Goal: Task Accomplishment & Management: Use online tool/utility

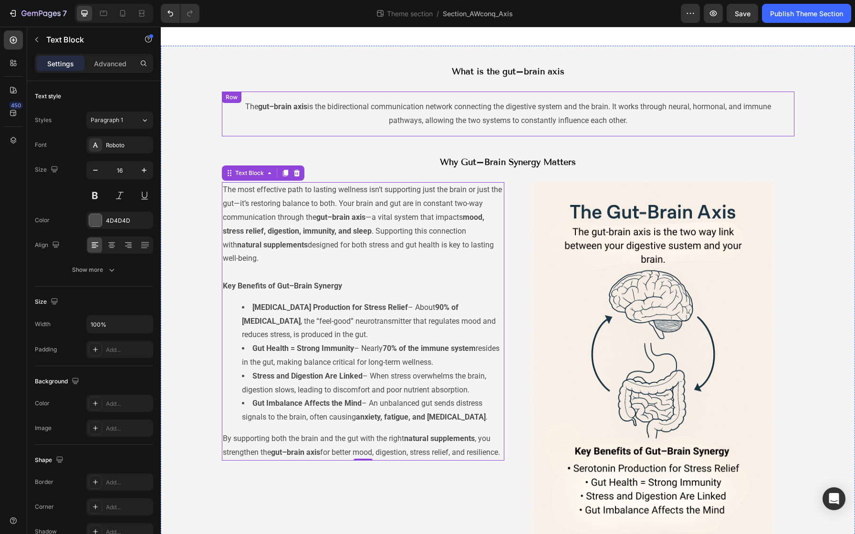
scroll to position [38, 0]
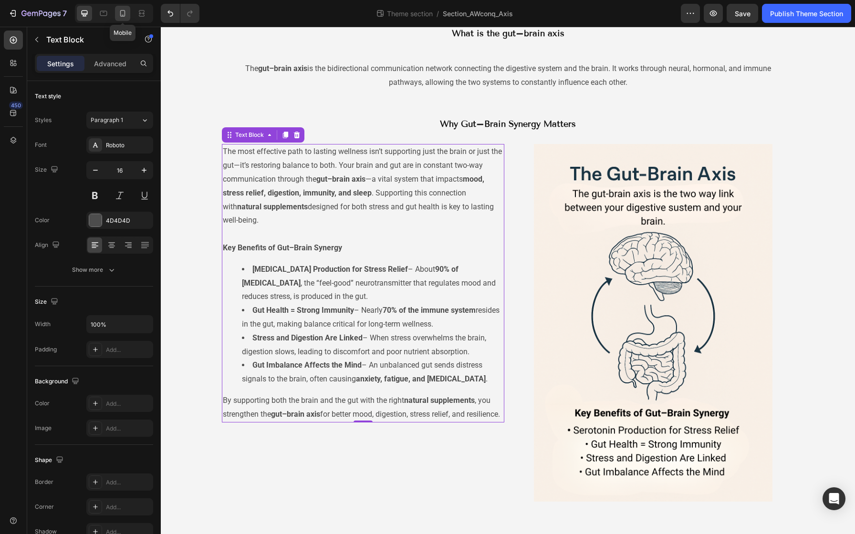
click at [117, 17] on div at bounding box center [122, 13] width 15 height 15
type input "14"
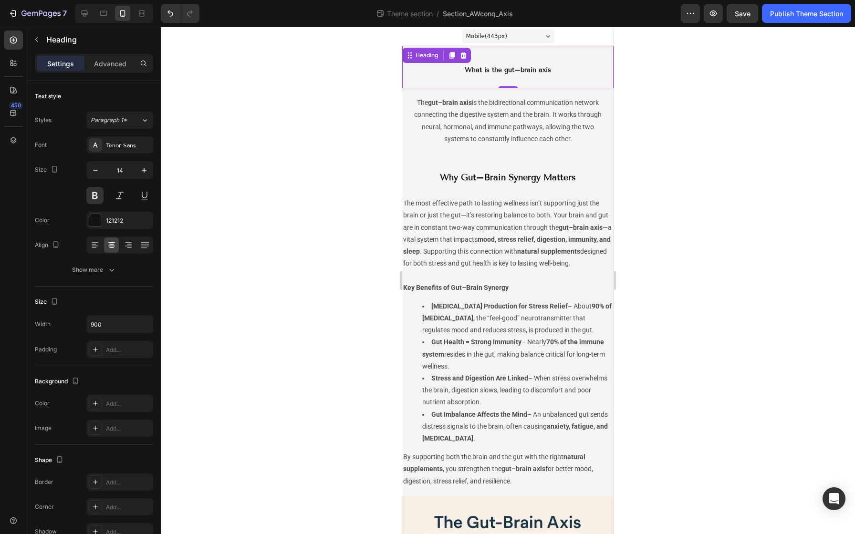
click at [406, 79] on div "What is the gut–brain axis Heading 0" at bounding box center [507, 67] width 211 height 42
click at [119, 67] on p "Advanced" at bounding box center [110, 64] width 32 height 10
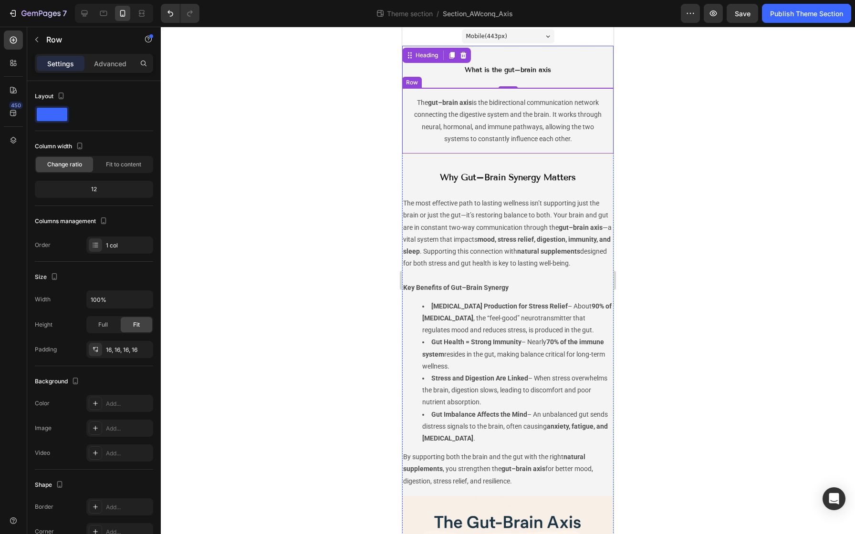
click at [406, 108] on div "The gut–brain axis is the bidirectional communication network connecting the di…" at bounding box center [507, 120] width 211 height 65
drag, startPoint x: 406, startPoint y: 108, endPoint x: 211, endPoint y: 81, distance: 196.6
click at [402, 81] on html "Mobile ( 443 px) iPhone 13 Mini iPhone 13 Pro iPhone 11 Pro Max iPhone 15 Pro M…" at bounding box center [507, 436] width 211 height 819
click at [114, 67] on p "Advanced" at bounding box center [110, 64] width 32 height 10
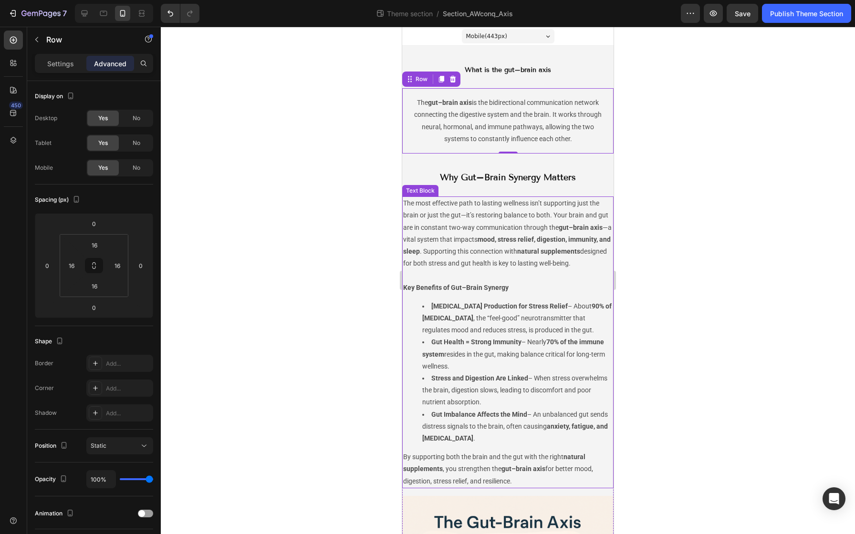
click at [407, 218] on p "The most effective path to lasting wellness isn’t supporting just the brain or …" at bounding box center [507, 240] width 209 height 84
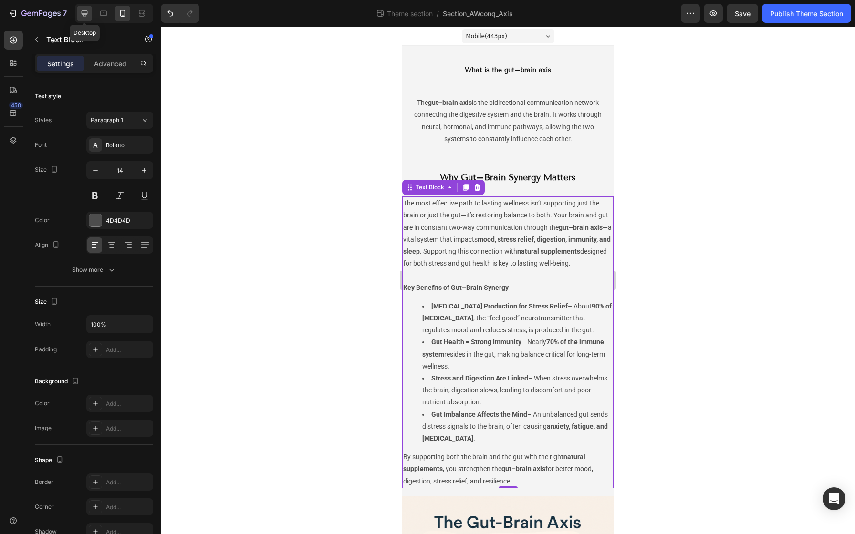
click at [87, 18] on icon at bounding box center [85, 14] width 10 height 10
type input "16"
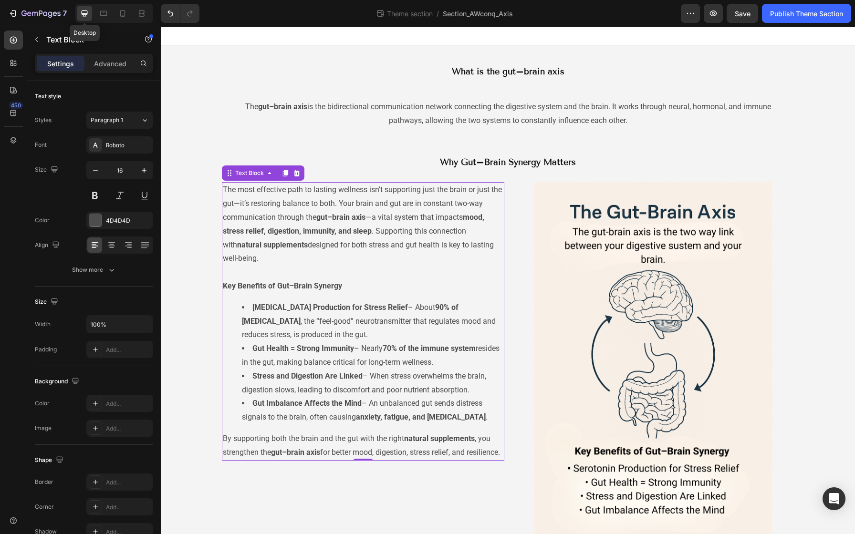
scroll to position [38, 0]
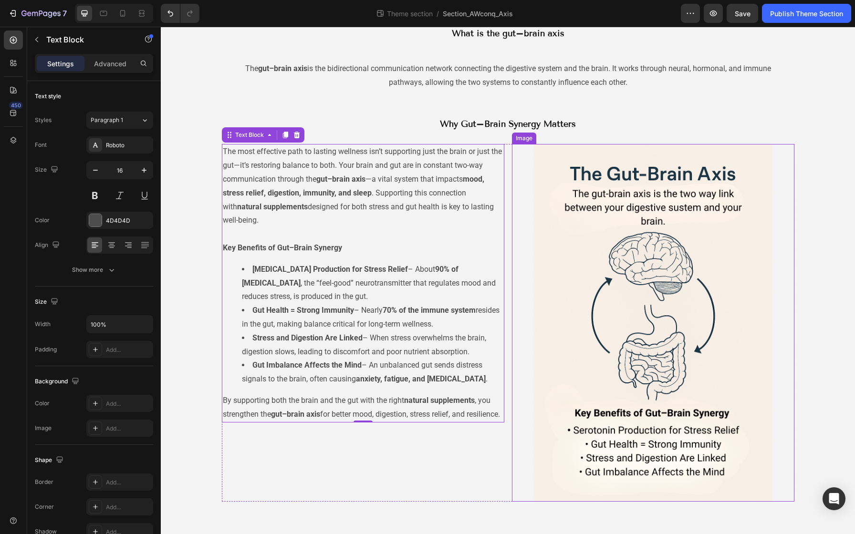
click at [603, 164] on img at bounding box center [653, 323] width 239 height 358
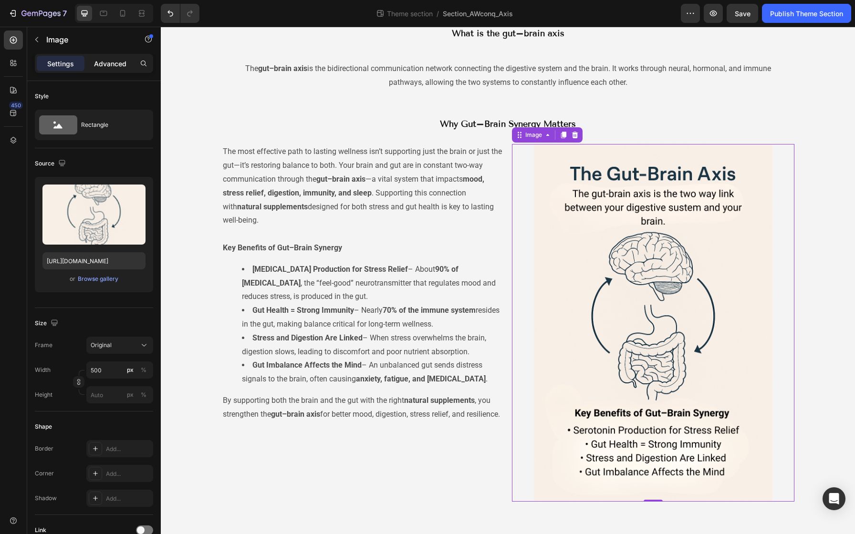
click at [101, 64] on p "Advanced" at bounding box center [110, 64] width 32 height 10
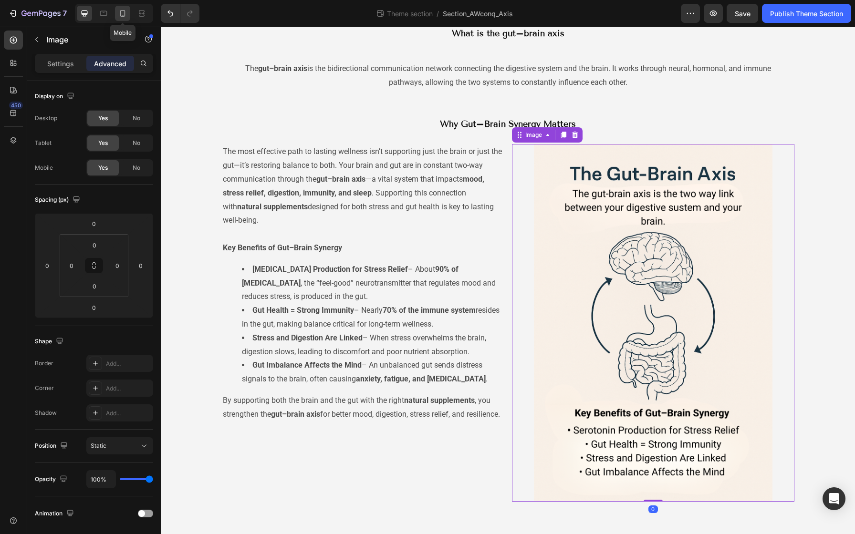
click at [121, 21] on div at bounding box center [122, 13] width 15 height 15
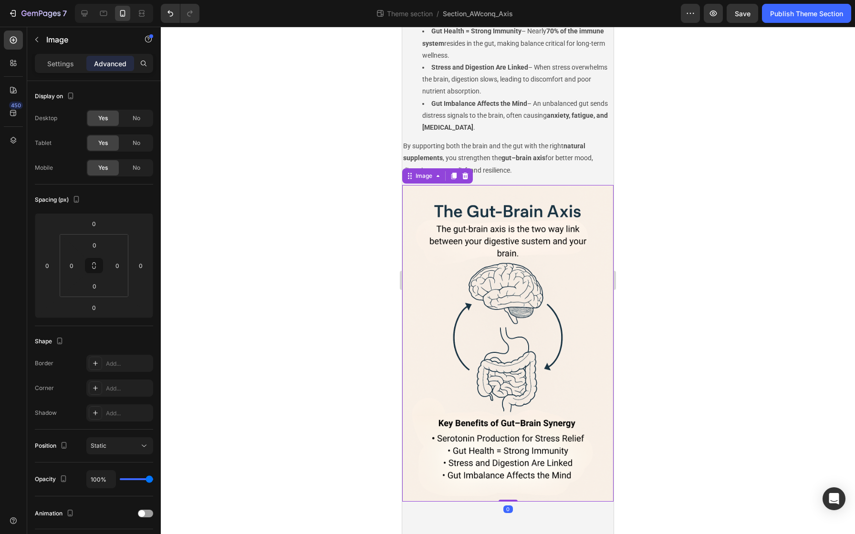
scroll to position [313, 0]
click at [74, 267] on input "0" at bounding box center [71, 266] width 14 height 14
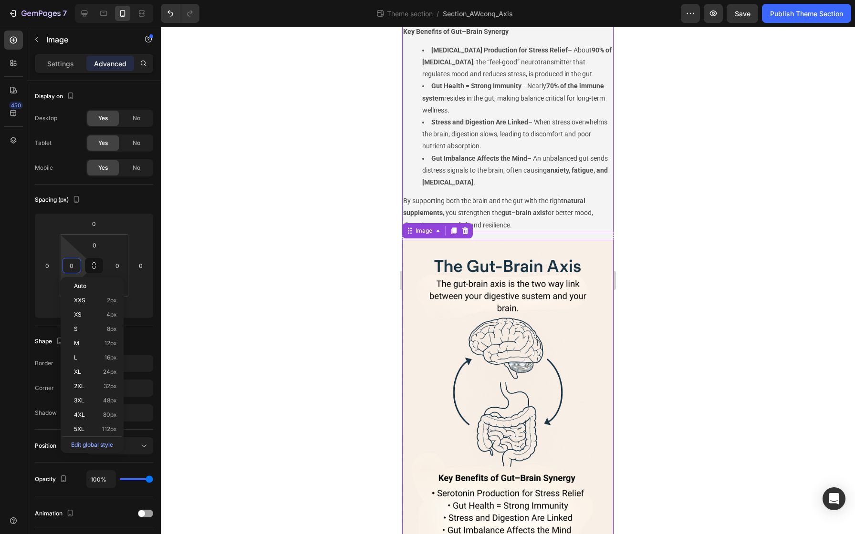
scroll to position [161, 0]
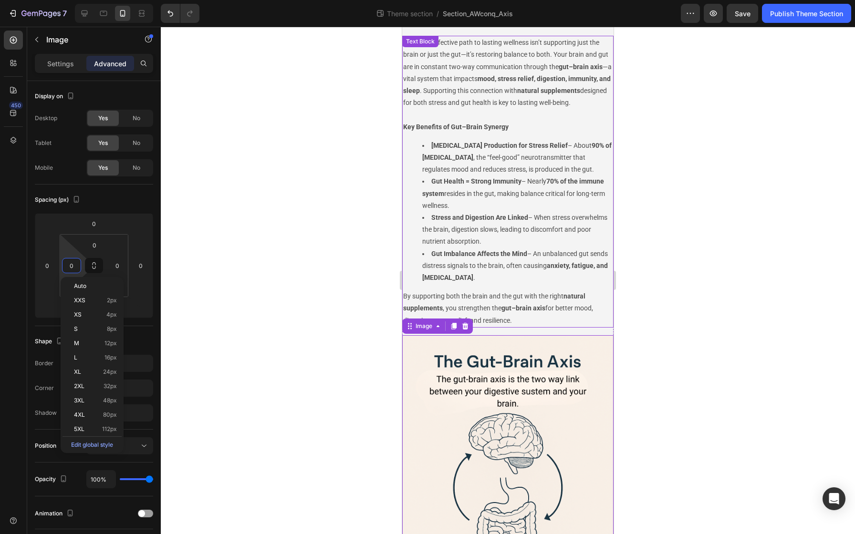
click at [444, 121] on p "The most effective path to lasting wellness isn’t supporting just the brain or …" at bounding box center [507, 79] width 209 height 84
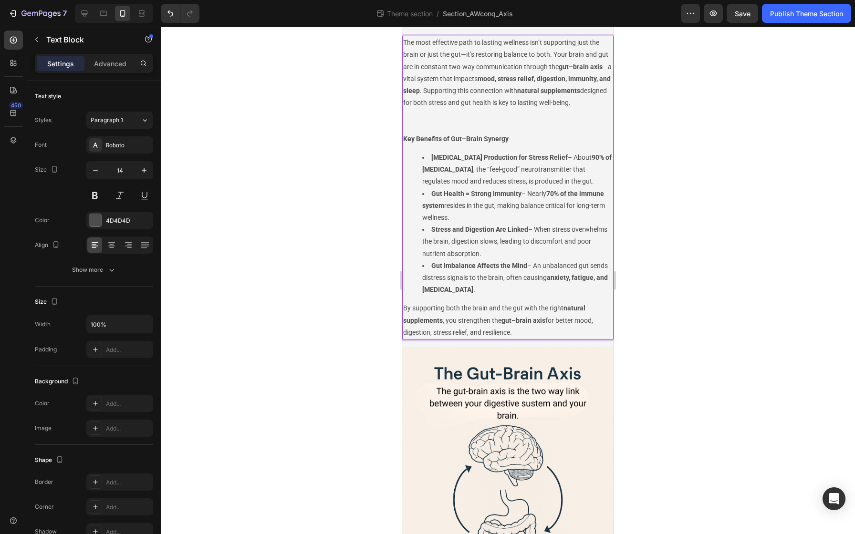
click at [495, 296] on li "Gut Imbalance Affects the Mind – An unbalanced gut sends distress signals to th…" at bounding box center [517, 278] width 190 height 36
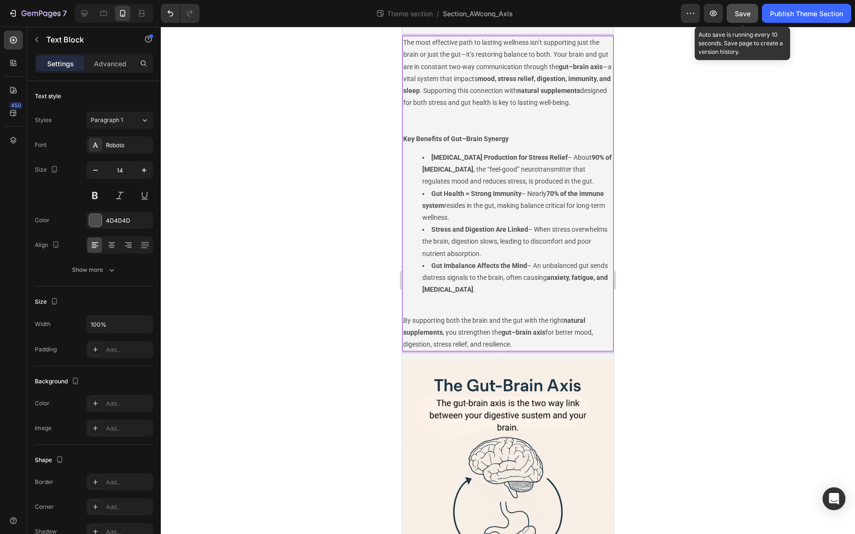
click at [731, 16] on button "Save" at bounding box center [742, 13] width 31 height 19
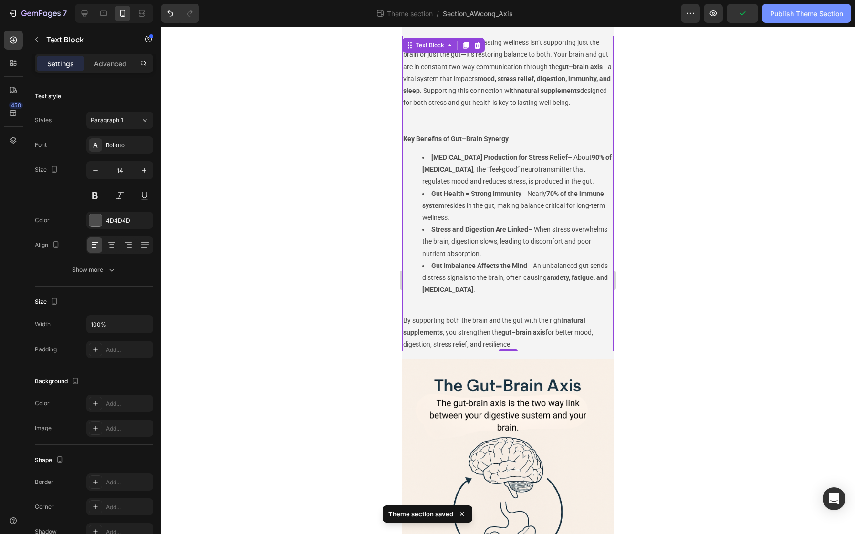
click at [784, 15] on div "Publish Theme Section" at bounding box center [806, 14] width 73 height 10
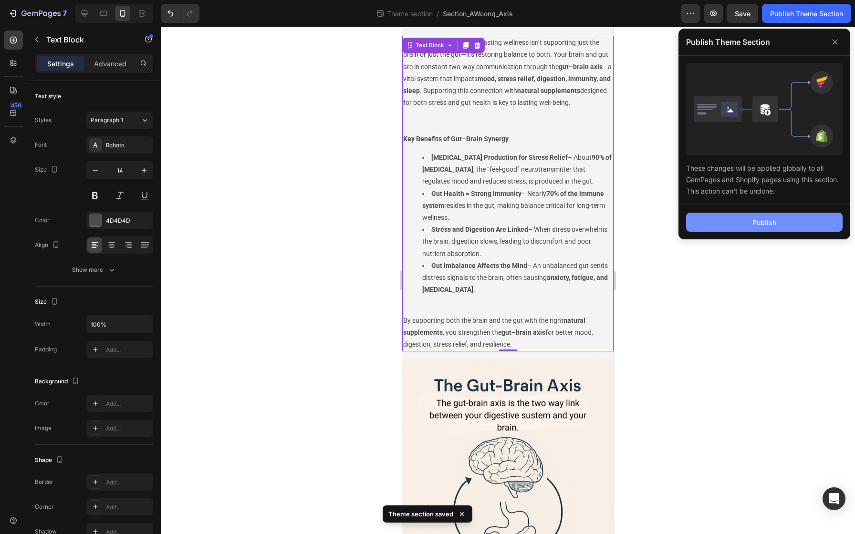
click at [719, 224] on button "Publish" at bounding box center [764, 222] width 157 height 19
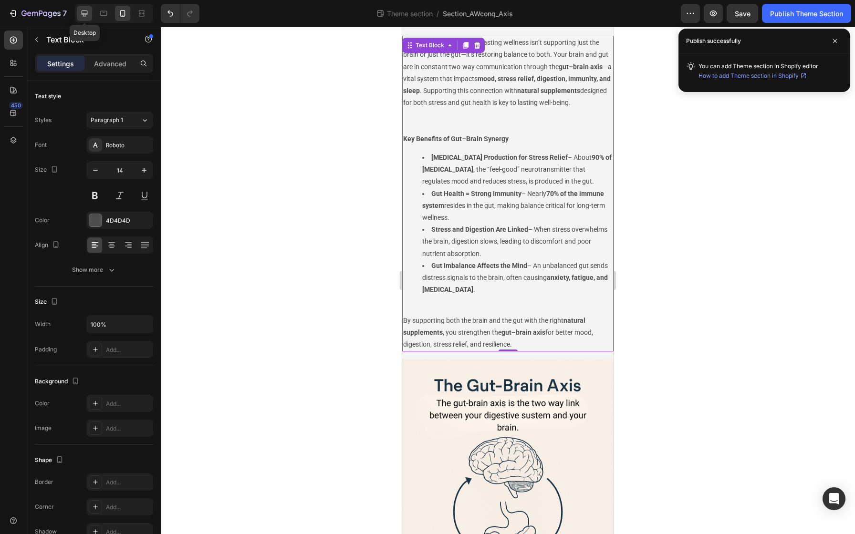
click at [80, 16] on icon at bounding box center [85, 14] width 10 height 10
type input "16"
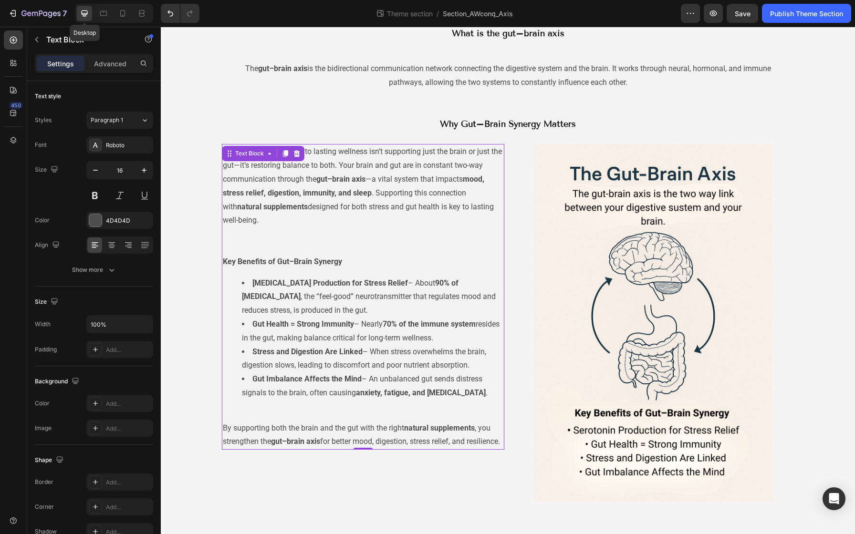
scroll to position [38, 0]
click at [535, 190] on img at bounding box center [653, 323] width 239 height 358
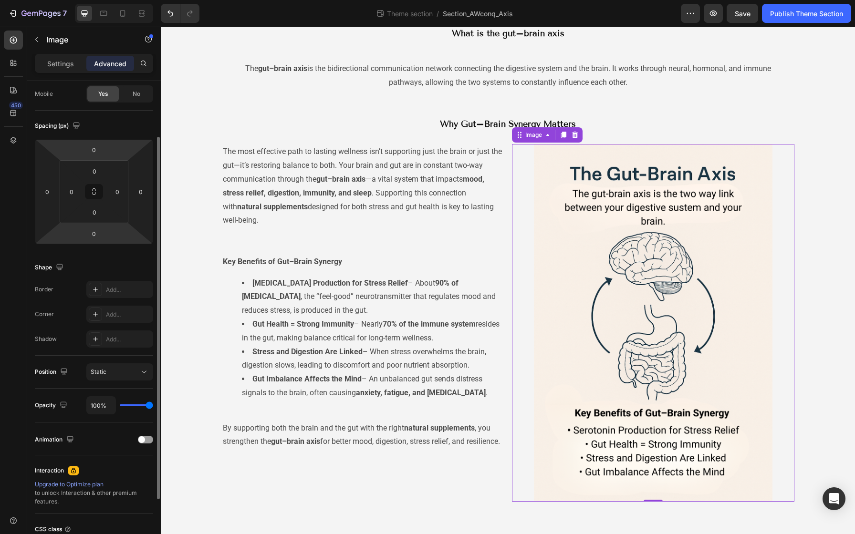
scroll to position [0, 0]
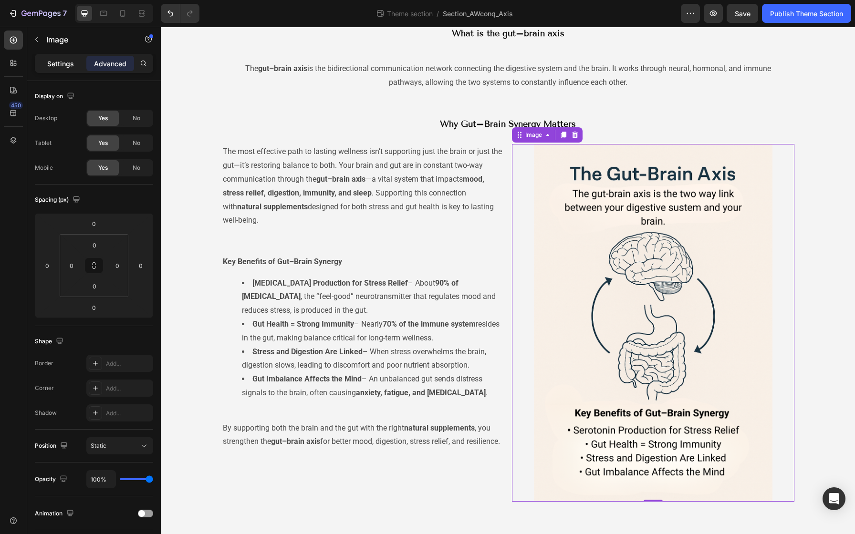
click at [63, 62] on p "Settings" at bounding box center [60, 64] width 27 height 10
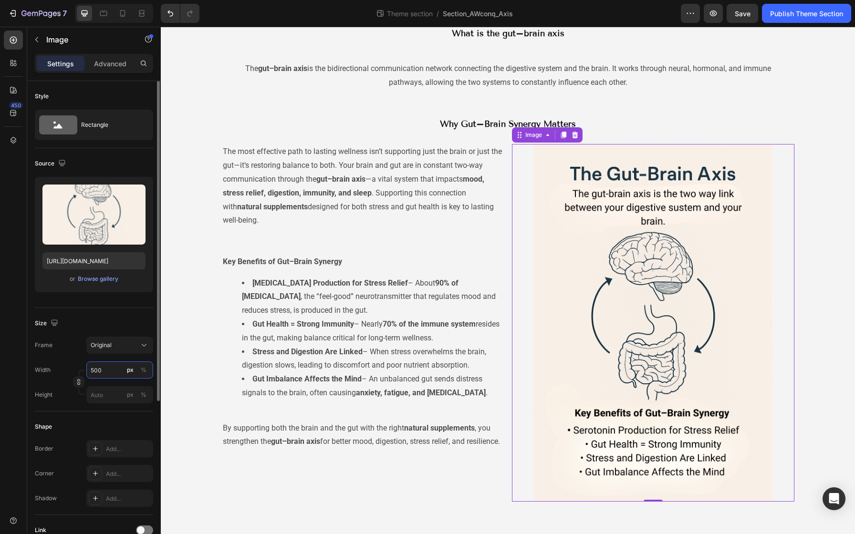
click at [107, 368] on input "500" at bounding box center [119, 370] width 67 height 17
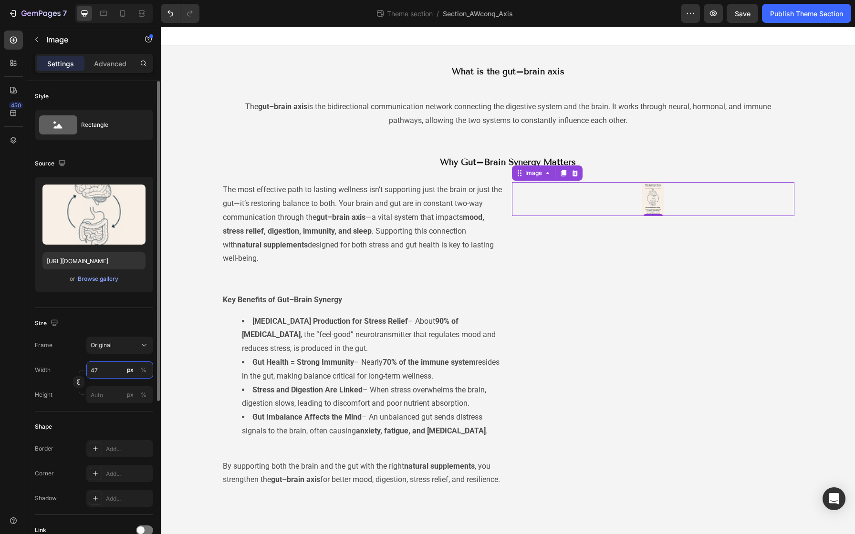
type input "475"
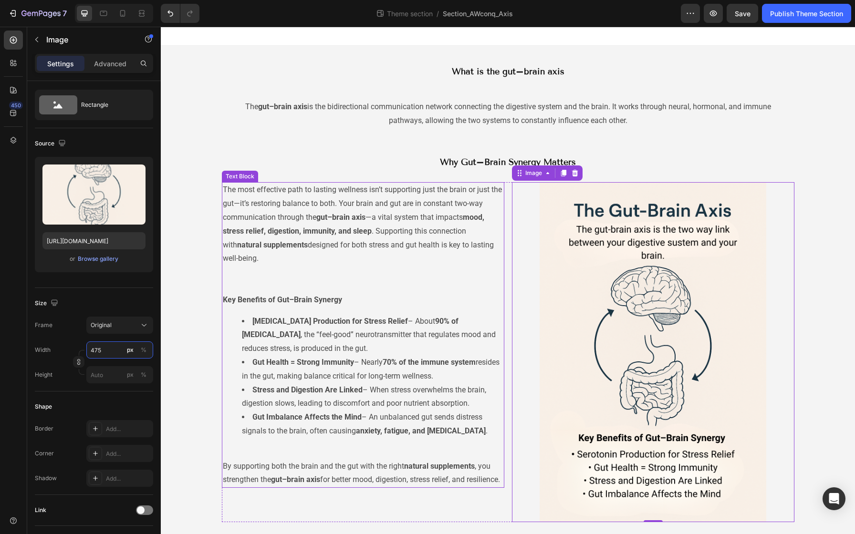
scroll to position [21, 0]
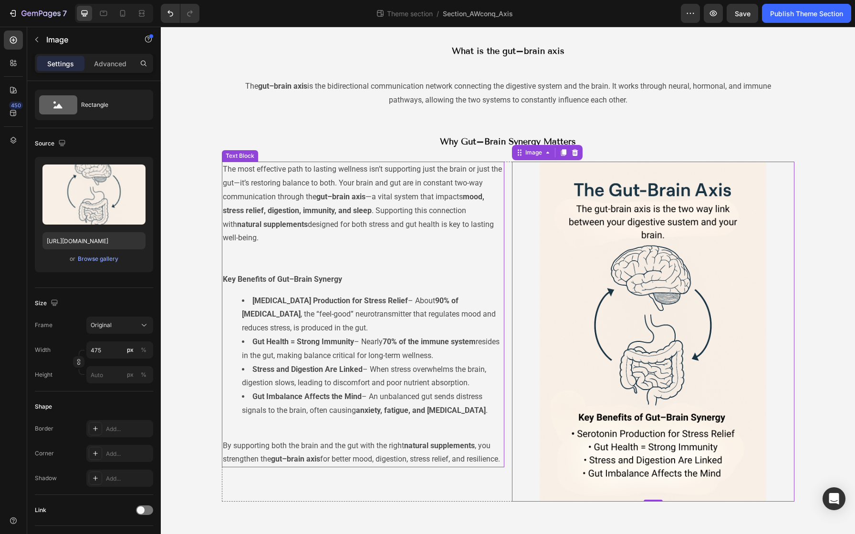
click at [247, 271] on p "Rich Text Editor. Editing area: main" at bounding box center [363, 266] width 281 height 14
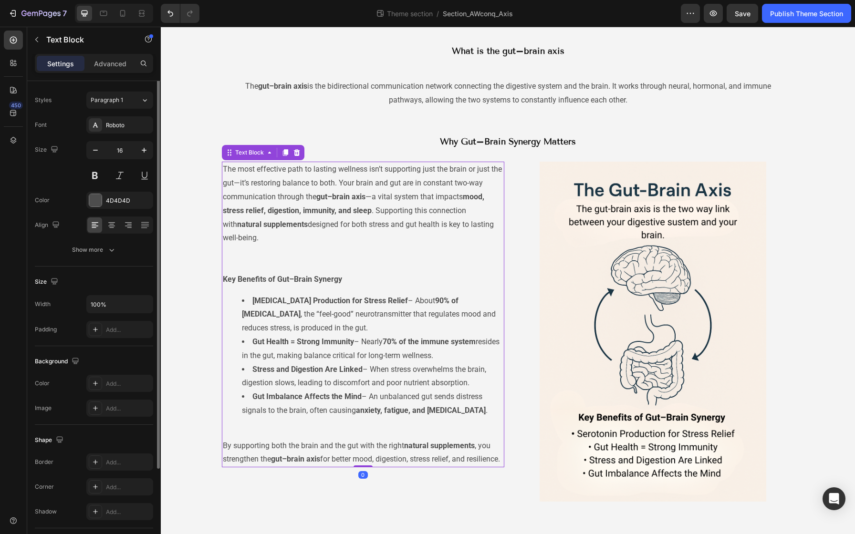
scroll to position [0, 0]
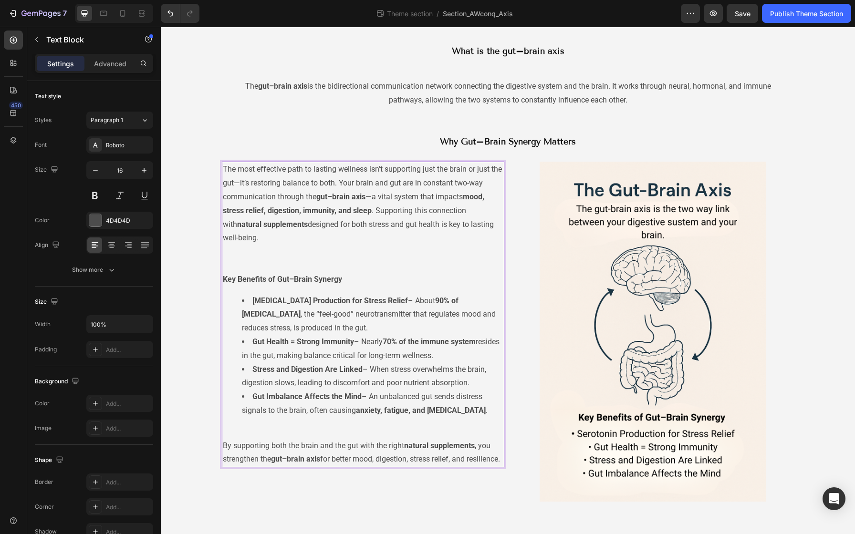
click at [243, 256] on p "The most effective path to lasting wellness isn’t supporting just the brain or …" at bounding box center [363, 211] width 281 height 96
click at [239, 427] on p "Rich Text Editor. Editing area: main" at bounding box center [363, 433] width 281 height 14
click at [237, 421] on div "The most effective path to lasting wellness isn’t supporting just the brain or …" at bounding box center [363, 315] width 283 height 306
click at [233, 272] on p "Rich Text Editor. Editing area: main" at bounding box center [363, 266] width 281 height 14
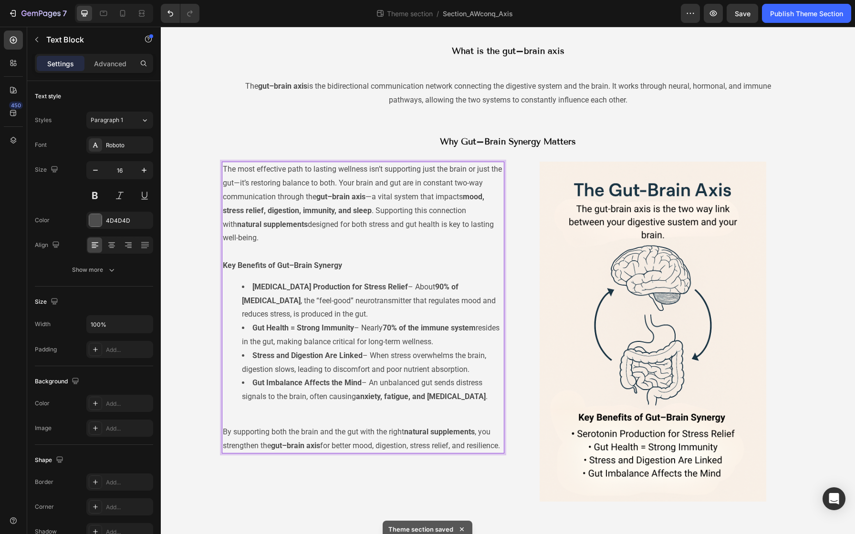
click at [222, 435] on div "The most effective path to lasting wellness isn’t supporting just the brain or …" at bounding box center [363, 308] width 283 height 292
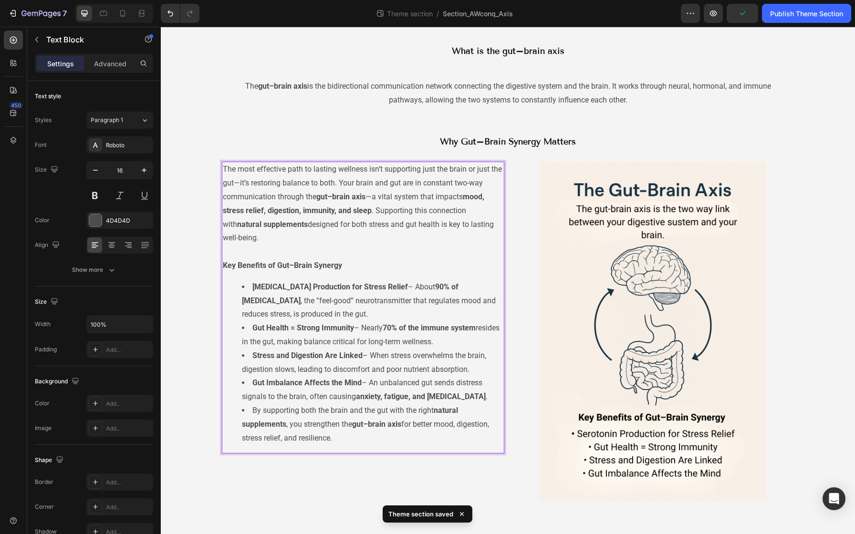
drag, startPoint x: 332, startPoint y: 438, endPoint x: 244, endPoint y: 408, distance: 93.0
click at [244, 408] on li "By supporting both the brain and the gut with the right natural supplements , y…" at bounding box center [373, 424] width 262 height 41
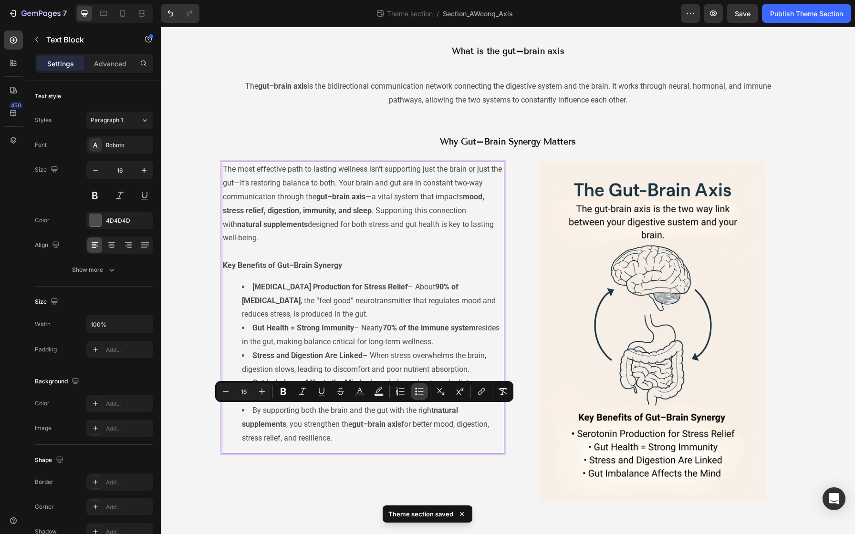
click at [415, 392] on icon "Editor contextual toolbar" at bounding box center [420, 392] width 10 height 10
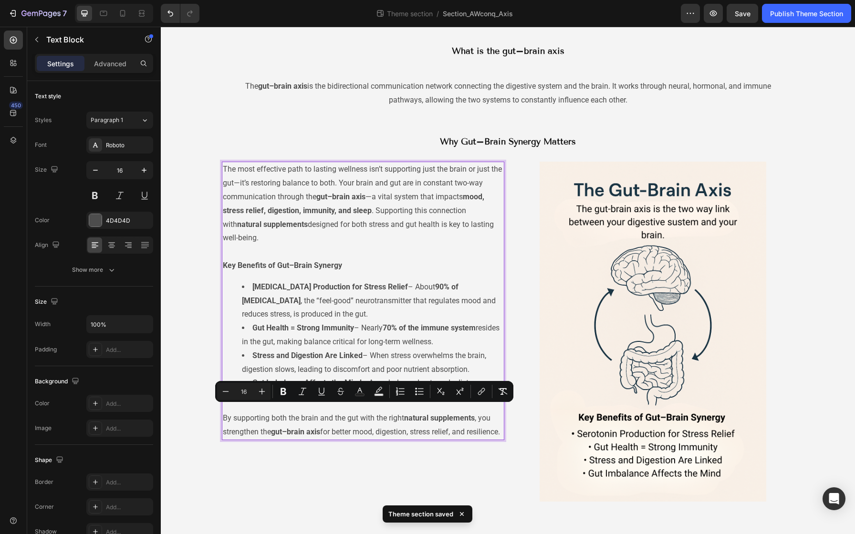
click at [288, 440] on p "By supporting both the brain and the gut with the right natural supplements , y…" at bounding box center [363, 426] width 281 height 28
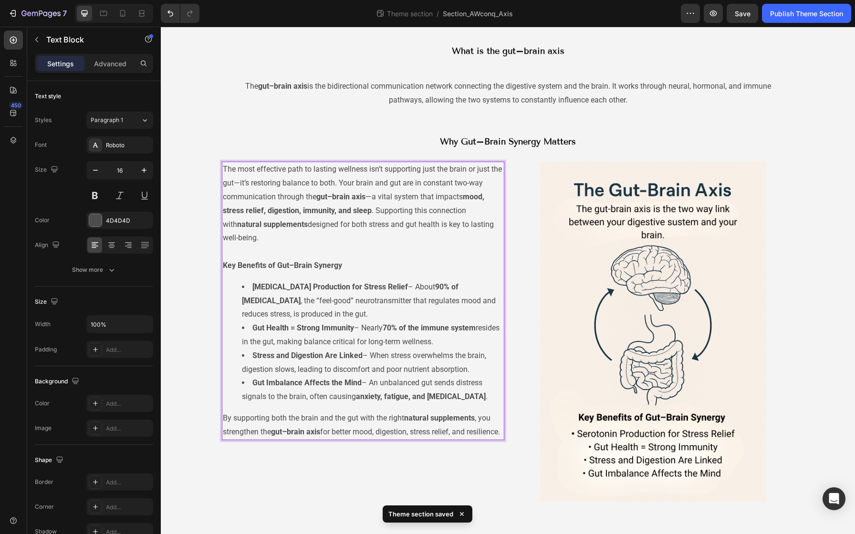
click at [246, 410] on div "The most effective path to lasting wellness isn’t supporting just the brain or …" at bounding box center [363, 301] width 283 height 278
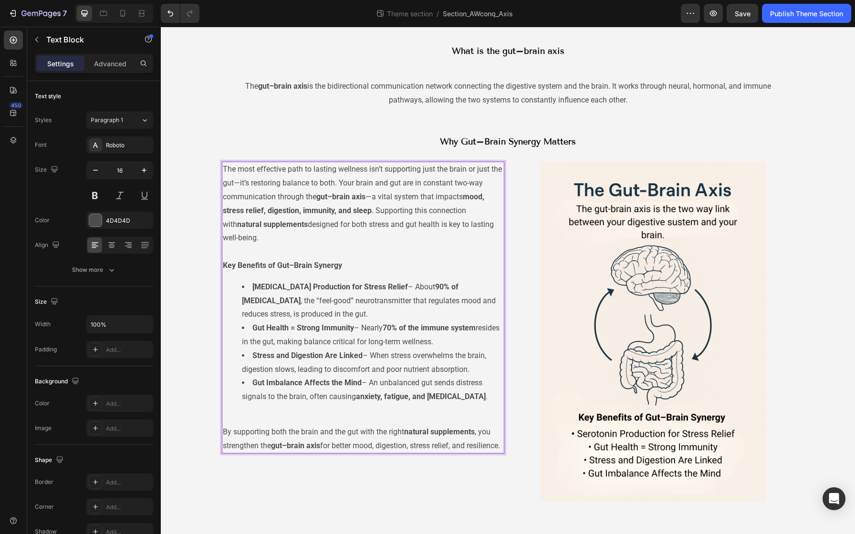
click at [225, 260] on p "Key Benefits of Gut–Brain Synergy" at bounding box center [363, 266] width 281 height 14
click at [226, 253] on p "The most effective path to lasting wellness isn’t supporting just the brain or …" at bounding box center [363, 211] width 281 height 96
click at [225, 412] on p "Rich Text Editor. Editing area: main" at bounding box center [363, 419] width 281 height 14
click at [226, 405] on div "The most effective path to lasting wellness isn’t supporting just the brain or …" at bounding box center [363, 308] width 283 height 292
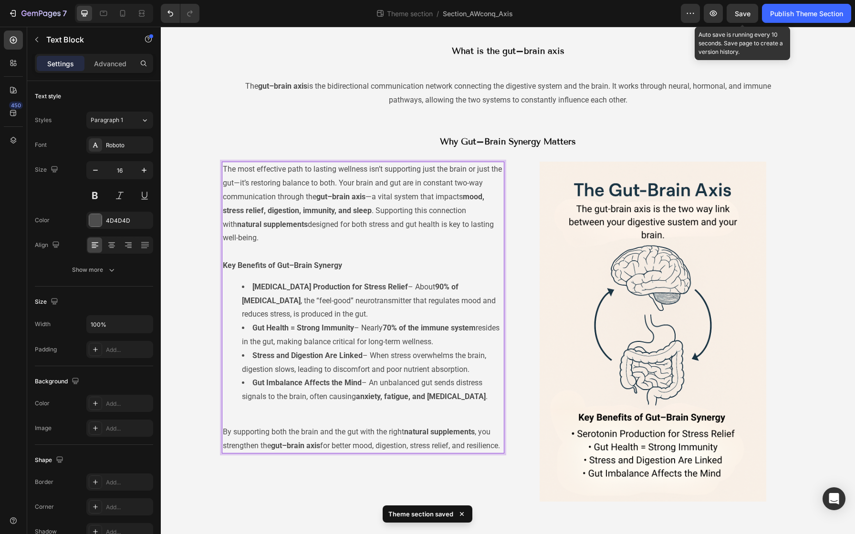
drag, startPoint x: 743, startPoint y: 9, endPoint x: 743, endPoint y: 481, distance: 471.5
click at [743, 10] on span "Save" at bounding box center [743, 14] width 16 height 8
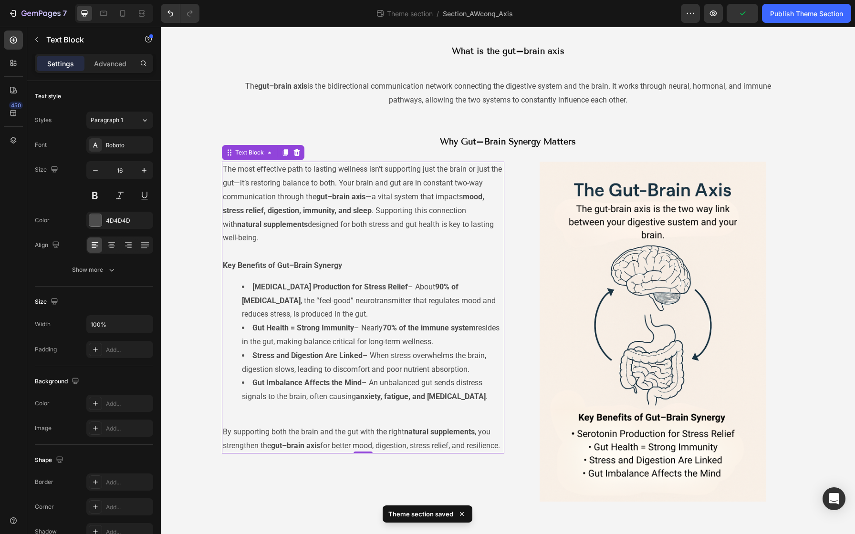
click at [790, 11] on div "Publish Theme Section" at bounding box center [806, 14] width 73 height 10
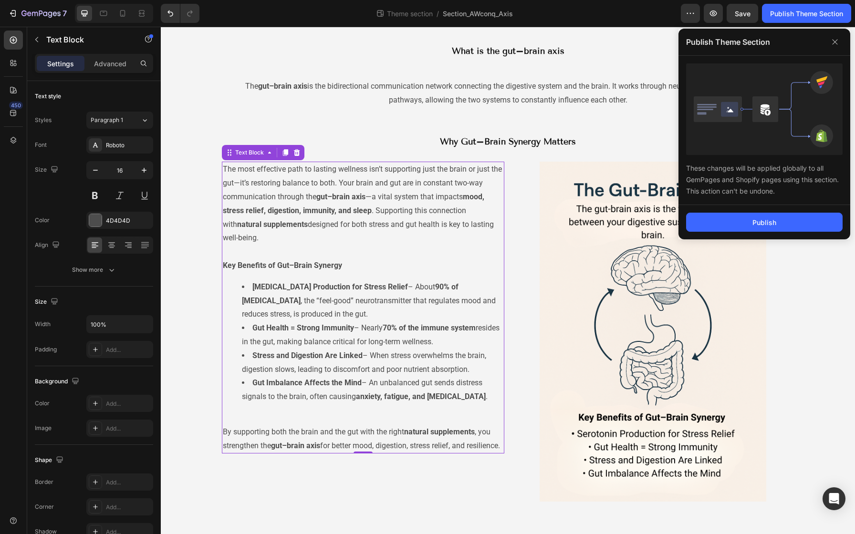
click at [840, 51] on div "Publish Theme Section" at bounding box center [765, 42] width 172 height 27
click at [834, 42] on icon at bounding box center [834, 41] width 15 height 15
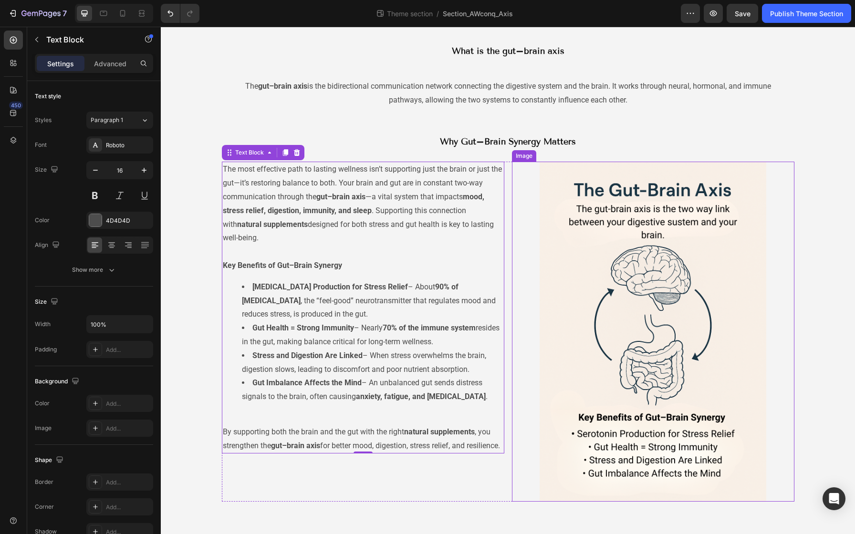
click at [602, 195] on img at bounding box center [653, 332] width 227 height 340
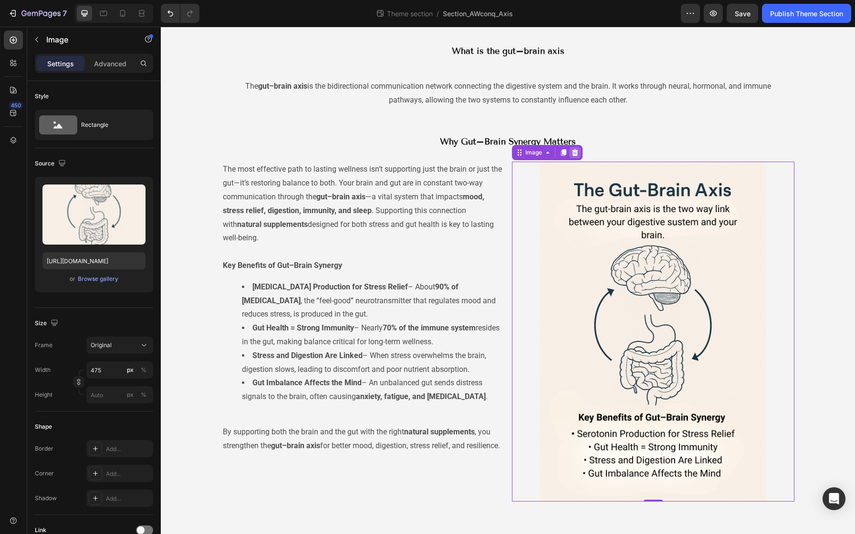
click at [572, 150] on icon at bounding box center [575, 152] width 6 height 7
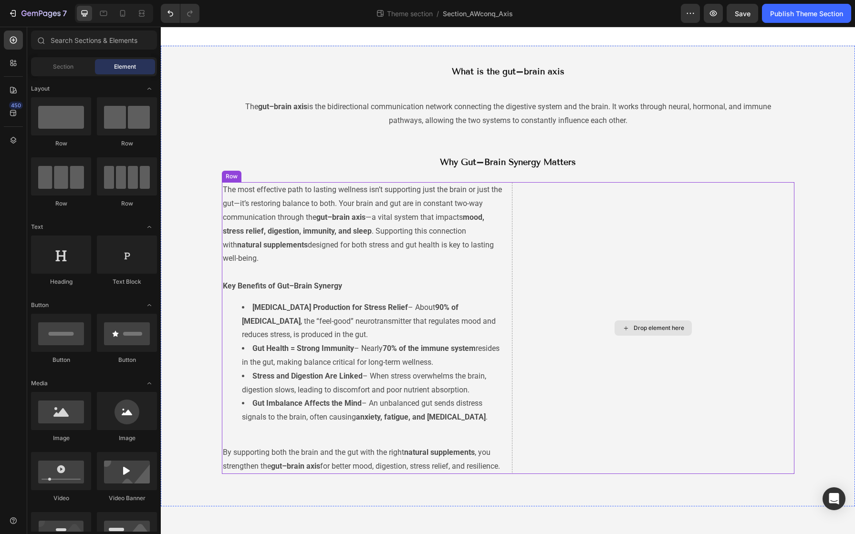
click at [549, 285] on div "Drop element here" at bounding box center [653, 328] width 283 height 292
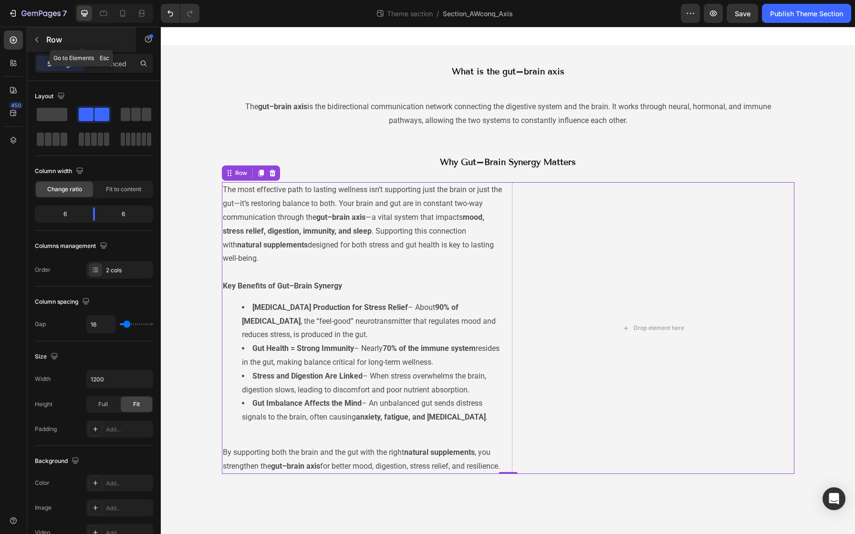
click at [43, 37] on button "button" at bounding box center [36, 39] width 15 height 15
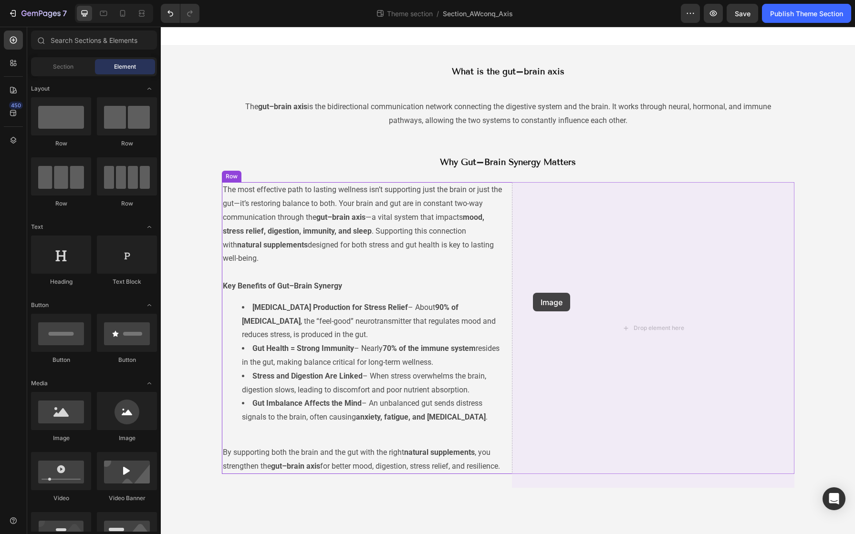
drag, startPoint x: 226, startPoint y: 446, endPoint x: 516, endPoint y: 302, distance: 324.4
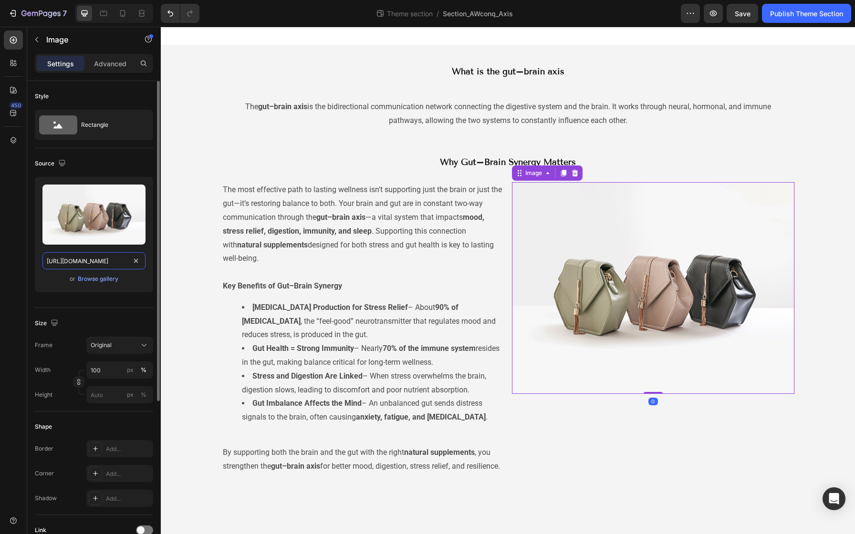
click at [93, 262] on input "[URL][DOMAIN_NAME]" at bounding box center [93, 260] width 103 height 17
paste input "0639/6415/1974/files/AW-StressControl-_Benefits-Gut_Brain_Synergy.png?v=1758855…"
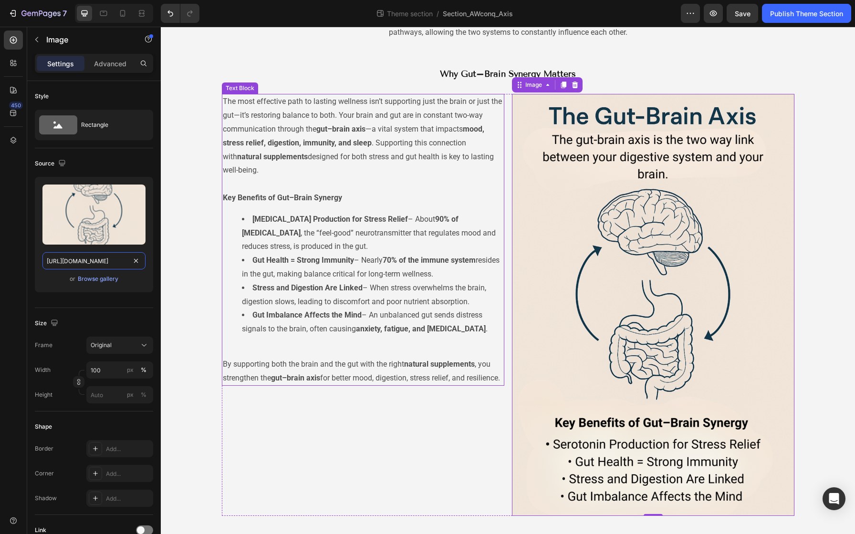
scroll to position [103, 0]
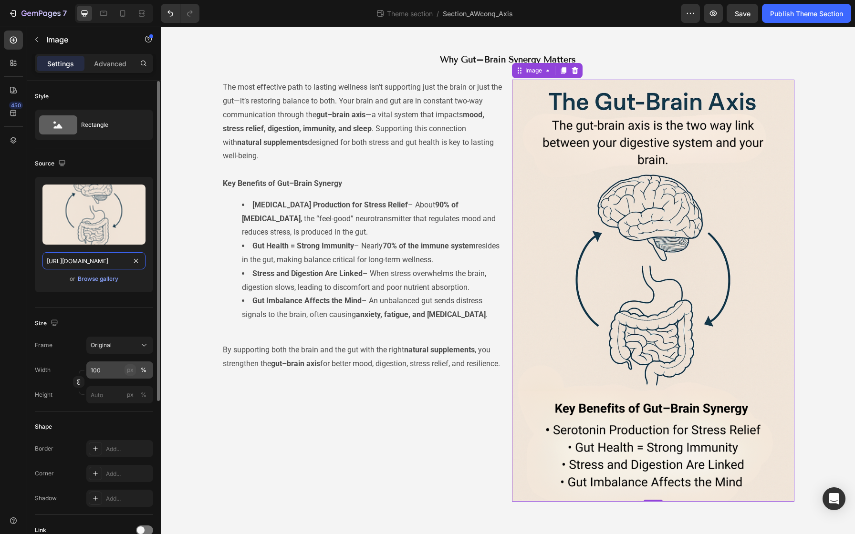
type input "https://cdn.shopify.com/s/files/1/0639/6415/1974/files/AW-StressControl-_Benefi…"
click at [130, 373] on div "px" at bounding box center [130, 370] width 7 height 9
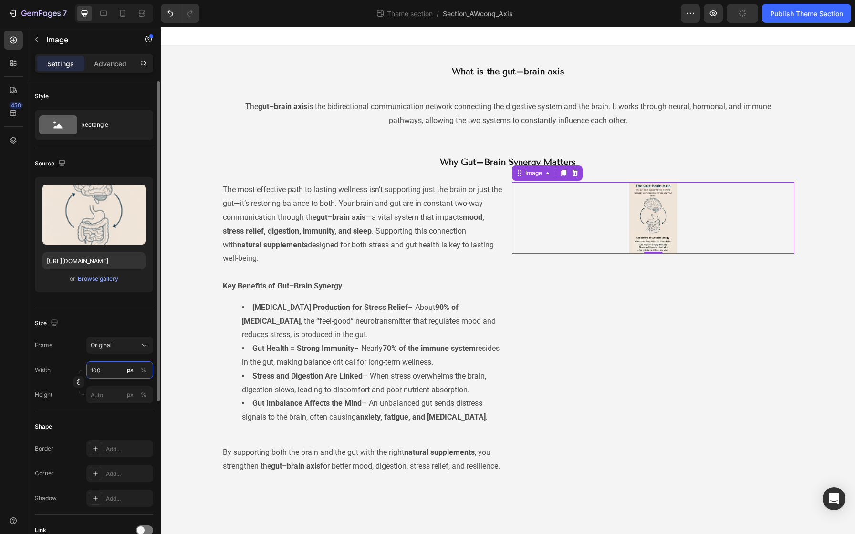
click at [117, 372] on input "100" at bounding box center [119, 370] width 67 height 17
drag, startPoint x: 116, startPoint y: 372, endPoint x: 90, endPoint y: 371, distance: 26.3
click at [90, 371] on input "100" at bounding box center [119, 370] width 67 height 17
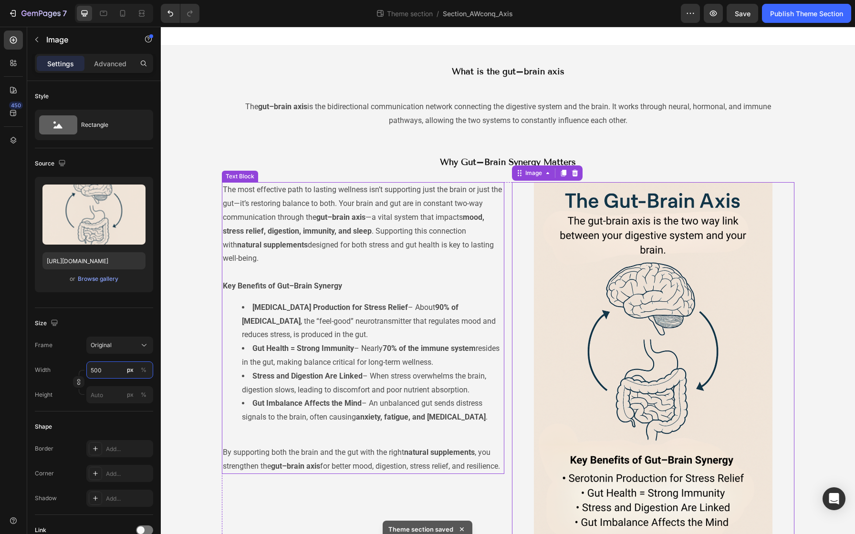
scroll to position [37, 0]
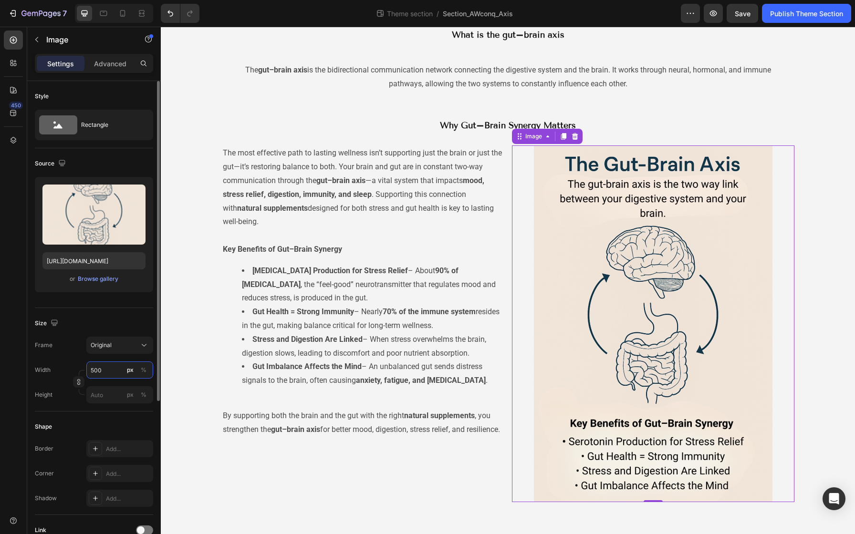
drag, startPoint x: 105, startPoint y: 367, endPoint x: 86, endPoint y: 369, distance: 19.2
click at [86, 369] on input "500" at bounding box center [119, 370] width 67 height 17
type input "5"
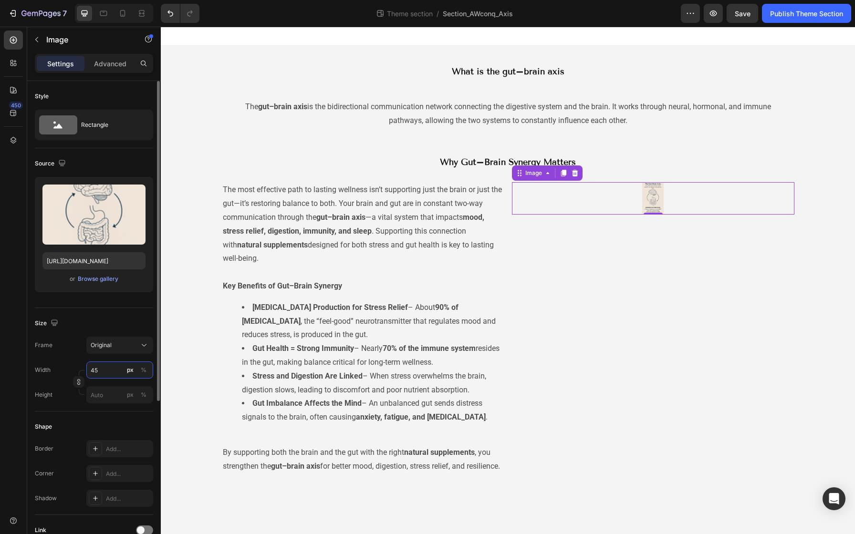
type input "450"
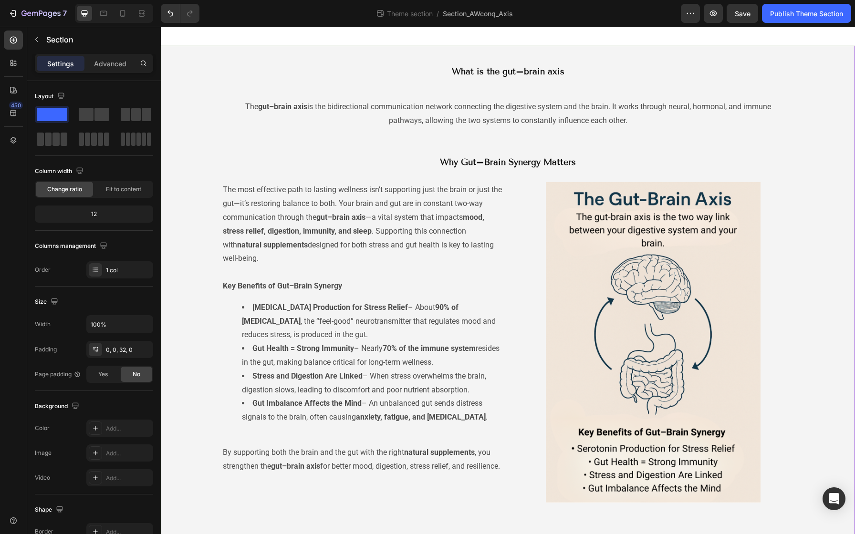
click at [824, 390] on div "What is the gut–brain axis Heading The gut–brain axis is the bidirectional comm…" at bounding box center [508, 283] width 694 height 475
click at [738, 12] on span "Save" at bounding box center [743, 14] width 16 height 8
click at [779, 18] on div "Publish Theme Section" at bounding box center [806, 14] width 73 height 10
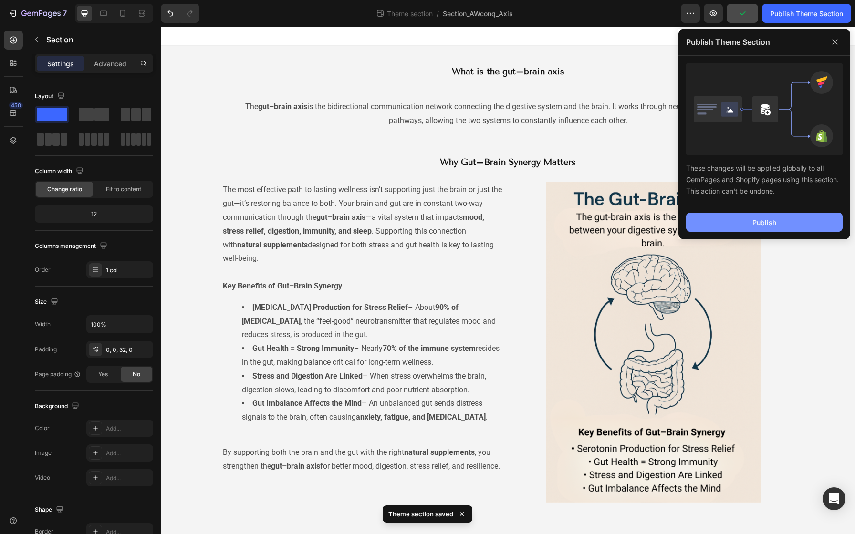
click at [748, 226] on button "Publish" at bounding box center [764, 222] width 157 height 19
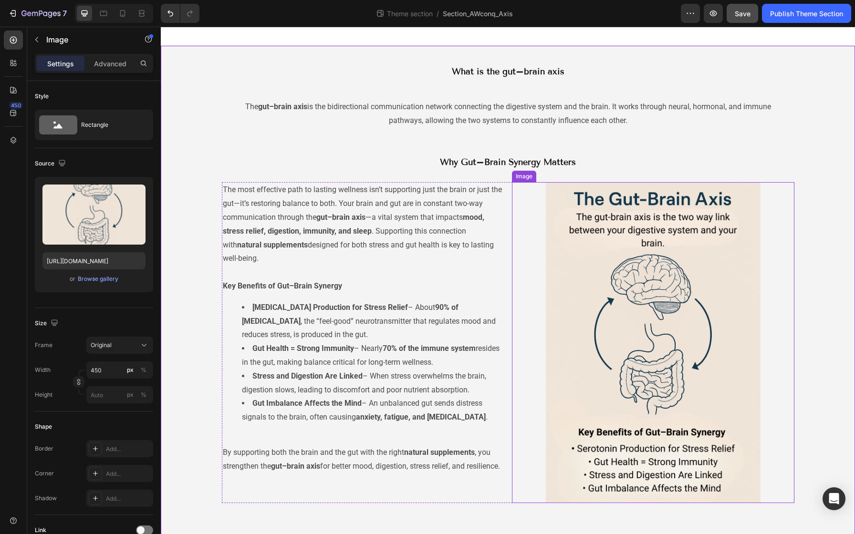
click at [606, 246] on img at bounding box center [653, 342] width 215 height 321
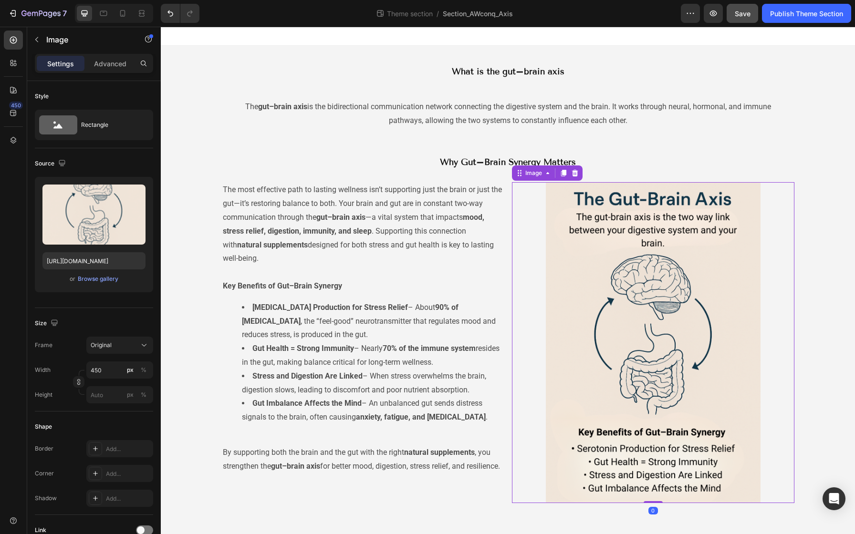
click at [565, 218] on img at bounding box center [653, 342] width 215 height 321
click at [573, 176] on icon at bounding box center [575, 173] width 6 height 7
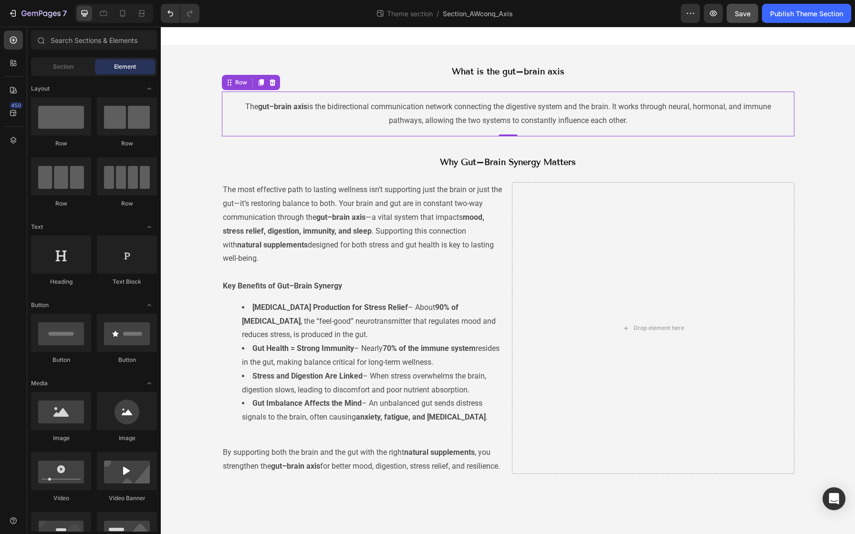
click at [435, 98] on div "The gut–brain axis is the bidirectional communication network connecting the di…" at bounding box center [508, 114] width 573 height 45
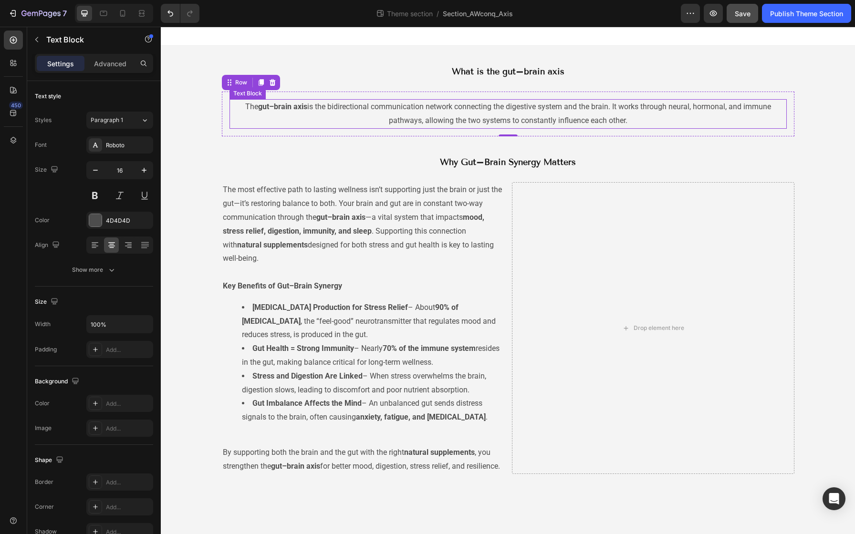
click at [402, 110] on p "The gut–brain axis is the bidirectional communication network connecting the di…" at bounding box center [507, 114] width 555 height 28
click at [388, 120] on p "The gut–brain axis is the bidirectional communication network connecting the di…" at bounding box center [507, 114] width 555 height 28
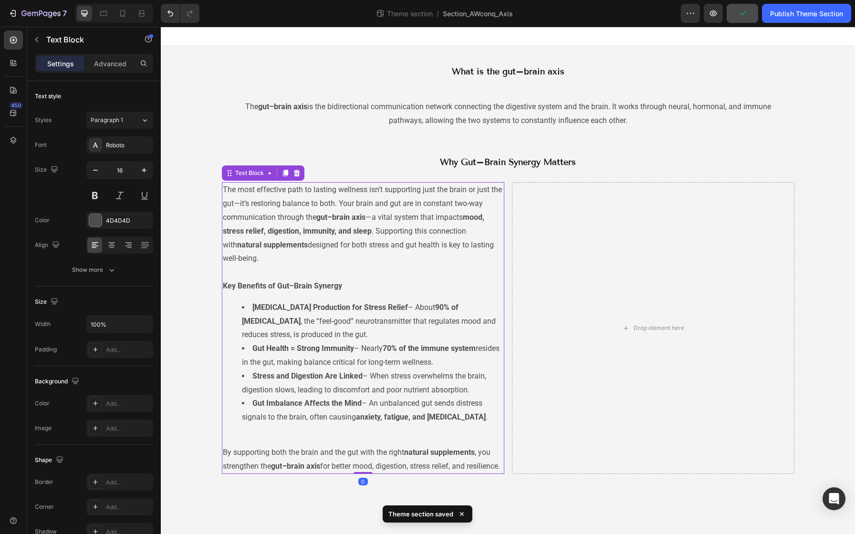
click at [294, 185] on p "The most effective path to lasting wellness isn’t supporting just the brain or …" at bounding box center [363, 231] width 281 height 96
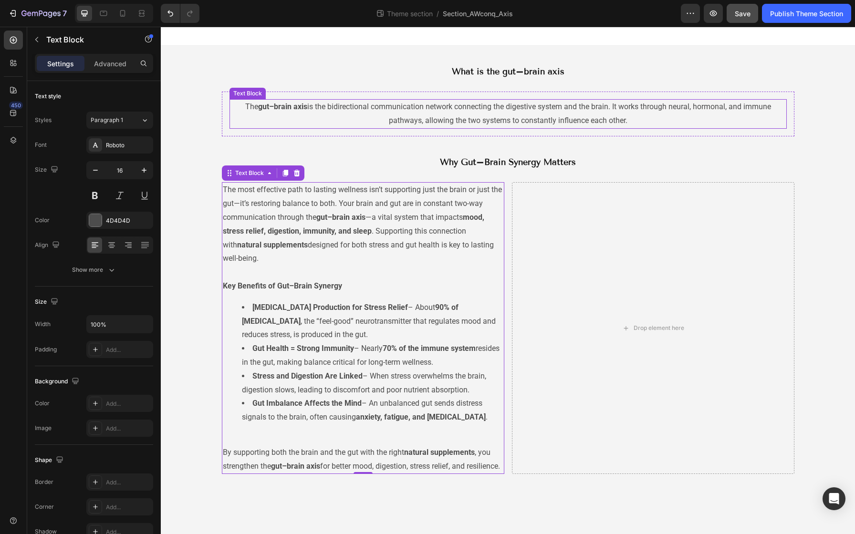
click at [308, 108] on p "The gut–brain axis is the bidirectional communication network connecting the di…" at bounding box center [507, 114] width 555 height 28
click at [287, 125] on p "The gut–brain axis is the bidirectional communication network connecting the di…" at bounding box center [507, 114] width 555 height 28
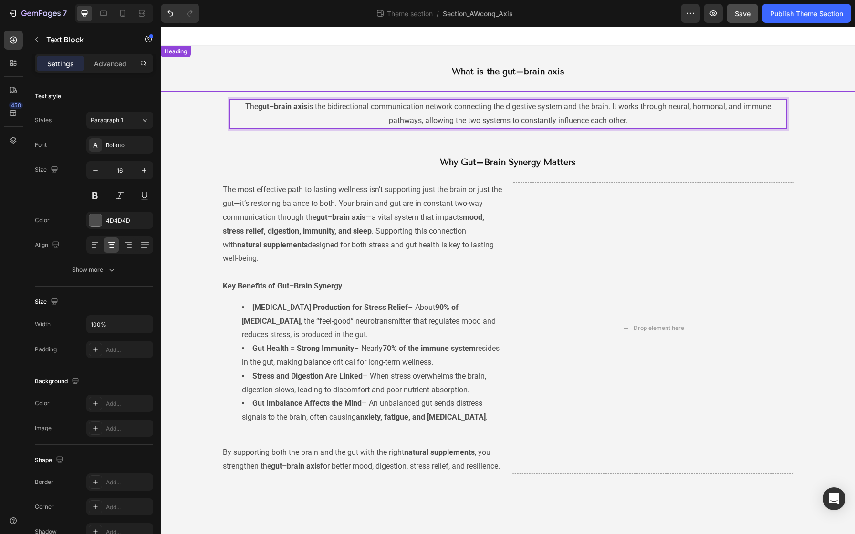
click at [280, 81] on div "What is the gut–brain axis Heading" at bounding box center [508, 69] width 694 height 46
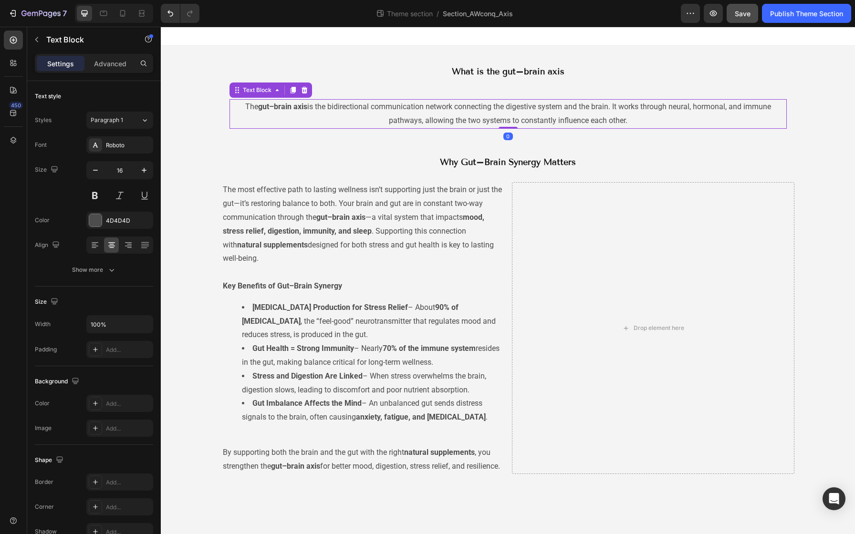
click at [241, 109] on p "The gut–brain axis is the bidirectional communication network connecting the di…" at bounding box center [507, 114] width 555 height 28
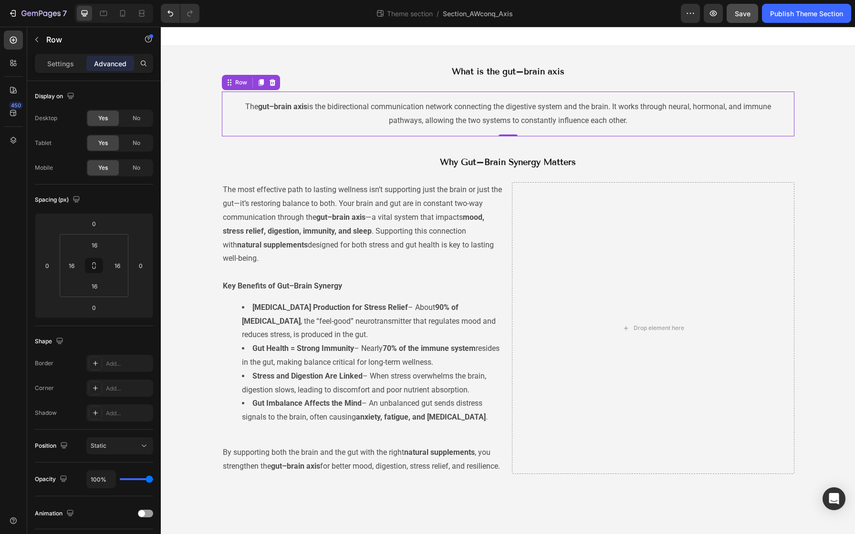
click at [224, 99] on div "The gut–brain axis is the bidirectional communication network connecting the di…" at bounding box center [508, 114] width 573 height 45
click at [69, 67] on p "Settings" at bounding box center [60, 64] width 27 height 10
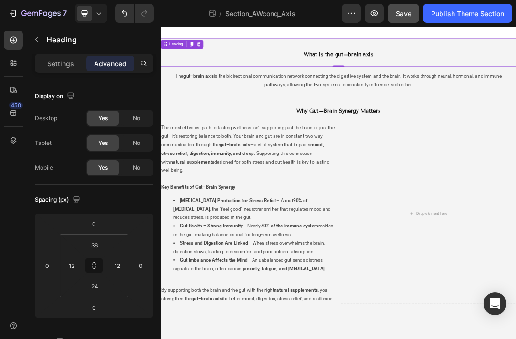
click at [407, 72] on h2 "What is the gut–brain axis" at bounding box center [446, 71] width 429 height 17
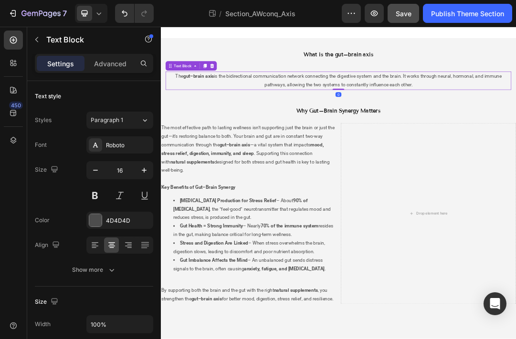
click at [347, 116] on p "The gut–brain axis is the bidirectional communication network connecting the di…" at bounding box center [446, 114] width 555 height 28
click at [118, 65] on p "Advanced" at bounding box center [110, 64] width 32 height 10
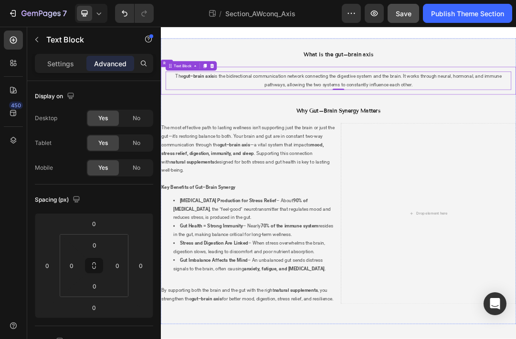
click at [165, 110] on div "The gut–brain axis is the bidirectional communication network connecting the di…" at bounding box center [447, 114] width 573 height 45
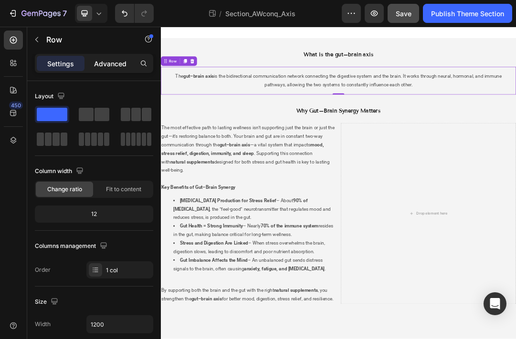
click at [101, 66] on p "Advanced" at bounding box center [110, 64] width 32 height 10
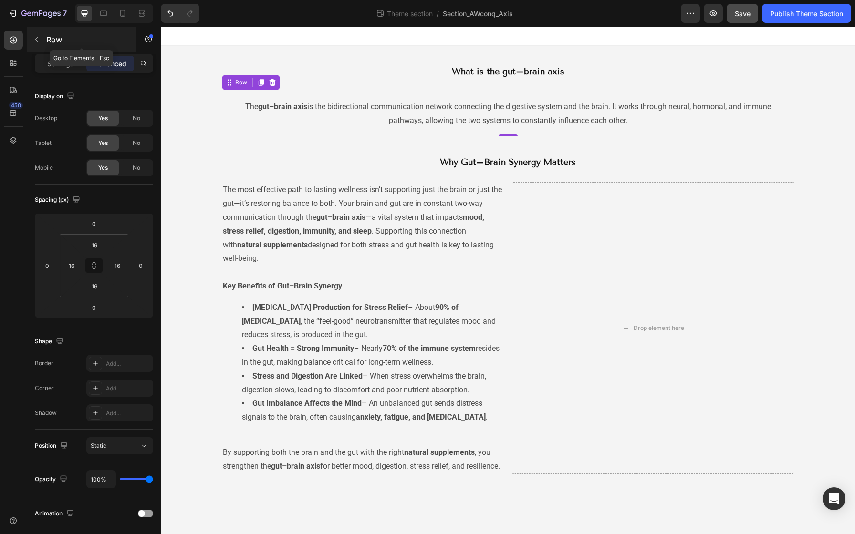
click at [39, 38] on icon "button" at bounding box center [37, 40] width 8 height 8
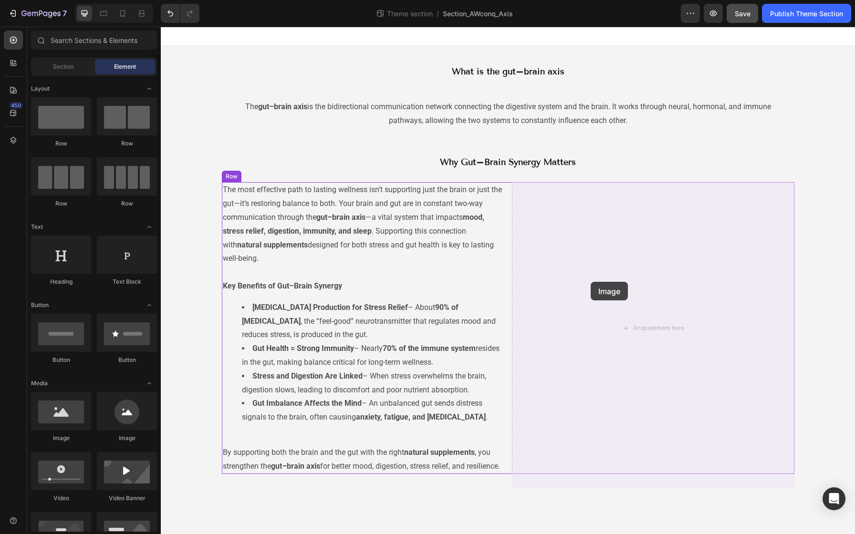
drag, startPoint x: 228, startPoint y: 438, endPoint x: 592, endPoint y: 282, distance: 395.7
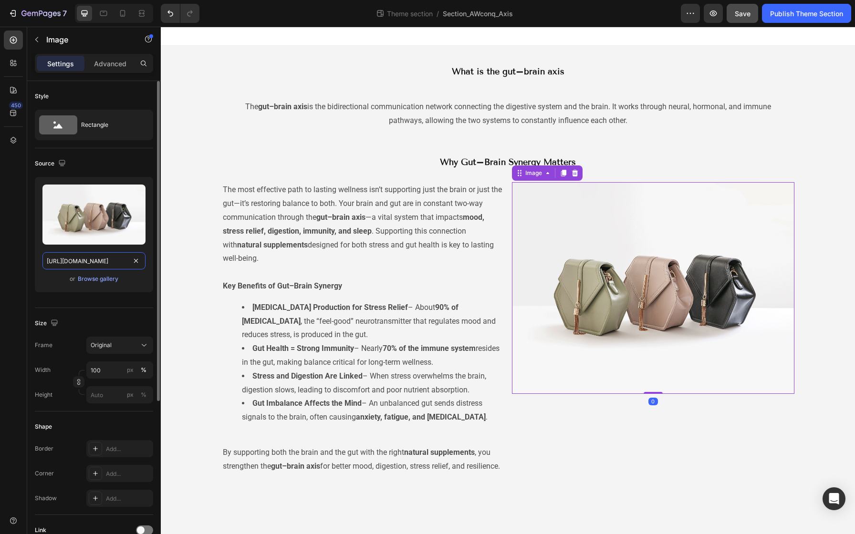
click at [52, 265] on input "[URL][DOMAIN_NAME]" at bounding box center [93, 260] width 103 height 17
paste input "0639/6415/1974/files/AW-StressControl-_Benefits-Gut_Brain-Synergy.png?v=1758857…"
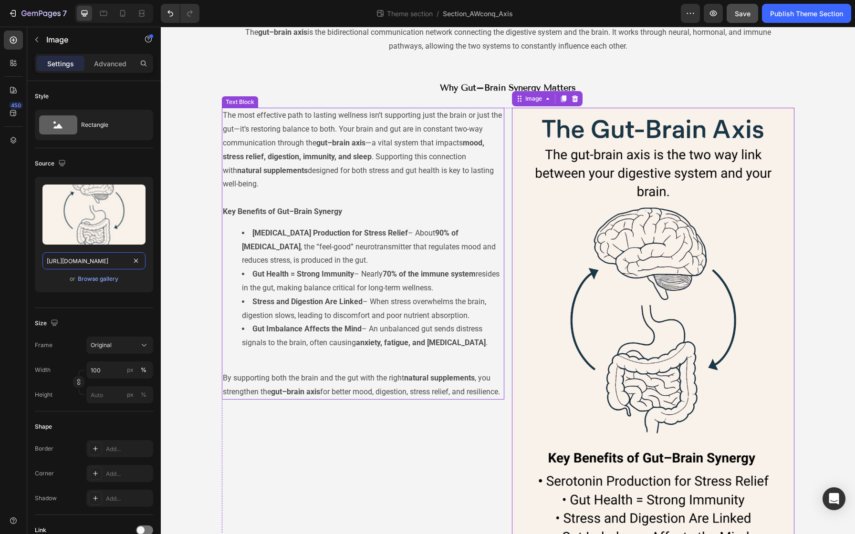
scroll to position [127, 0]
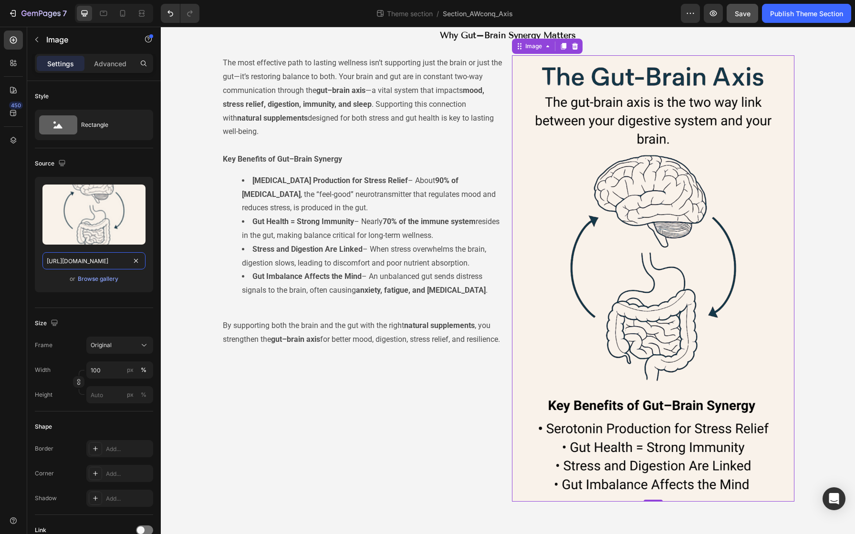
type input "https://cdn.shopify.com/s/files/1/0639/6415/1974/files/AW-StressControl-_Benefi…"
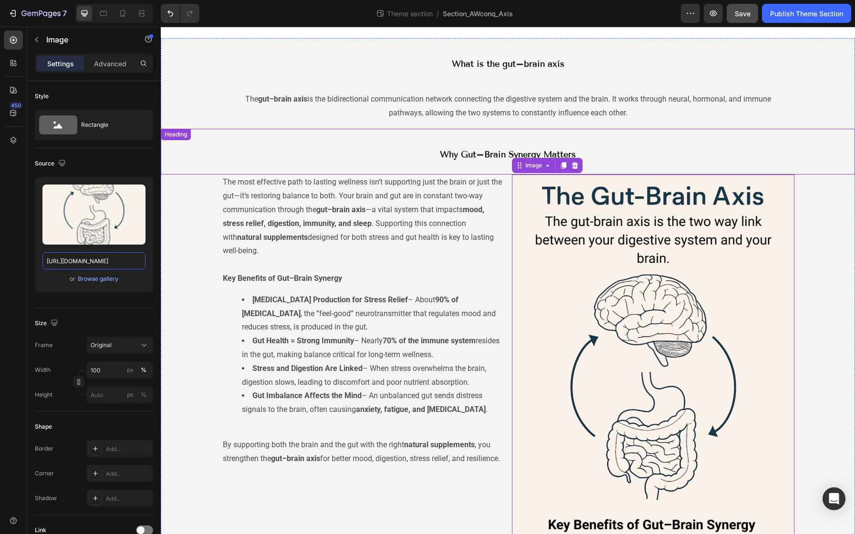
scroll to position [0, 0]
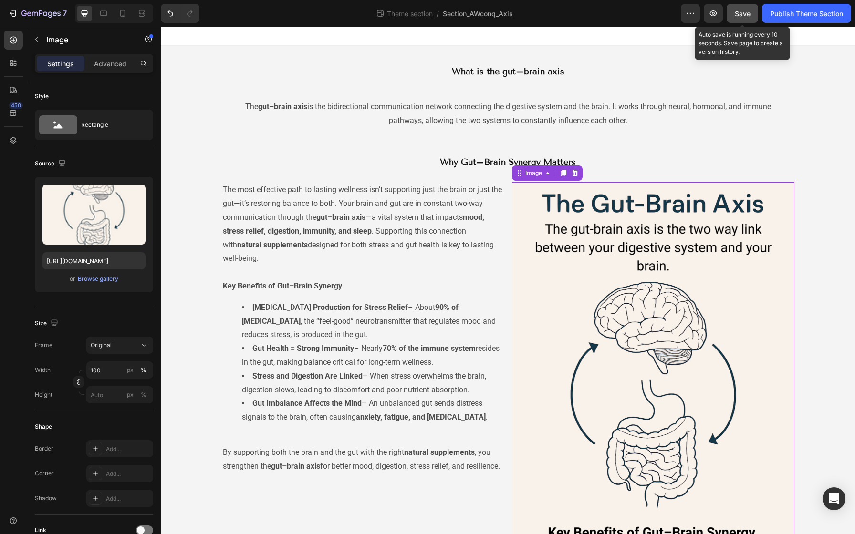
click at [732, 20] on button "Save" at bounding box center [742, 13] width 31 height 19
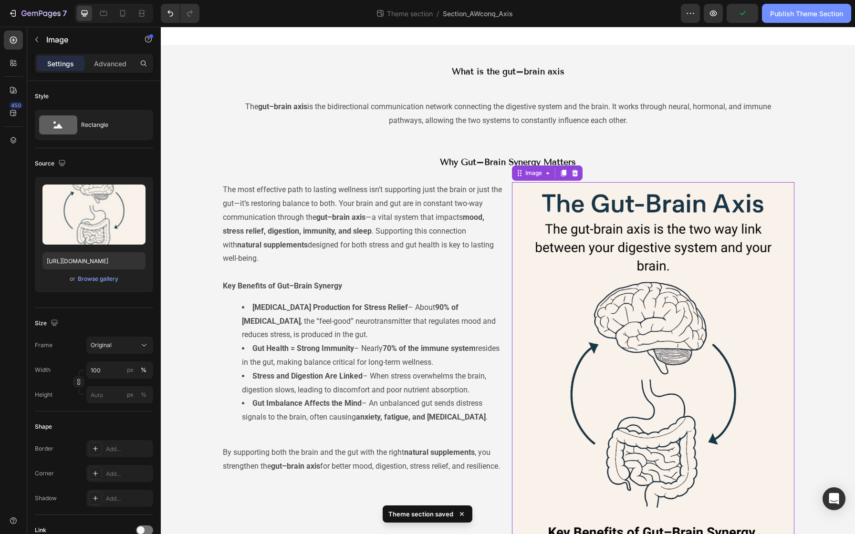
click at [782, 19] on button "Publish Theme Section" at bounding box center [806, 13] width 89 height 19
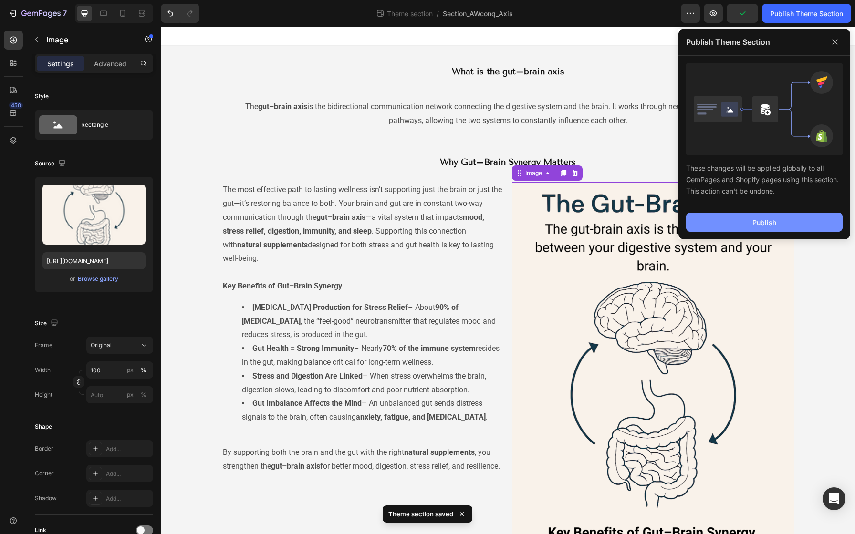
click at [726, 220] on button "Publish" at bounding box center [764, 222] width 157 height 19
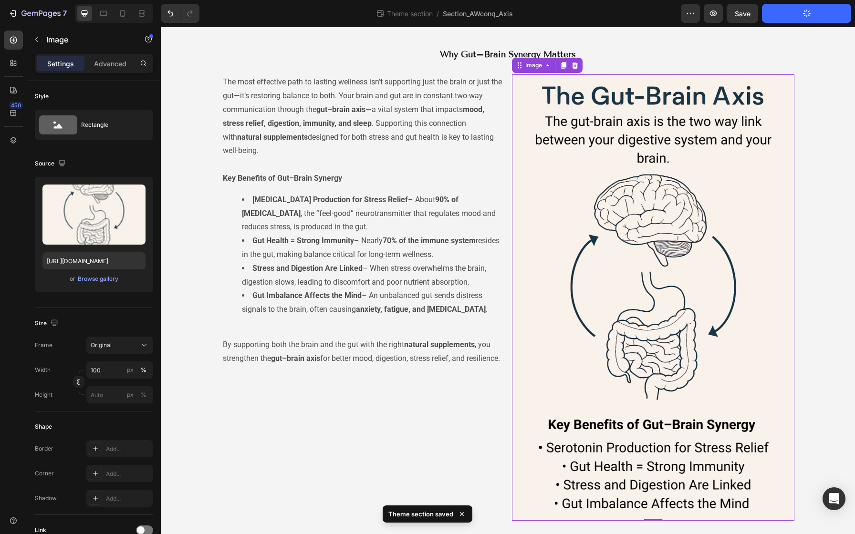
scroll to position [127, 0]
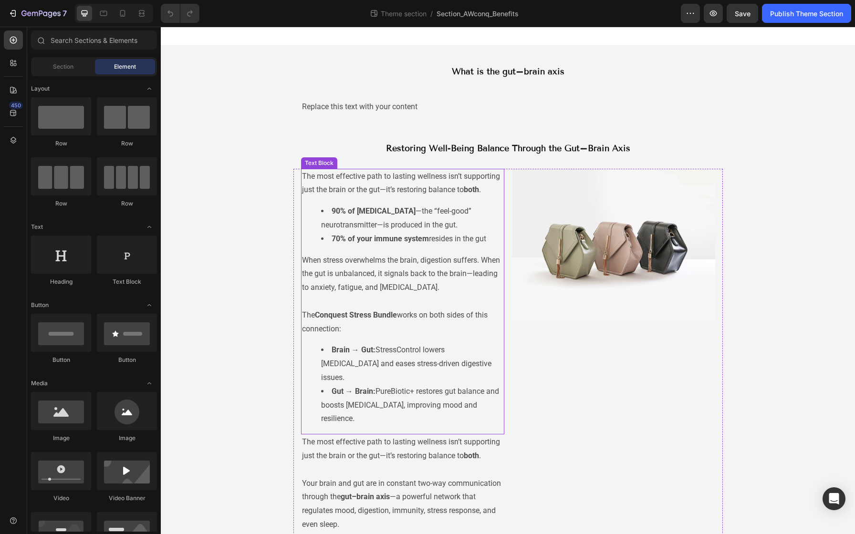
click at [406, 232] on li "90% of [MEDICAL_DATA] —the “feel-good” neurotransmitter—is produced in the gut." at bounding box center [412, 219] width 182 height 28
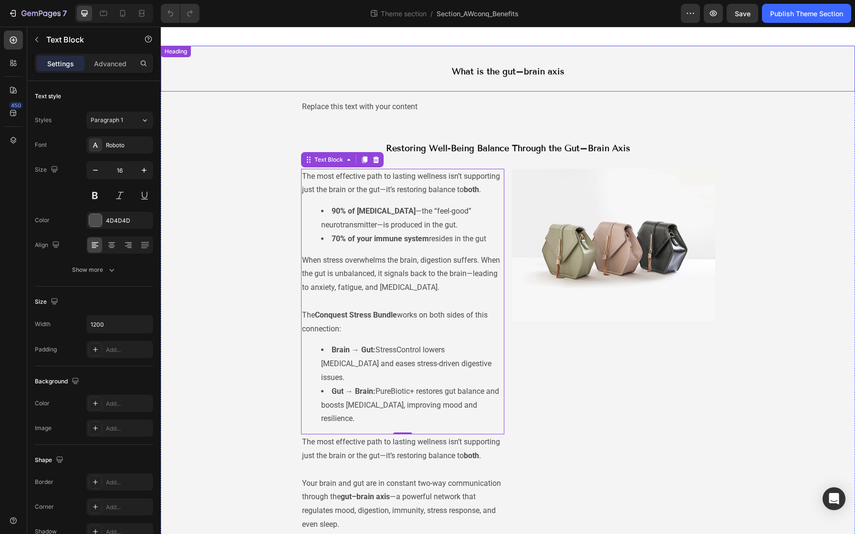
click at [410, 87] on div "What is the gut–brain axis Heading" at bounding box center [508, 69] width 694 height 46
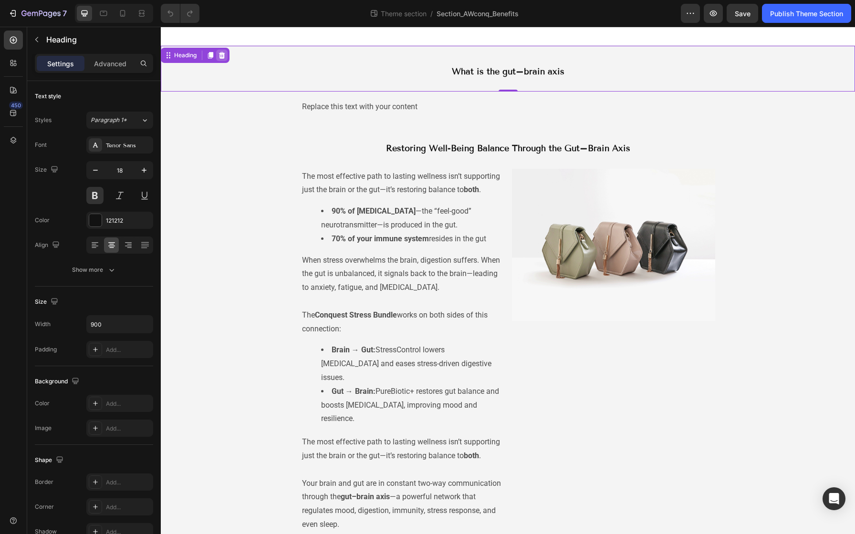
click at [228, 57] on div at bounding box center [221, 55] width 11 height 11
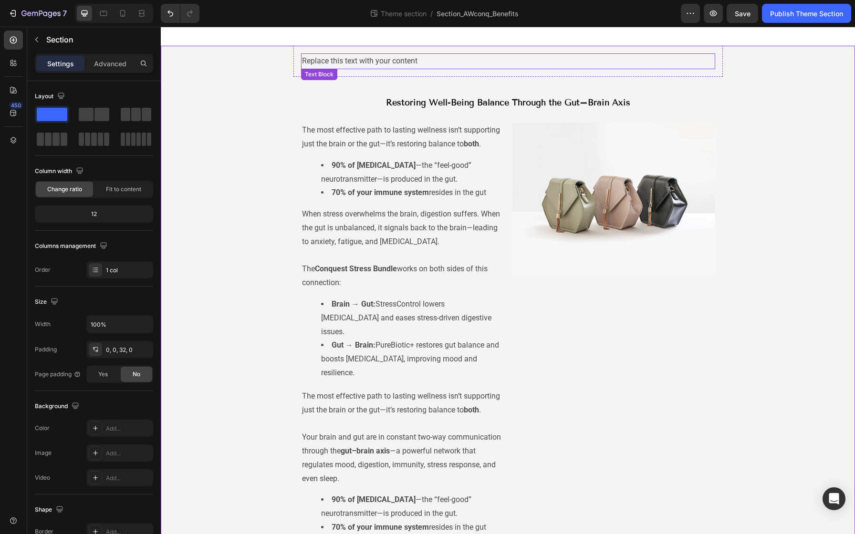
click at [314, 65] on div "Replace this text with your content" at bounding box center [508, 61] width 414 height 16
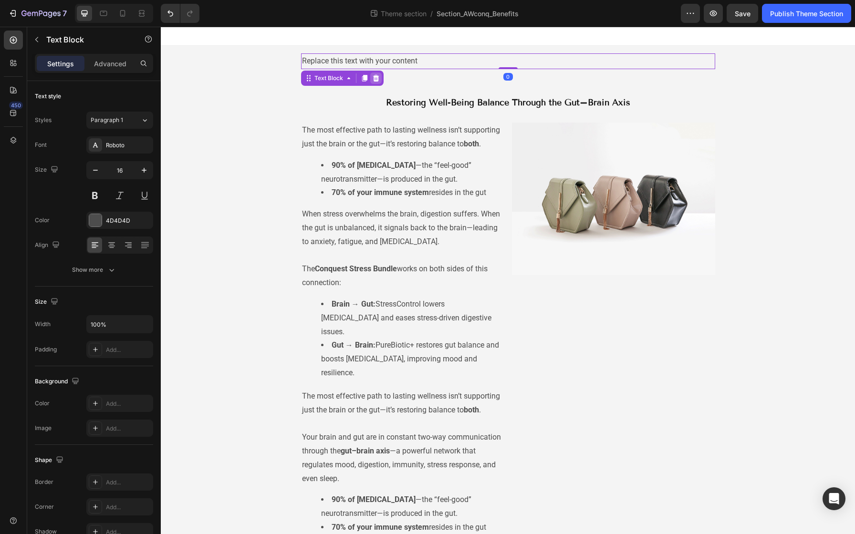
click at [371, 83] on div at bounding box center [375, 78] width 11 height 11
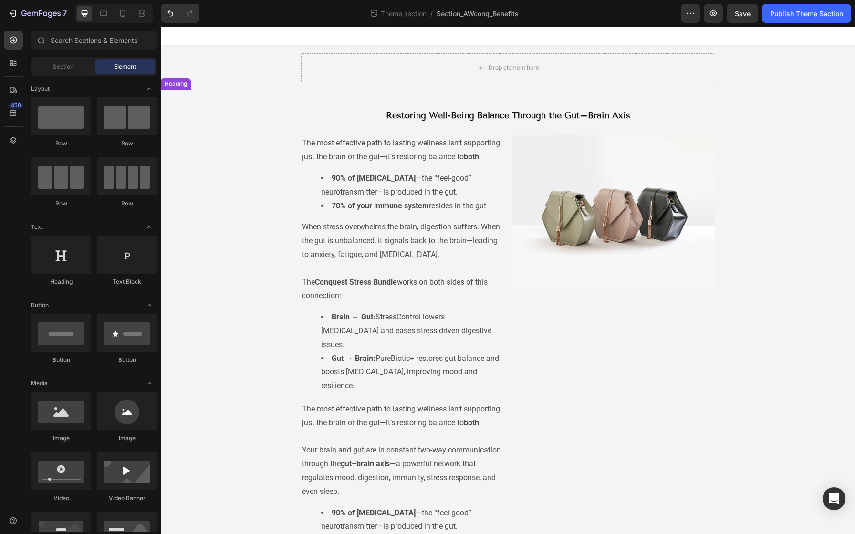
click at [380, 105] on div "Restoring Well-Being Balance Through the Gut–Brain Axis Heading" at bounding box center [508, 113] width 694 height 46
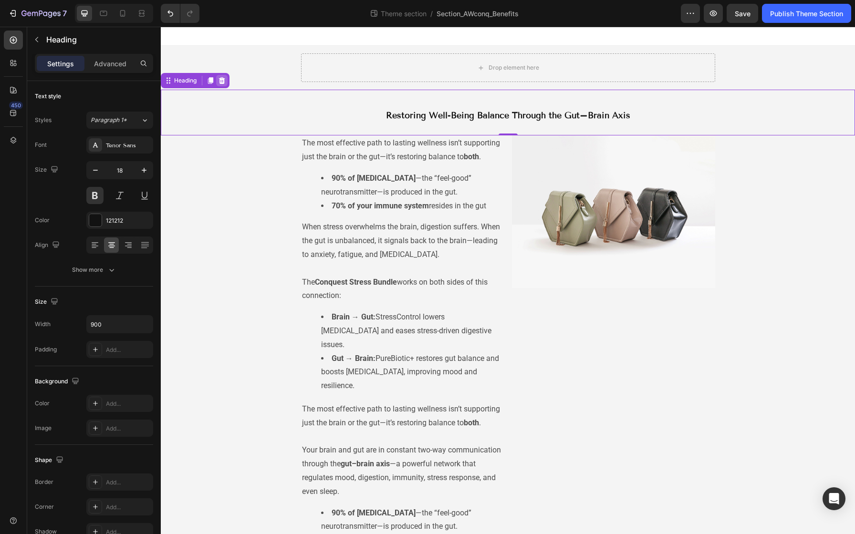
click at [220, 80] on icon at bounding box center [222, 81] width 8 height 8
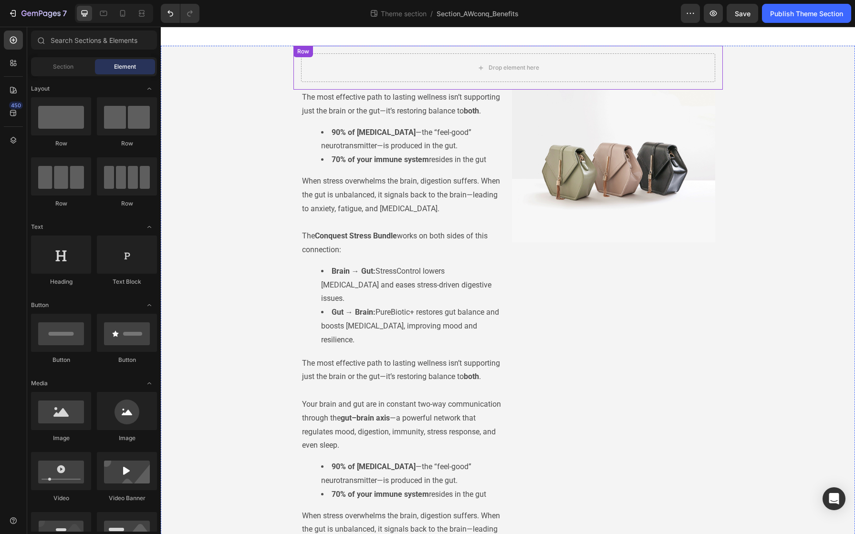
click at [302, 67] on div "Drop element here" at bounding box center [508, 67] width 414 height 29
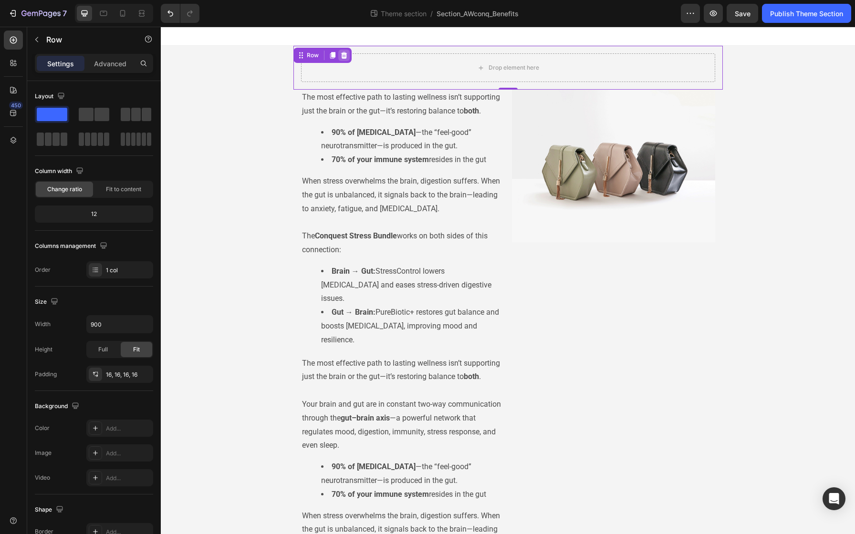
click at [340, 57] on icon at bounding box center [344, 56] width 8 height 8
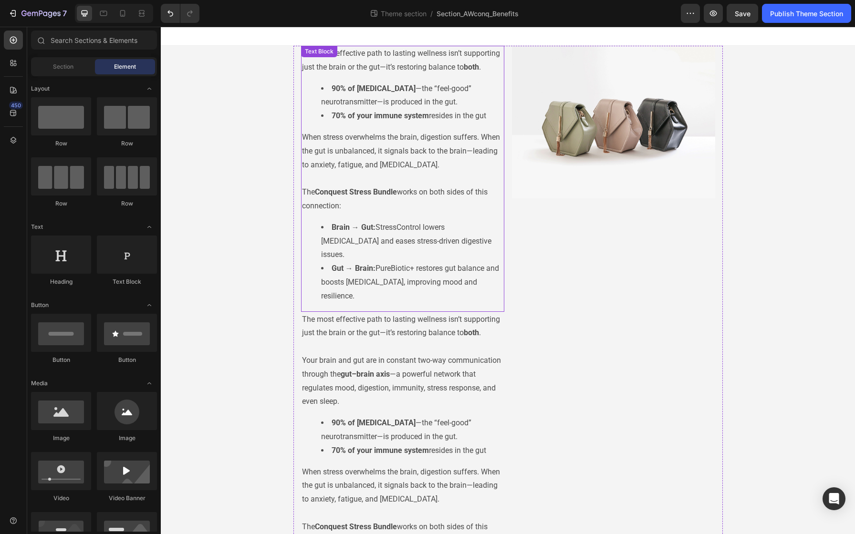
click at [339, 74] on p "The most effective path to lasting wellness isn’t supporting just the brain or …" at bounding box center [402, 61] width 201 height 28
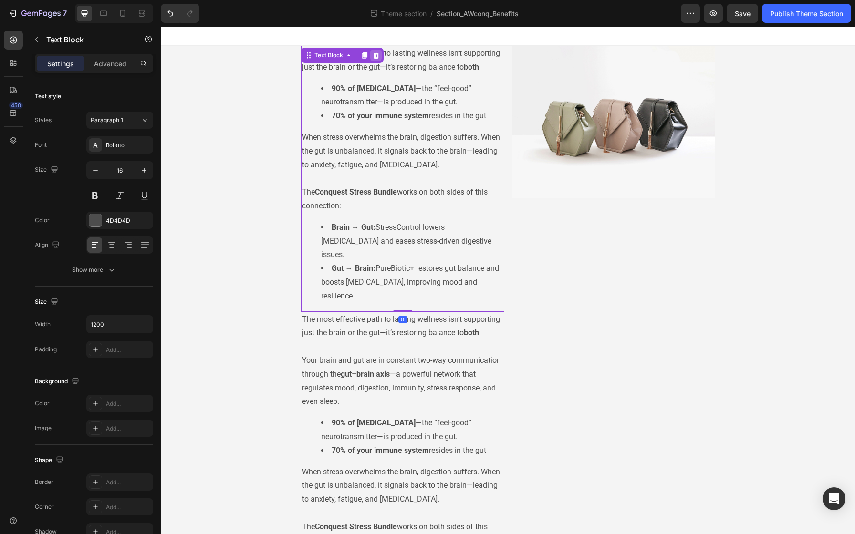
click at [373, 57] on icon at bounding box center [376, 55] width 6 height 7
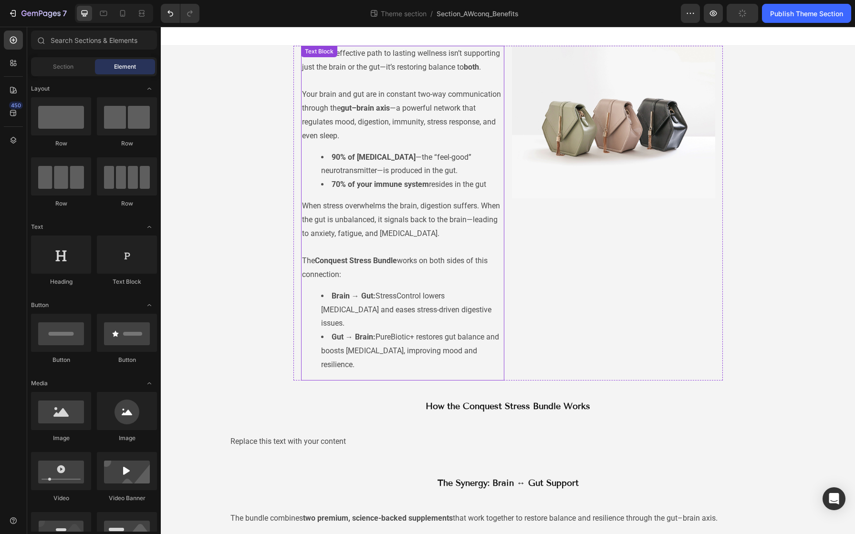
click at [457, 90] on p "The most effective path to lasting wellness isn’t supporting just the brain or …" at bounding box center [402, 95] width 201 height 96
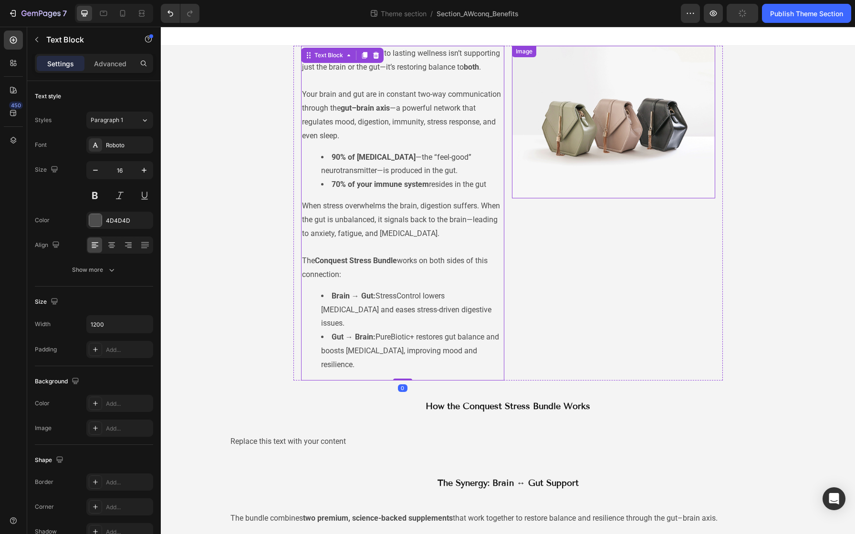
click at [564, 73] on img at bounding box center [613, 122] width 203 height 153
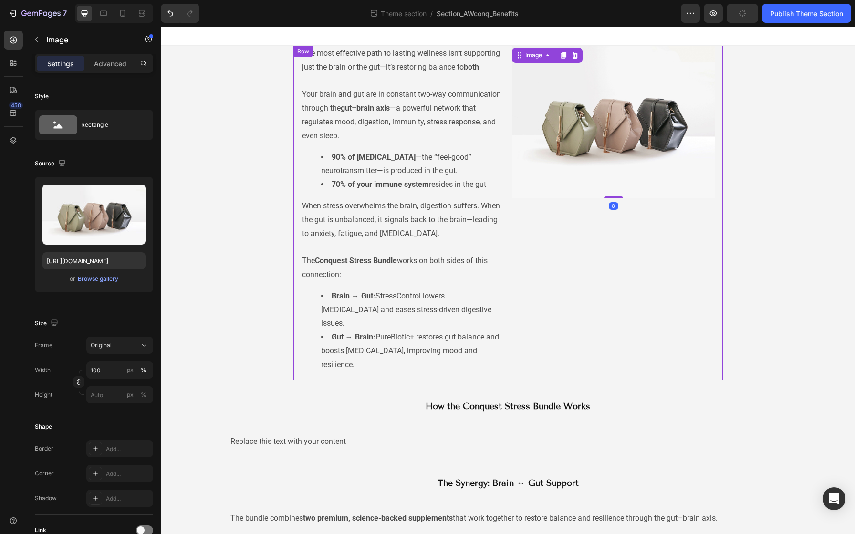
click at [549, 251] on div "Image 0" at bounding box center [613, 213] width 203 height 335
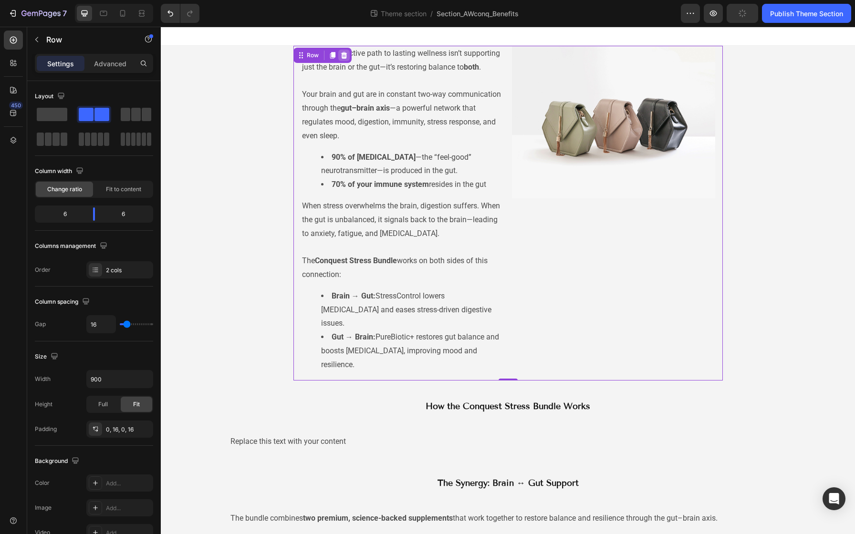
click at [344, 55] on icon at bounding box center [344, 56] width 8 height 8
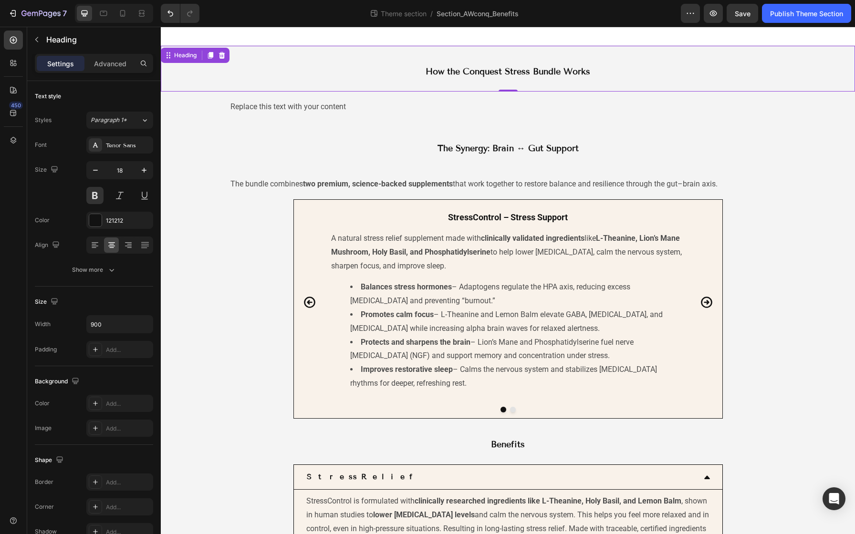
click at [473, 90] on div "How the Conquest Stress Bundle Works Heading 0" at bounding box center [508, 69] width 694 height 46
click at [219, 57] on icon at bounding box center [222, 56] width 8 height 8
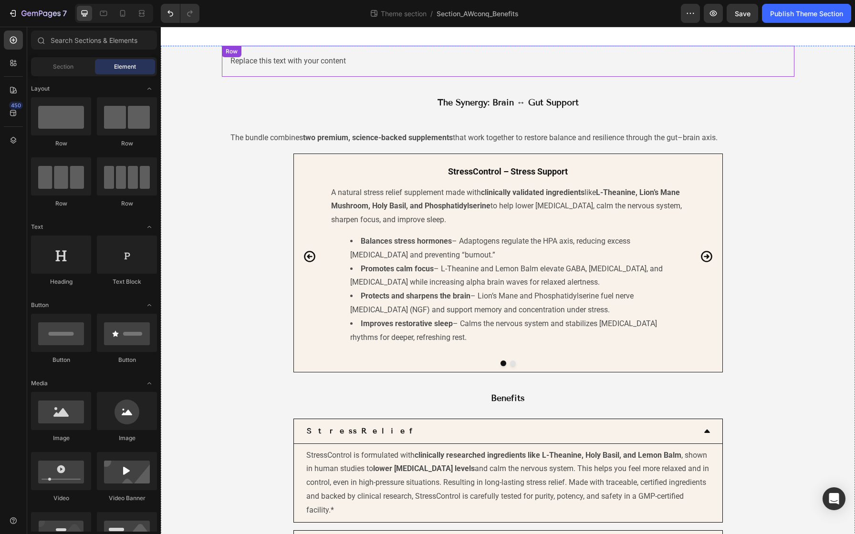
click at [395, 71] on div "Replace this text with your content Text Block Row" at bounding box center [508, 61] width 573 height 31
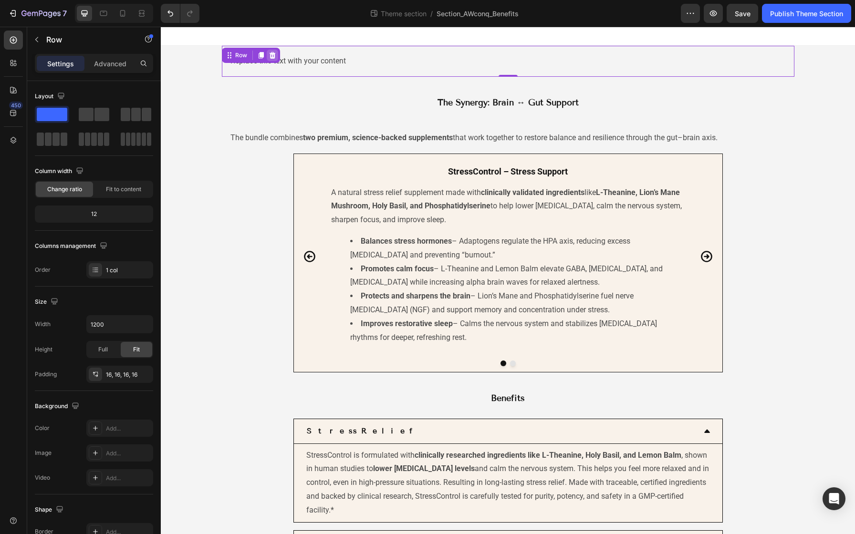
click at [269, 55] on icon at bounding box center [273, 56] width 8 height 8
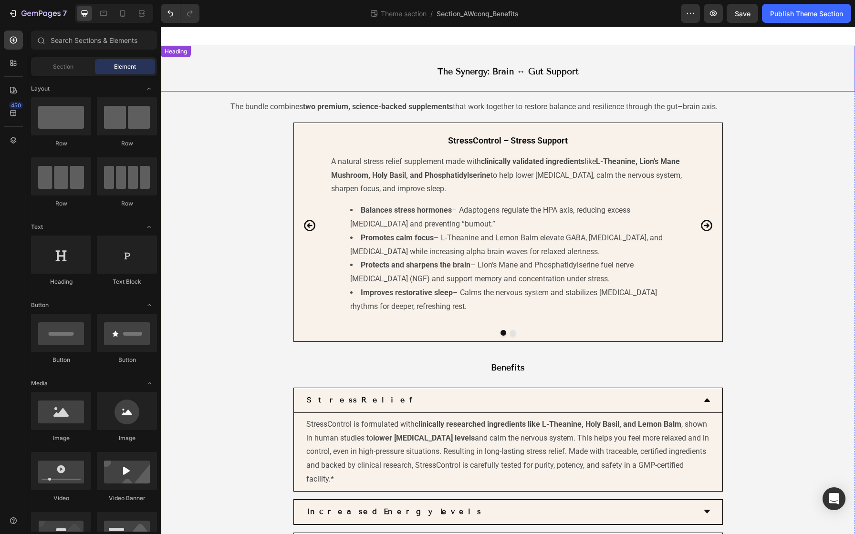
click at [617, 62] on div "The Synergy: Brain ↔ Gut Support Heading" at bounding box center [508, 69] width 694 height 46
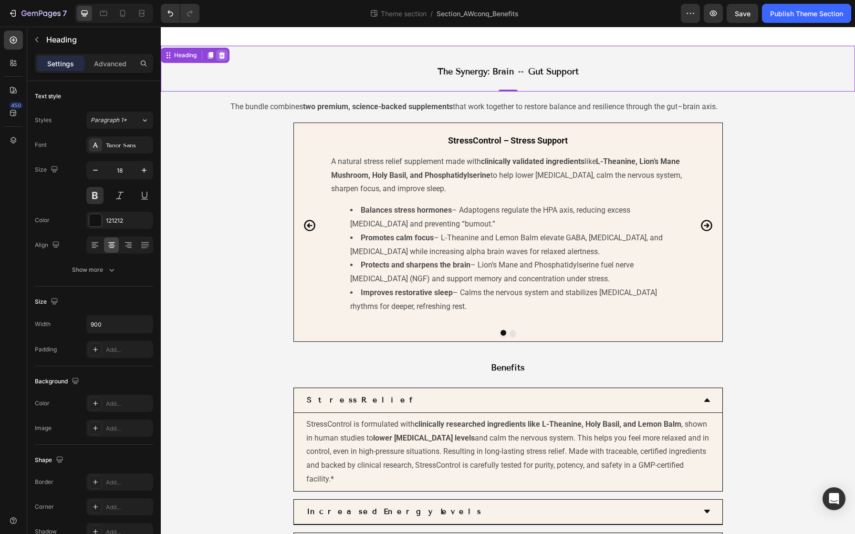
click at [227, 54] on div at bounding box center [221, 55] width 11 height 11
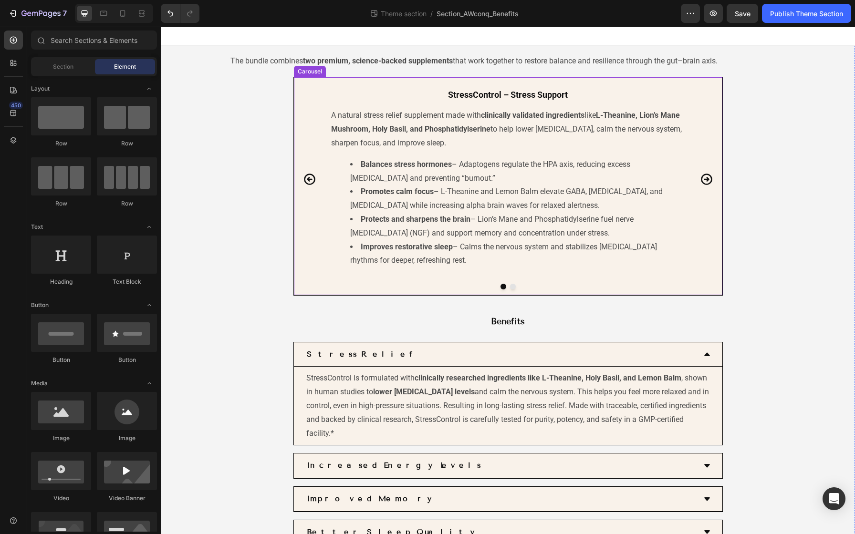
click at [701, 181] on icon "Carousel Next Arrow" at bounding box center [706, 179] width 13 height 13
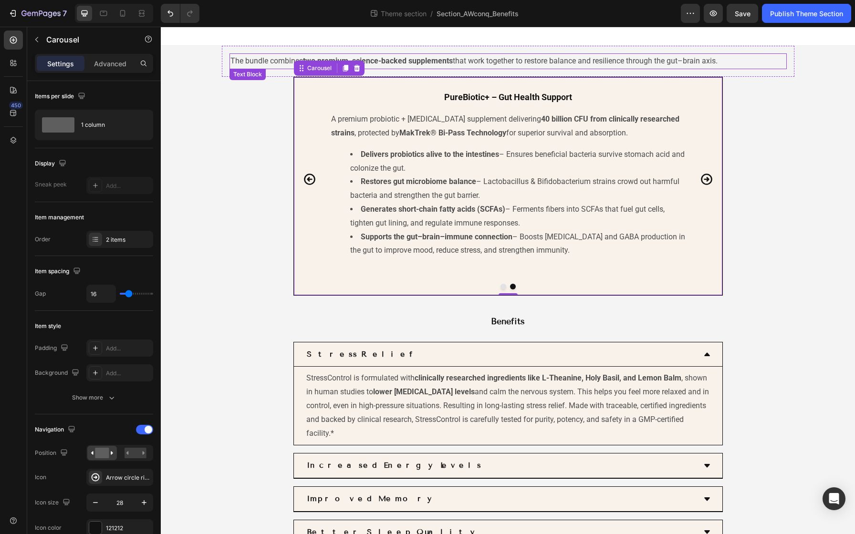
click at [393, 66] on p "The bundle combines two premium, science-backed supplements that work together …" at bounding box center [507, 61] width 555 height 14
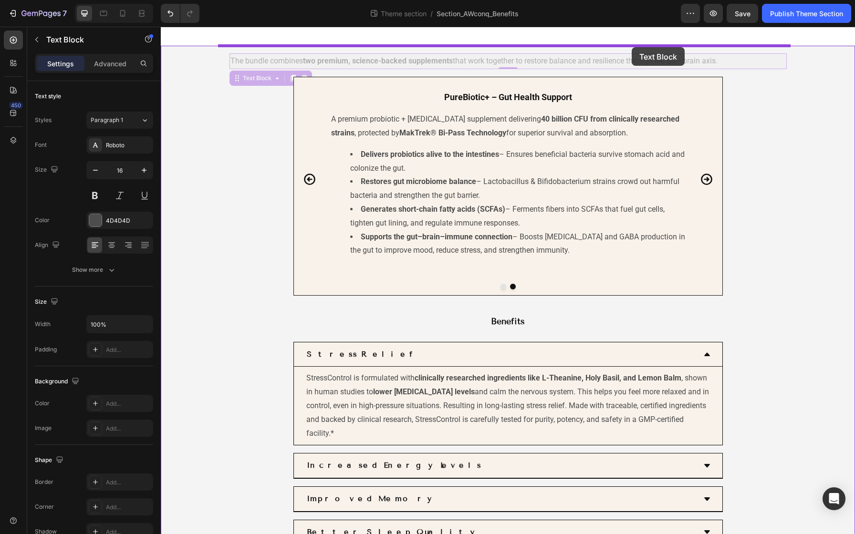
drag, startPoint x: 722, startPoint y: 60, endPoint x: 687, endPoint y: 53, distance: 35.9
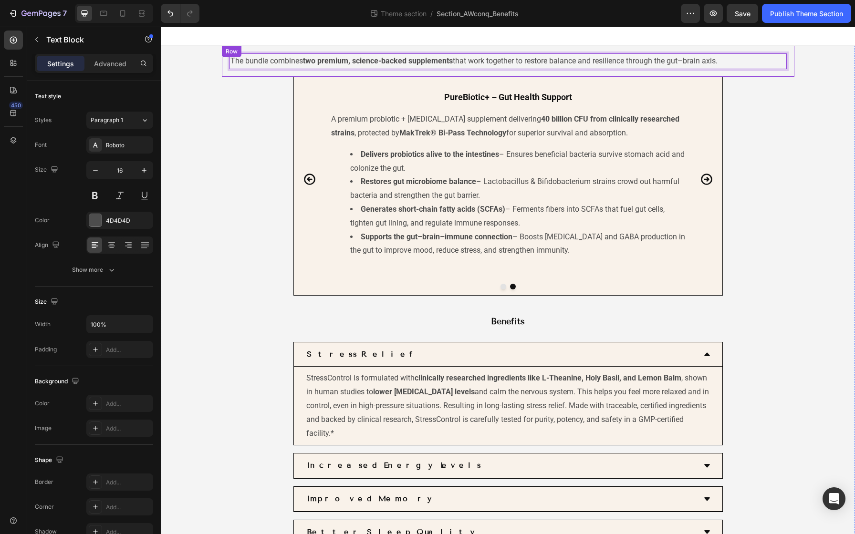
drag, startPoint x: 721, startPoint y: 62, endPoint x: 221, endPoint y: 62, distance: 499.6
click at [222, 62] on div "The bundle combines two premium, science-backed supplements that work together …" at bounding box center [508, 61] width 573 height 31
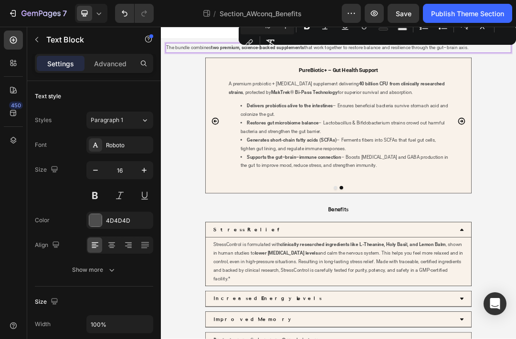
click at [285, 63] on strong "two premium, science-backed supplements" at bounding box center [317, 60] width 150 height 9
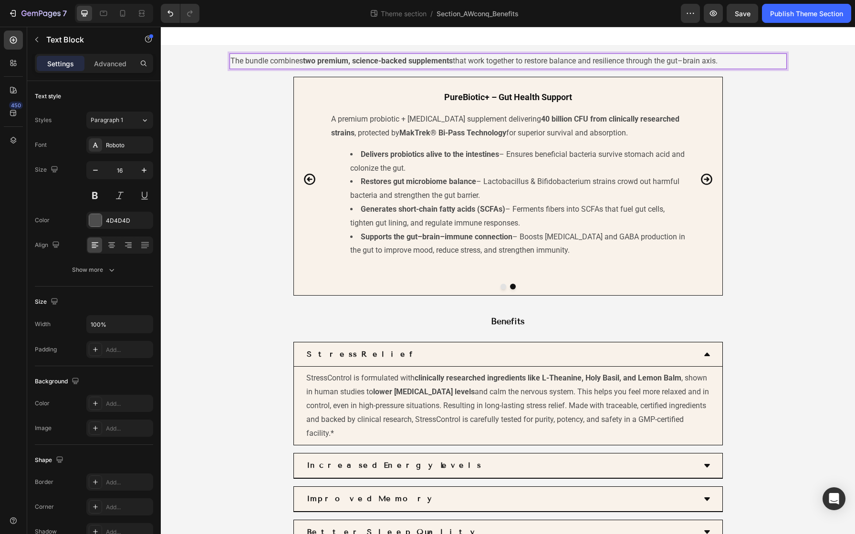
click at [255, 63] on p "The bundle combines two premium, science-backed supplements that work together …" at bounding box center [507, 61] width 555 height 14
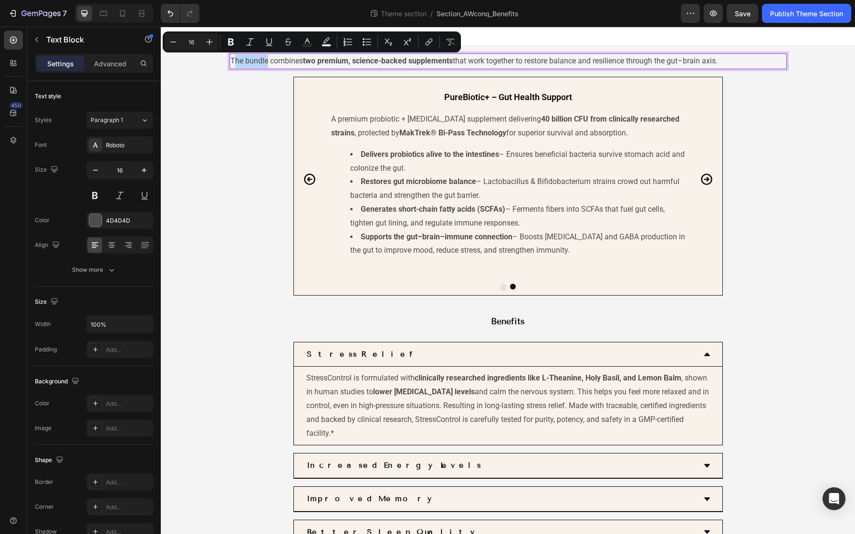
drag, startPoint x: 230, startPoint y: 63, endPoint x: 256, endPoint y: 62, distance: 26.8
click at [262, 61] on p "The bundle combines two premium, science-backed supplements that work together …" at bounding box center [507, 61] width 555 height 14
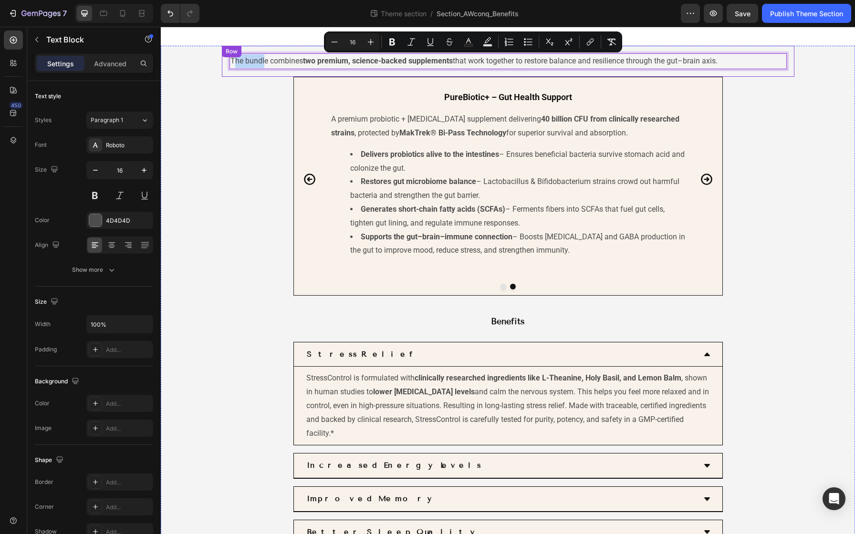
drag, startPoint x: 226, startPoint y: 59, endPoint x: 680, endPoint y: 73, distance: 454.0
click at [680, 73] on div "The bundle combines two premium, science-backed supplements that work together …" at bounding box center [508, 61] width 573 height 31
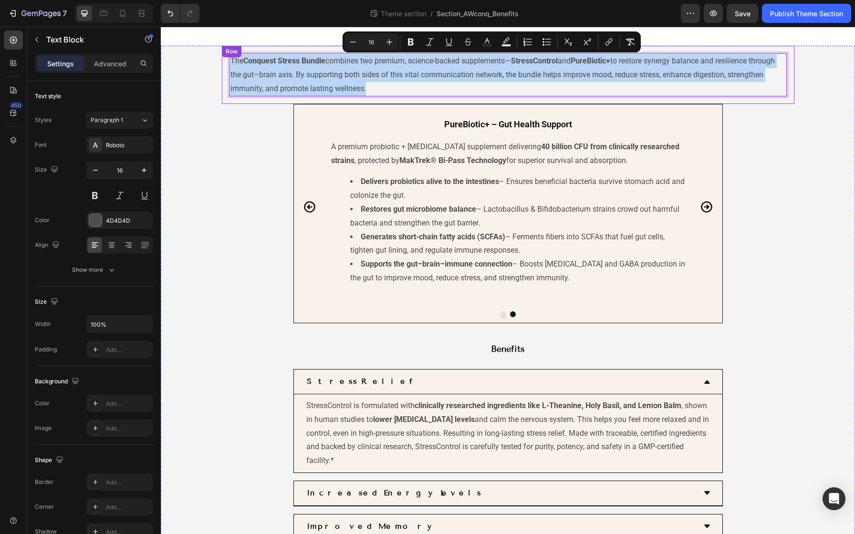
drag, startPoint x: 412, startPoint y: 88, endPoint x: 224, endPoint y: 55, distance: 191.0
click at [224, 55] on div "The Conquest Stress Bundle combines two premium, science-backed supplements— St…" at bounding box center [508, 75] width 573 height 58
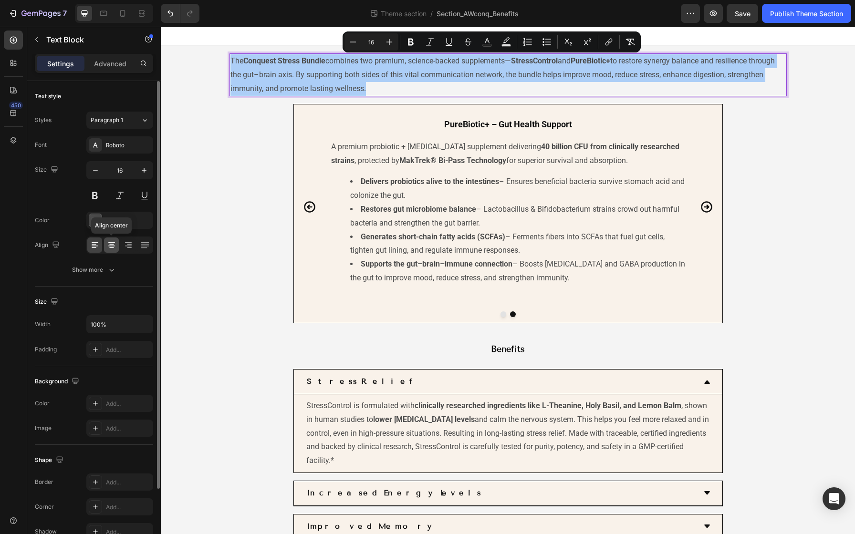
click at [111, 246] on icon at bounding box center [111, 246] width 7 height 1
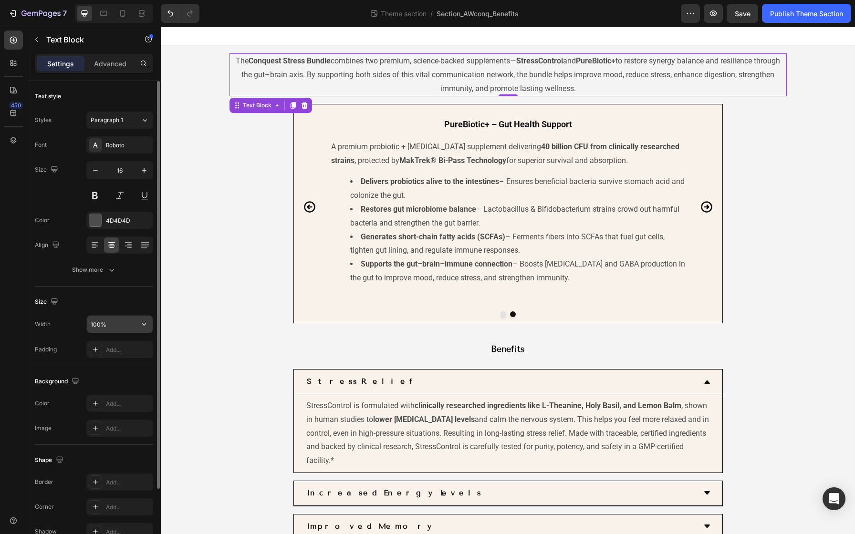
click at [113, 329] on input "100%" at bounding box center [120, 324] width 66 height 17
click at [147, 322] on icon "button" at bounding box center [144, 325] width 10 height 10
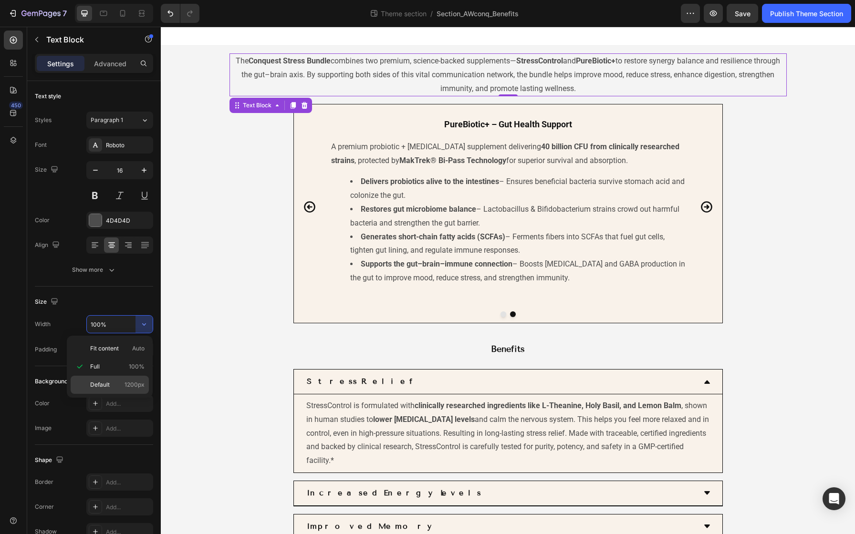
click at [111, 378] on div "Default 1200px" at bounding box center [110, 385] width 78 height 18
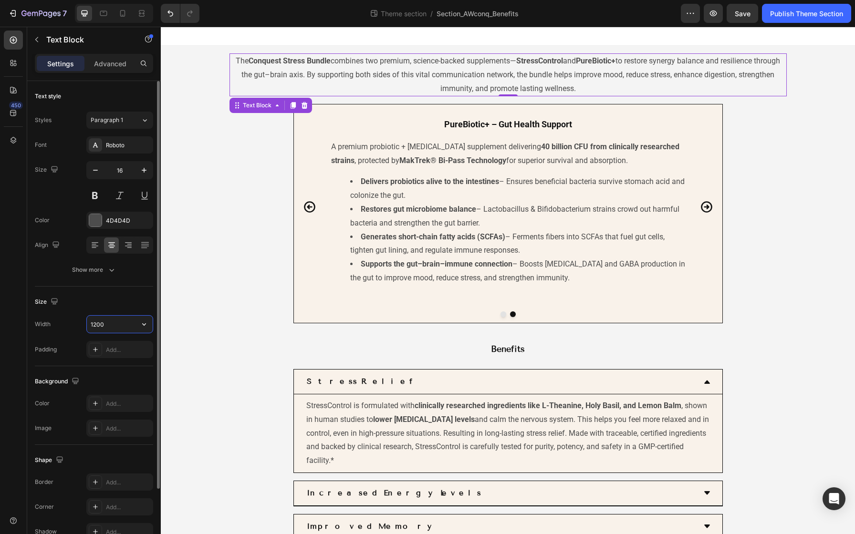
click at [115, 324] on input "1200" at bounding box center [120, 324] width 66 height 17
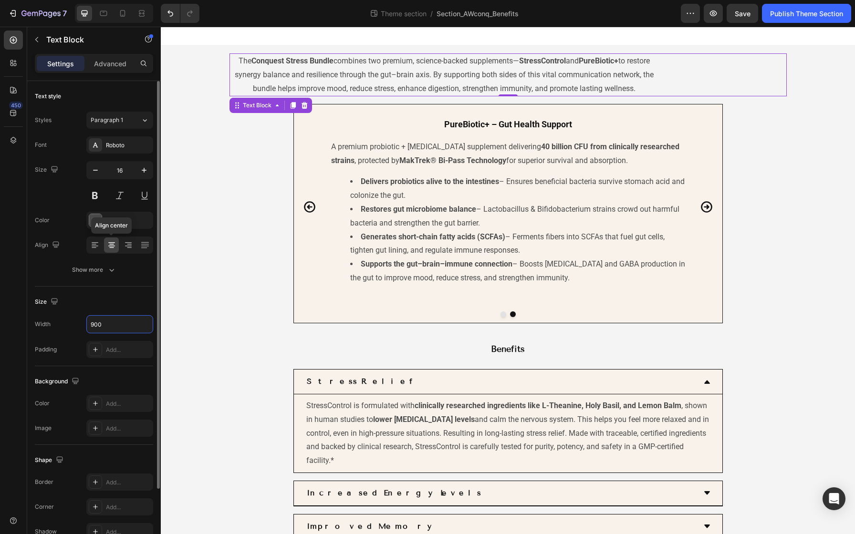
type input "900"
click at [114, 248] on icon at bounding box center [111, 248] width 5 height 1
click at [126, 245] on icon at bounding box center [129, 246] width 10 height 10
click at [115, 245] on icon at bounding box center [112, 246] width 10 height 10
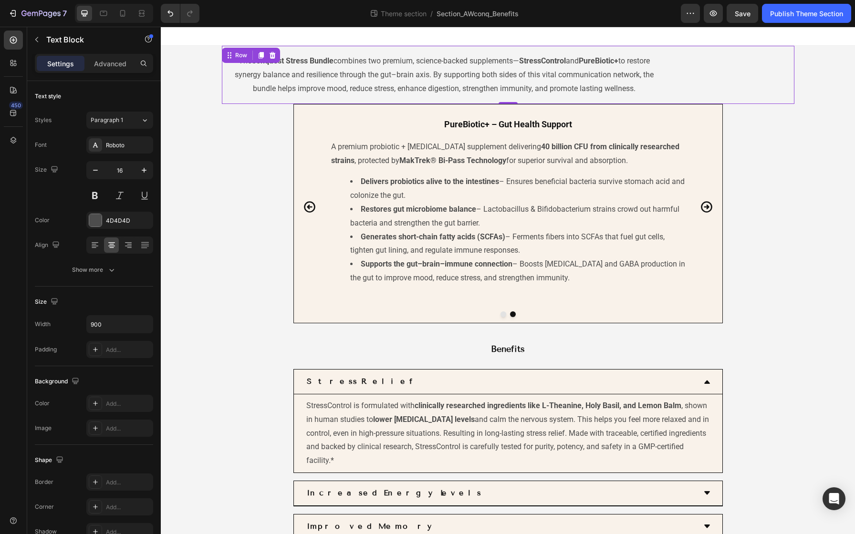
click at [470, 49] on div "The Conquest Stress Bundle combines two premium, science-backed supplements— St…" at bounding box center [508, 75] width 573 height 58
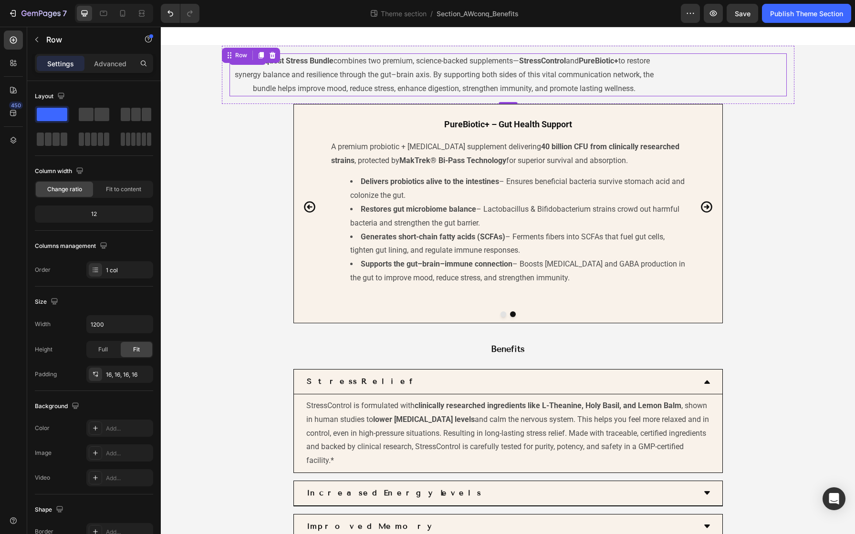
click at [601, 79] on p "The Conquest Stress Bundle combines two premium, science-backed supplements— St…" at bounding box center [444, 74] width 428 height 41
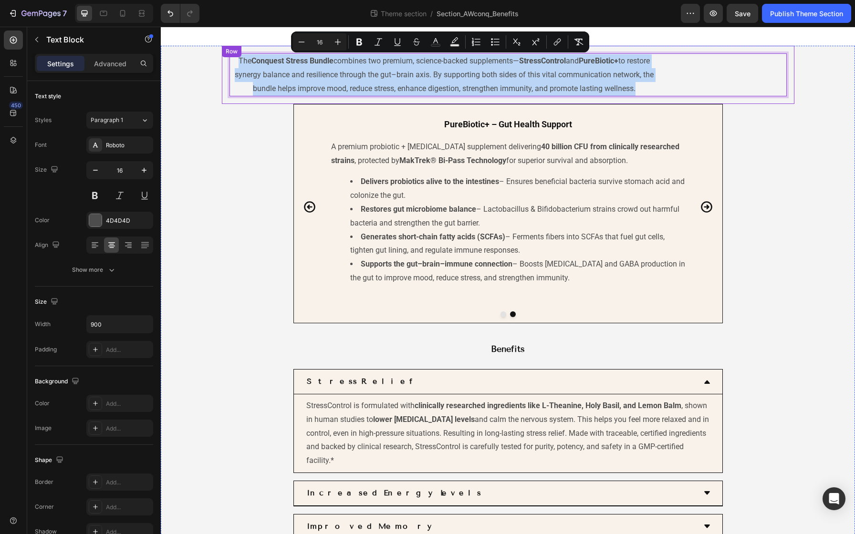
drag, startPoint x: 647, startPoint y: 90, endPoint x: 230, endPoint y: 48, distance: 418.7
click at [230, 48] on div "The Conquest Stress Bundle combines two premium, science-backed supplements— St…" at bounding box center [508, 75] width 573 height 58
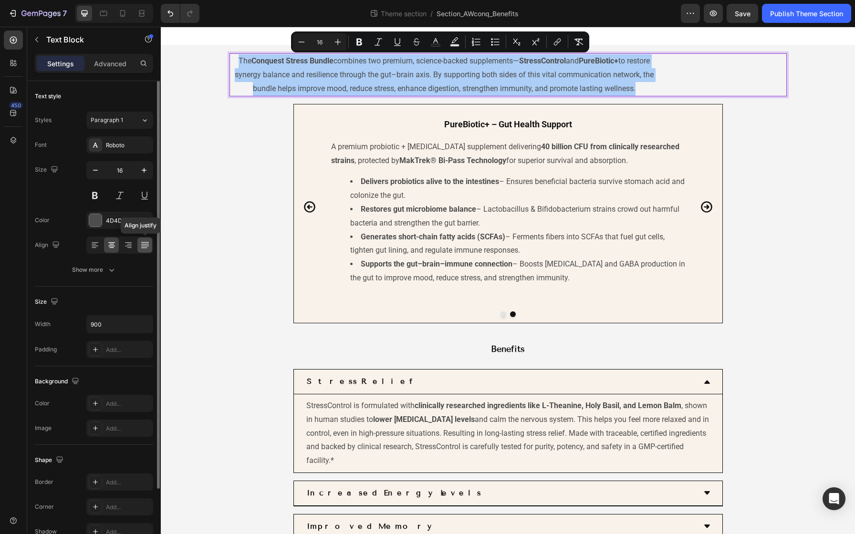
click at [142, 241] on icon at bounding box center [145, 246] width 10 height 10
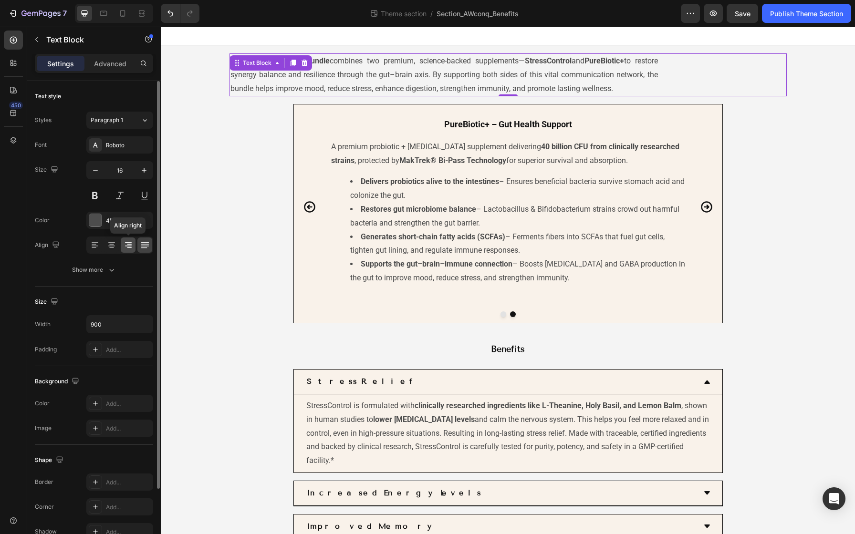
click at [130, 244] on icon at bounding box center [129, 244] width 5 height 1
click at [323, 69] on p "The Conquest Stress Bundle combines two premium, science-backed supplements— St…" at bounding box center [444, 74] width 428 height 41
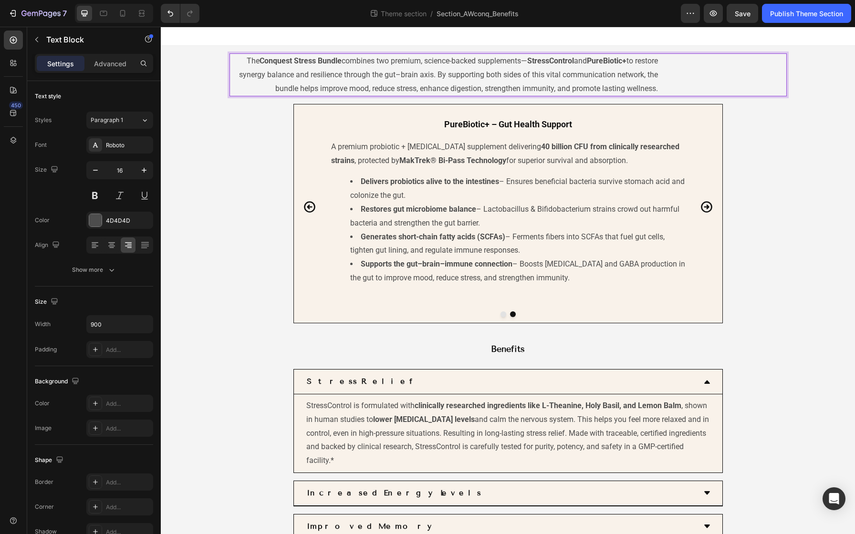
click at [230, 58] on p "The Conquest Stress Bundle combines two premium, science-backed supplements— St…" at bounding box center [444, 74] width 428 height 41
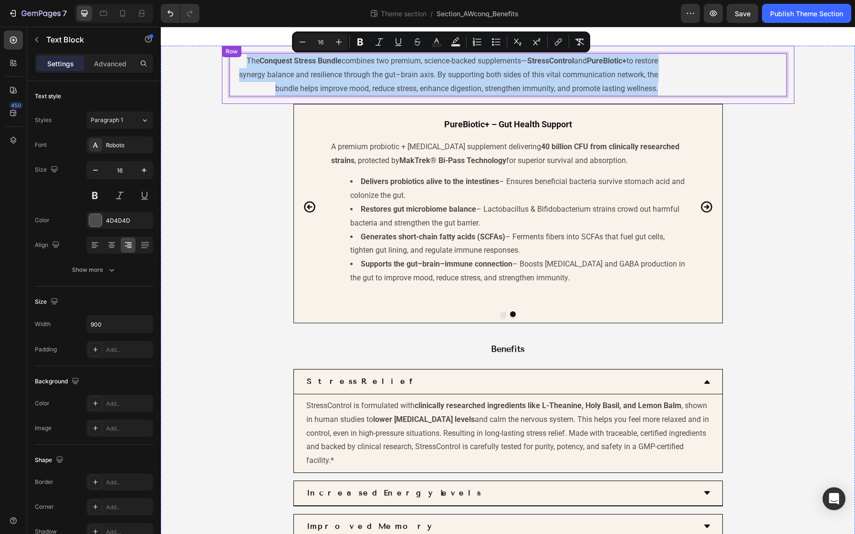
drag, startPoint x: 230, startPoint y: 58, endPoint x: 690, endPoint y: 101, distance: 461.5
click at [691, 101] on div "The Conquest Stress Bundle combines two premium, science-backed supplements— St…" at bounding box center [508, 75] width 573 height 58
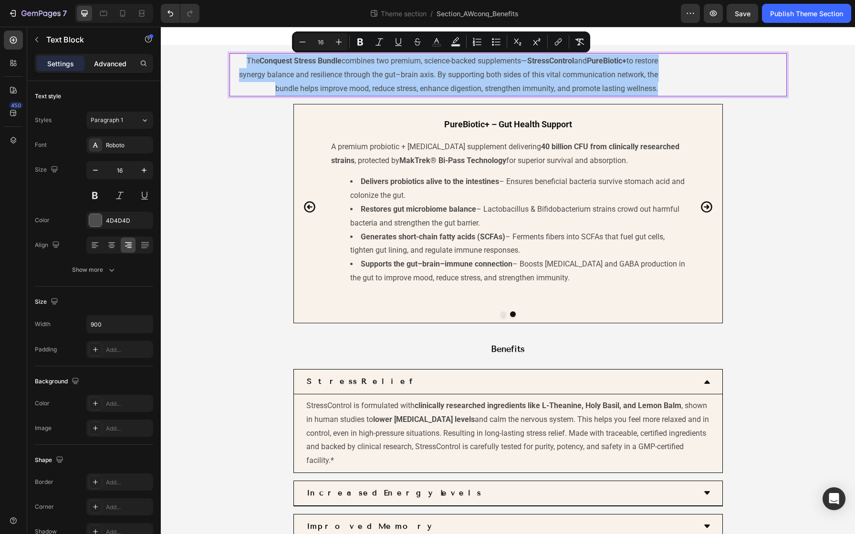
click at [125, 62] on p "Advanced" at bounding box center [110, 64] width 32 height 10
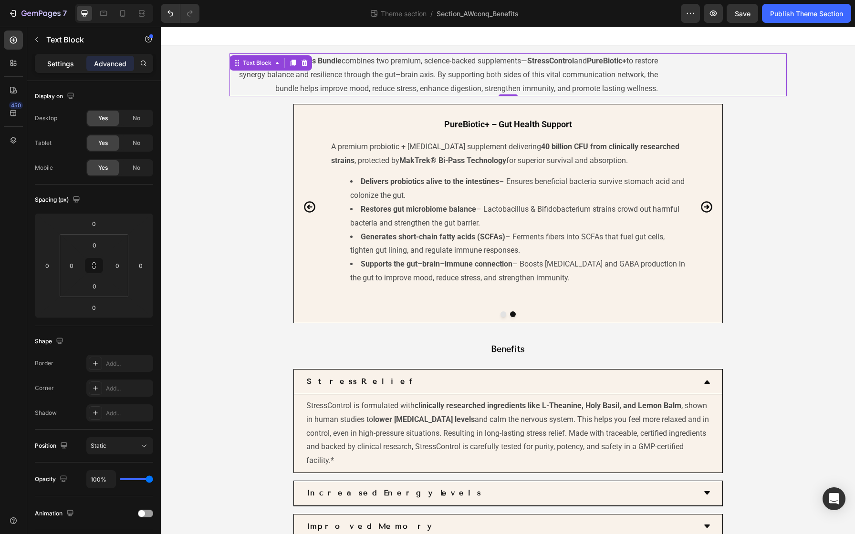
click at [60, 70] on div "Settings" at bounding box center [61, 63] width 48 height 15
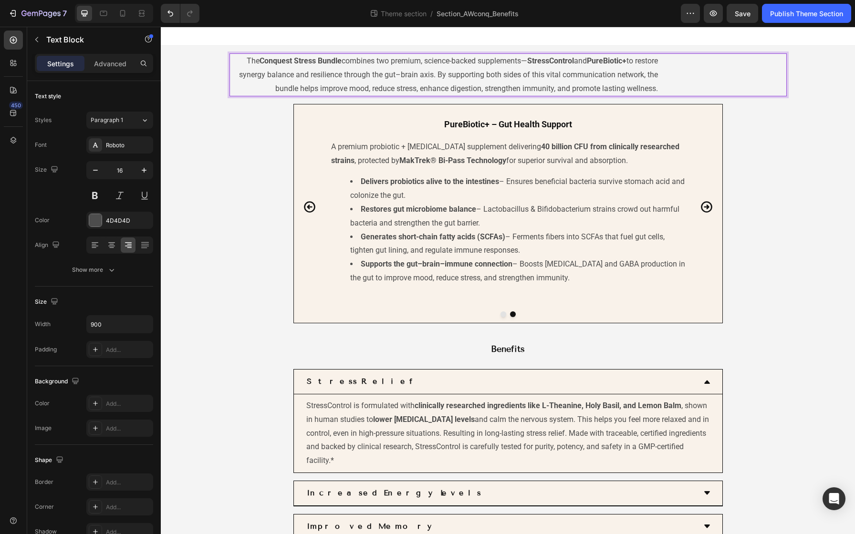
click at [448, 70] on p "The Conquest Stress Bundle combines two premium, science-backed supplements— St…" at bounding box center [444, 74] width 428 height 41
click at [237, 81] on p "The Conquest Stress Bundle combines two premium, science-backed supplements— St…" at bounding box center [444, 74] width 428 height 41
click at [204, 110] on div "StressControl – Stress Support Heading A natural stress relief supplement made …" at bounding box center [508, 213] width 694 height 219
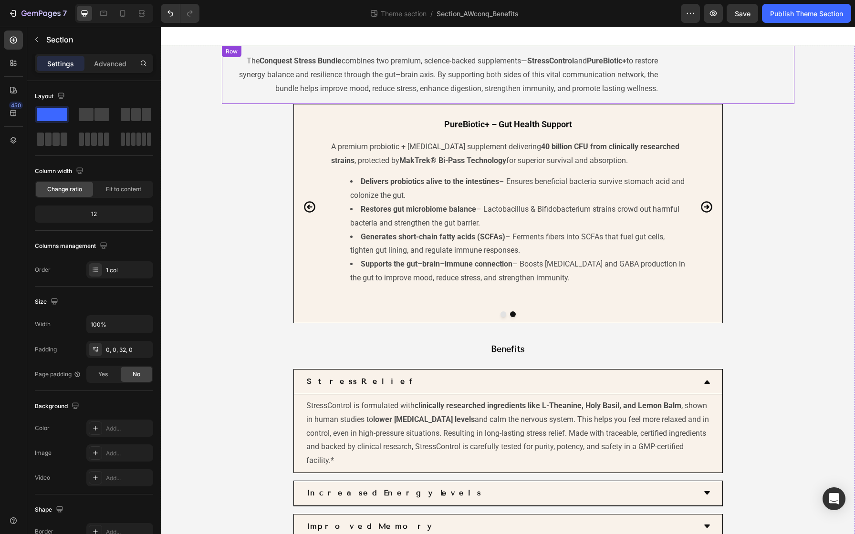
click at [227, 52] on div "Row" at bounding box center [232, 51] width 16 height 9
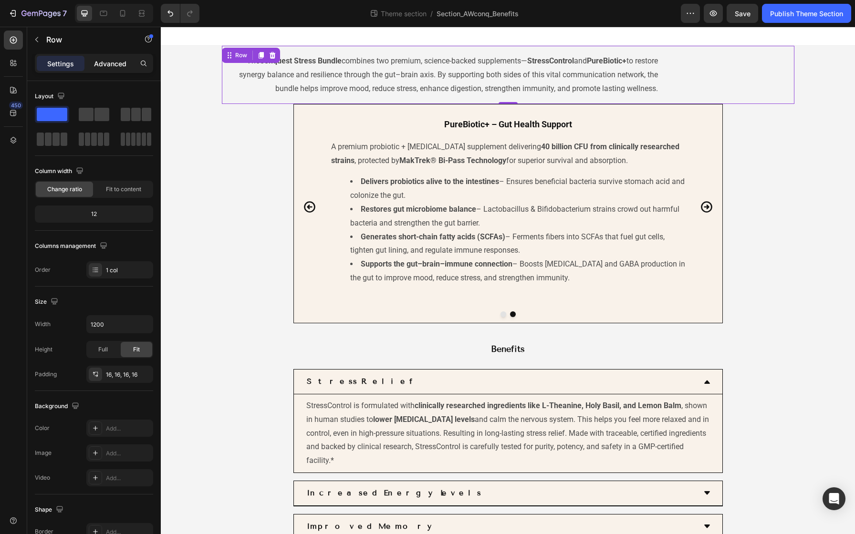
click at [106, 61] on p "Advanced" at bounding box center [110, 64] width 32 height 10
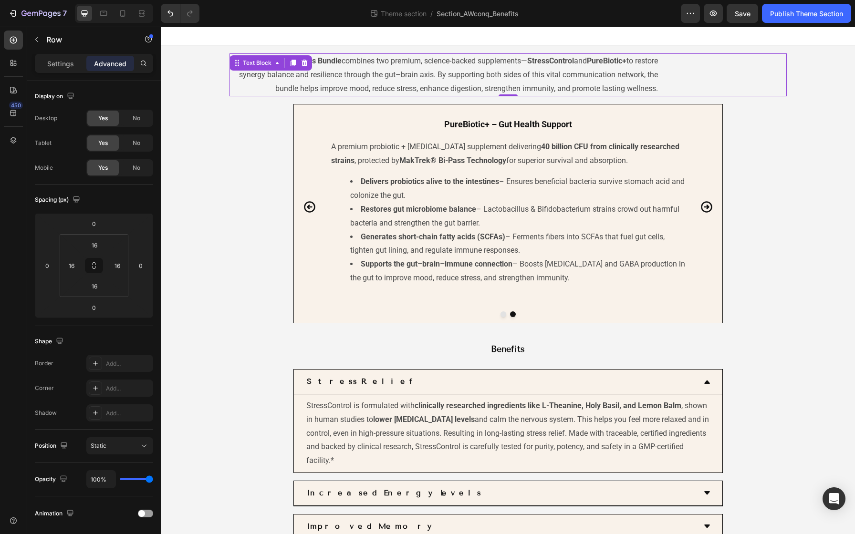
click at [366, 69] on p "The Conquest Stress Bundle combines two premium, science-backed supplements— St…" at bounding box center [444, 74] width 428 height 41
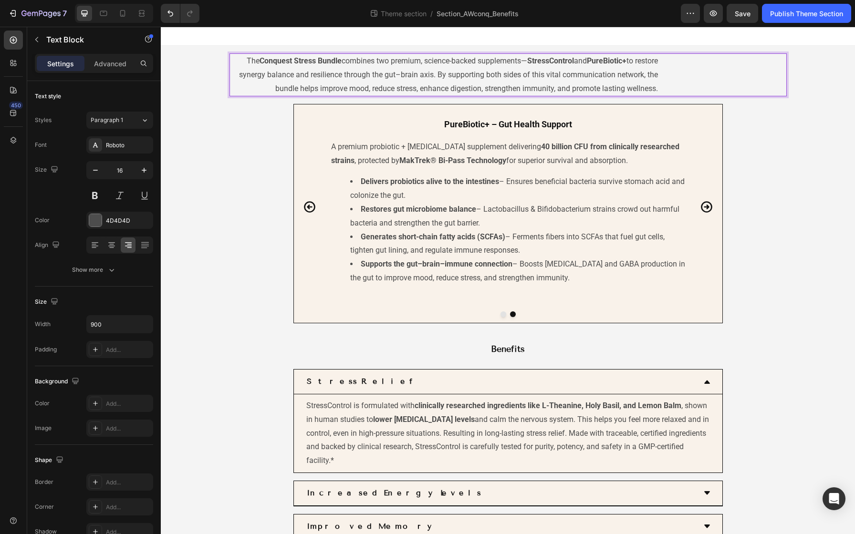
click at [234, 76] on p "The Conquest Stress Bundle combines two premium, science-backed supplements— St…" at bounding box center [444, 74] width 428 height 41
click at [269, 91] on p "The Conquest Stress Bundle combines two premium, science-backed supplements— St…" at bounding box center [444, 74] width 428 height 41
click at [267, 88] on p "The Conquest Stress Bundle combines two premium, science-backed supplements— St…" at bounding box center [444, 74] width 428 height 41
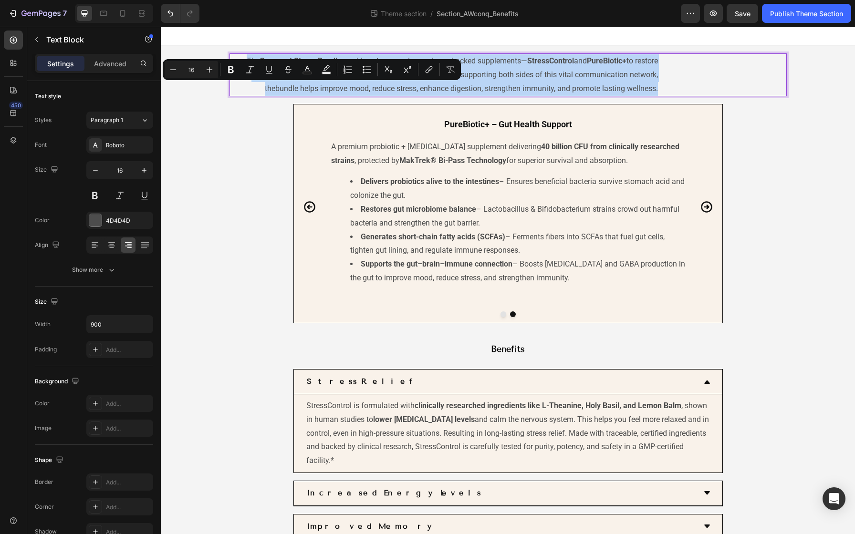
click at [267, 88] on p "The Conquest Stress Bundle combines two premium, science-backed supplements— St…" at bounding box center [444, 74] width 428 height 41
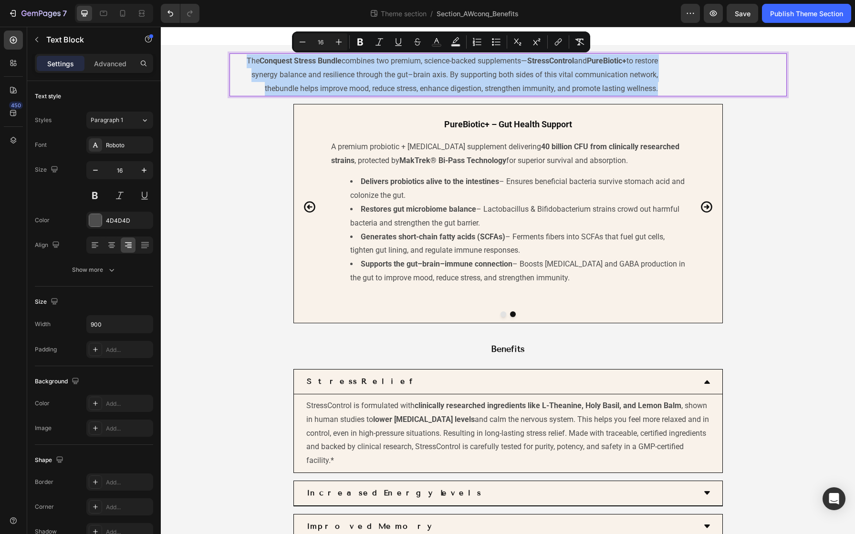
click at [257, 84] on p "The Conquest Stress Bundle combines two premium, science-backed supplements— St…" at bounding box center [444, 74] width 428 height 41
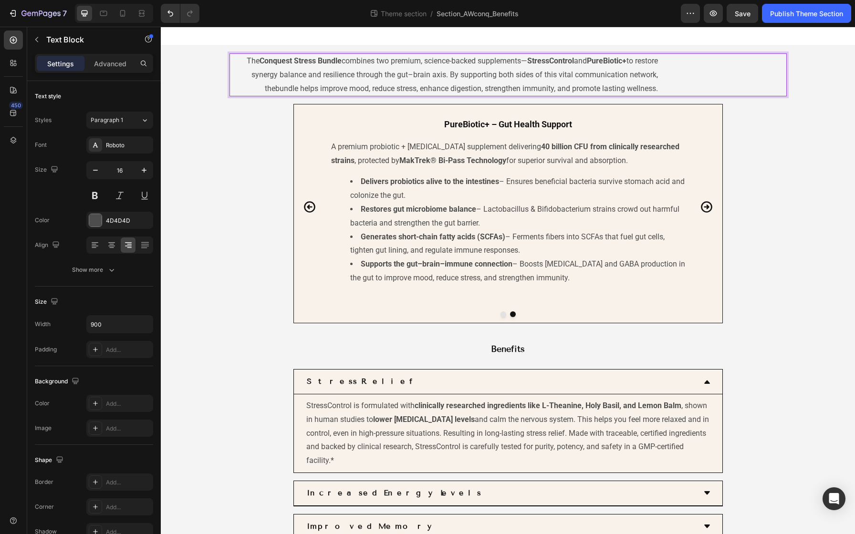
click at [233, 57] on p "The Conquest Stress Bundle combines two premium, science-backed supplements— St…" at bounding box center [444, 74] width 428 height 41
click at [234, 53] on div "Row" at bounding box center [232, 51] width 16 height 9
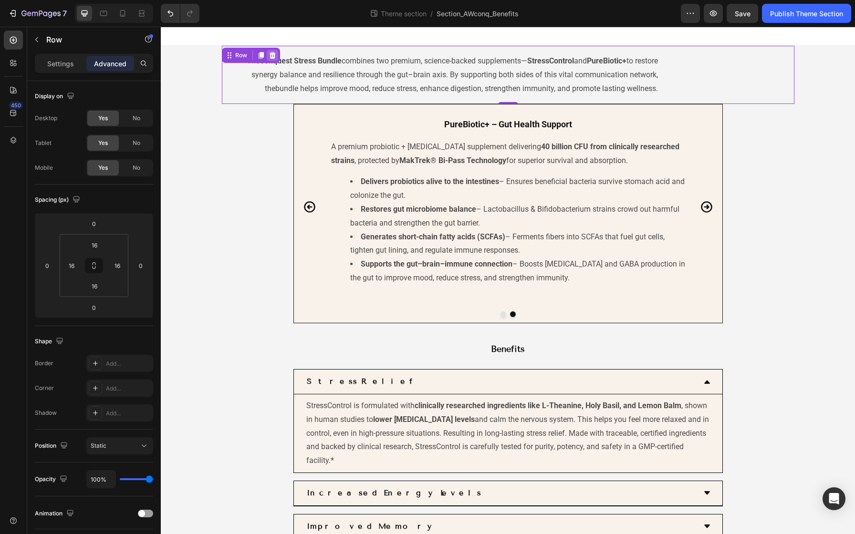
click at [271, 54] on icon at bounding box center [273, 56] width 8 height 8
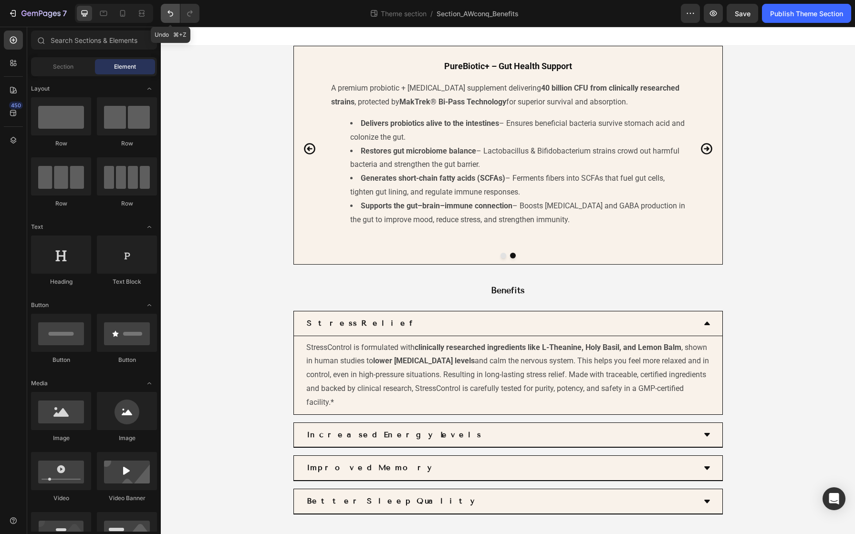
click at [168, 18] on button "Undo/Redo" at bounding box center [170, 13] width 19 height 19
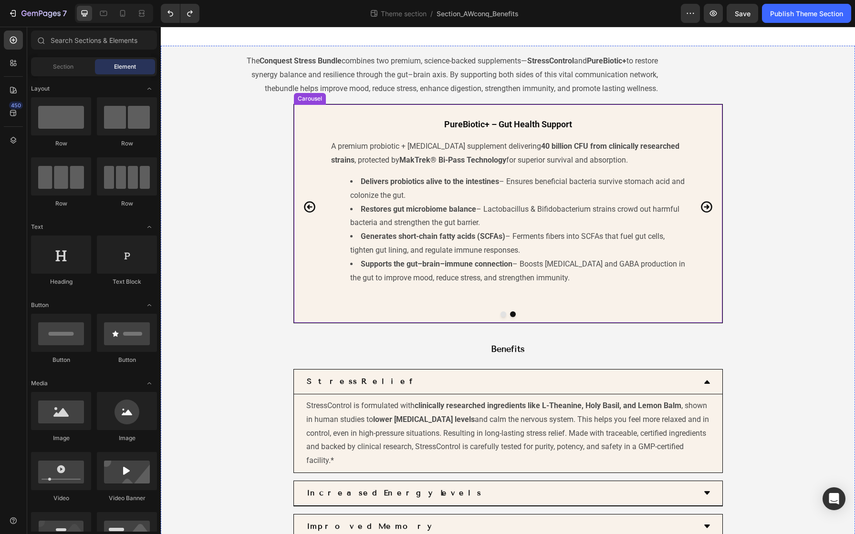
click at [344, 106] on div "StressControl – Stress Support Heading A natural stress relief supplement made …" at bounding box center [507, 213] width 429 height 219
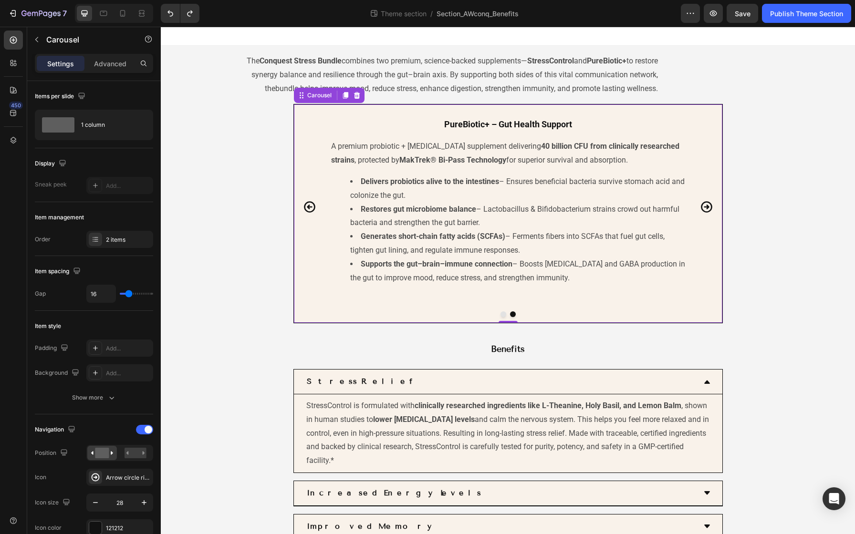
click at [346, 73] on p "The Conquest Stress Bundle combines two premium, science-backed supplements— St…" at bounding box center [444, 74] width 428 height 41
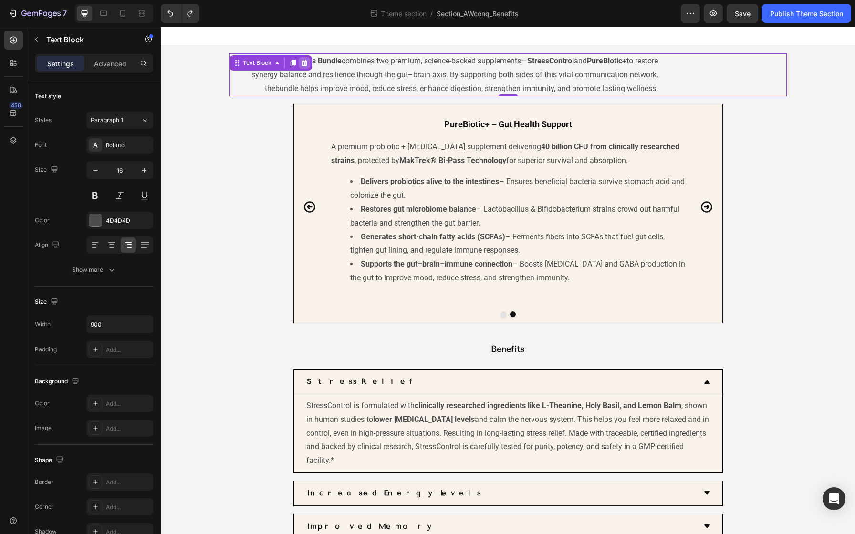
click at [302, 67] on div at bounding box center [304, 62] width 11 height 11
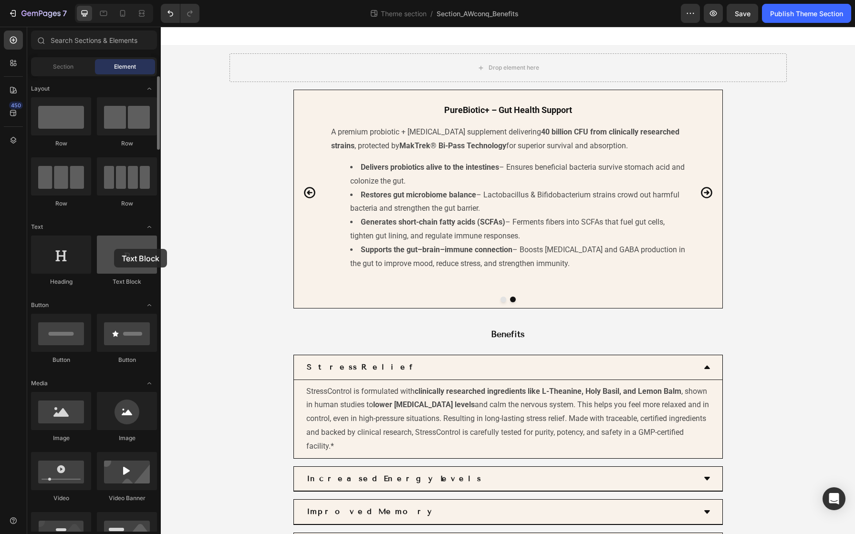
drag, startPoint x: 127, startPoint y: 249, endPoint x: 115, endPoint y: 248, distance: 11.9
click at [115, 248] on div at bounding box center [127, 255] width 60 height 38
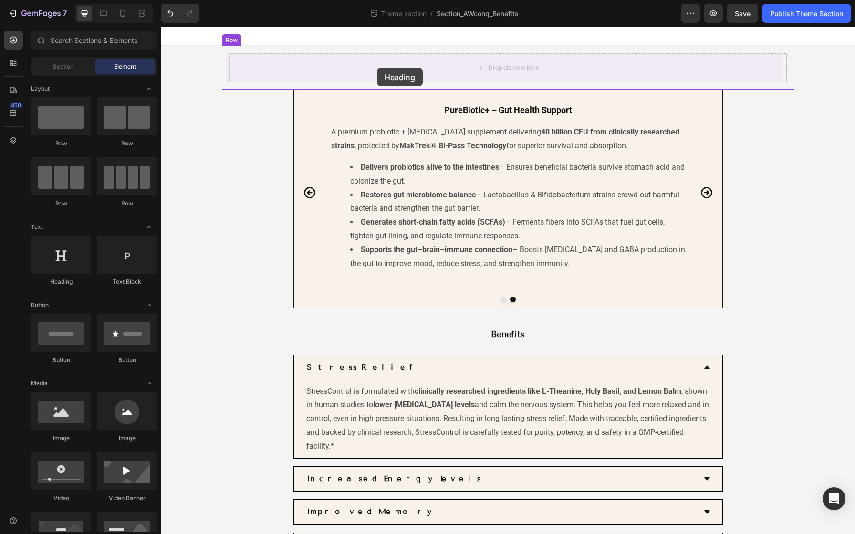
drag, startPoint x: 226, startPoint y: 287, endPoint x: 377, endPoint y: 68, distance: 266.2
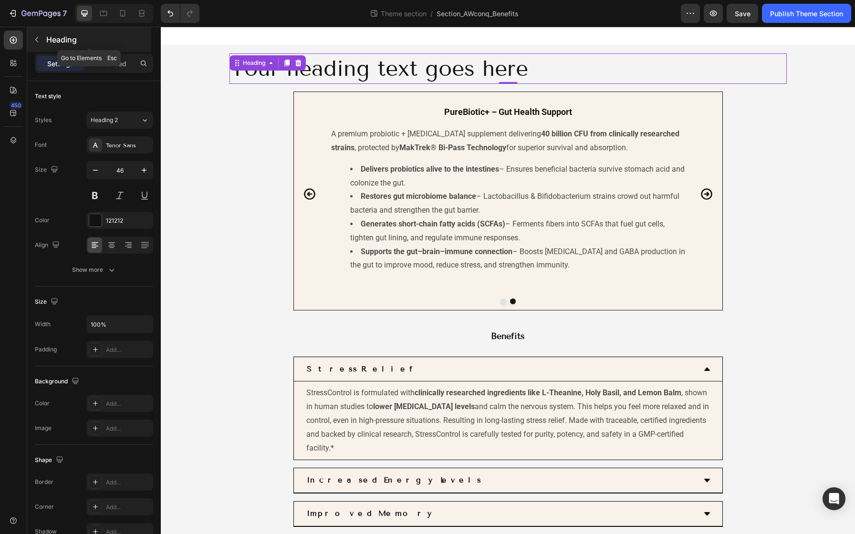
click at [37, 43] on icon "button" at bounding box center [37, 40] width 8 height 8
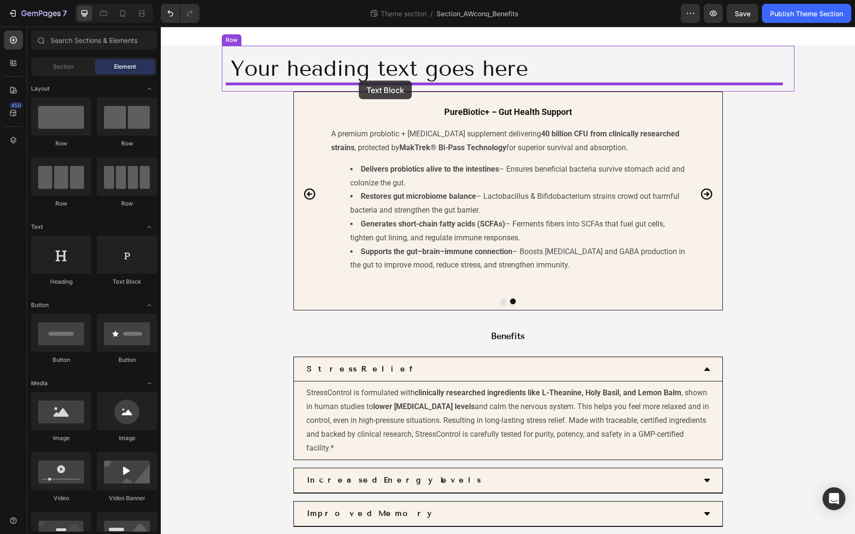
drag, startPoint x: 283, startPoint y: 280, endPoint x: 359, endPoint y: 81, distance: 212.8
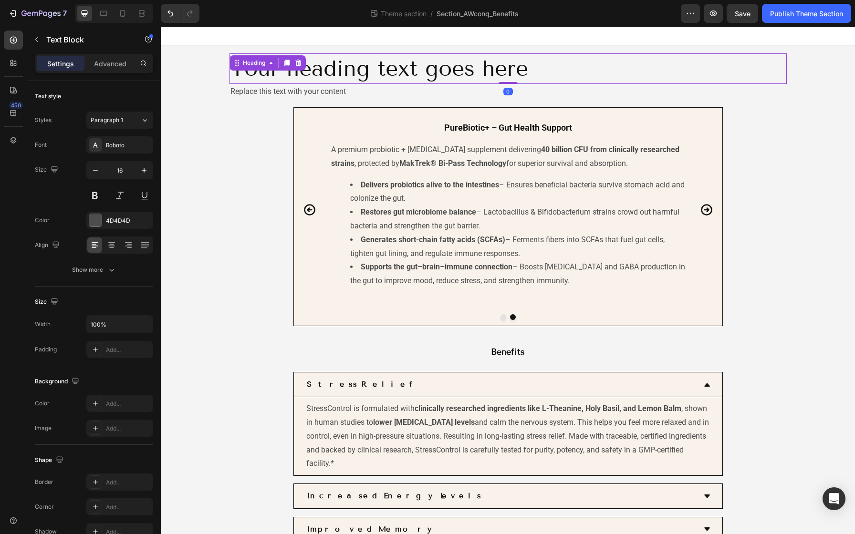
click at [347, 68] on h2 "Your heading text goes here" at bounding box center [508, 68] width 557 height 31
click at [347, 92] on div "Replace this text with your content" at bounding box center [508, 92] width 557 height 16
click at [362, 71] on h2 "Your heading text goes here" at bounding box center [508, 68] width 557 height 31
click at [111, 247] on icon at bounding box center [112, 246] width 10 height 10
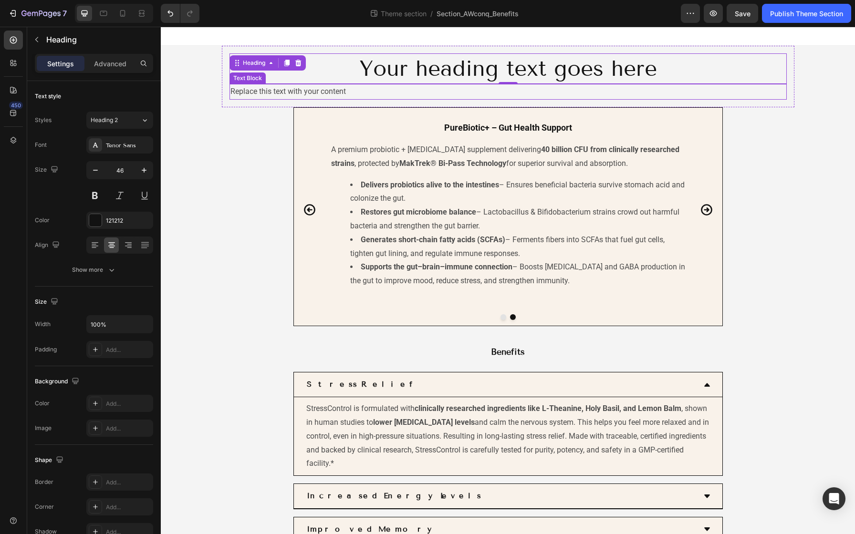
click at [322, 91] on div "Replace this text with your content" at bounding box center [508, 92] width 557 height 16
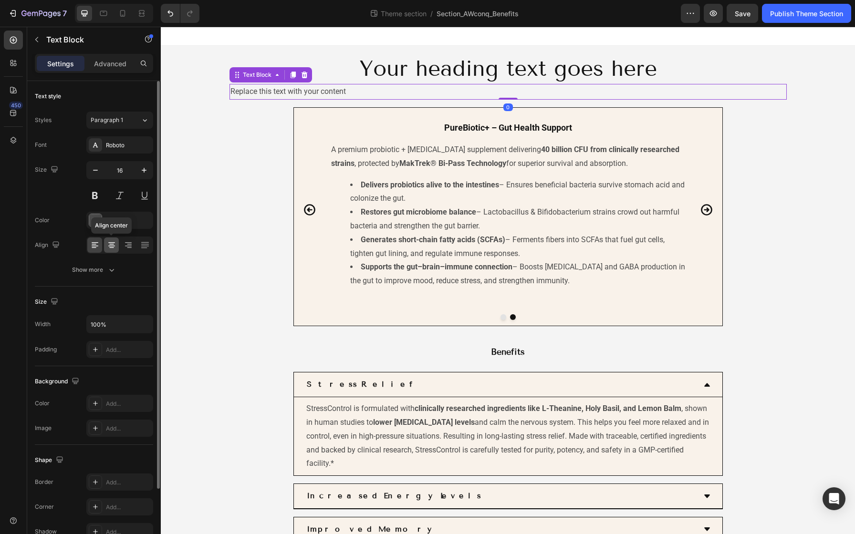
click at [112, 251] on div at bounding box center [111, 245] width 15 height 15
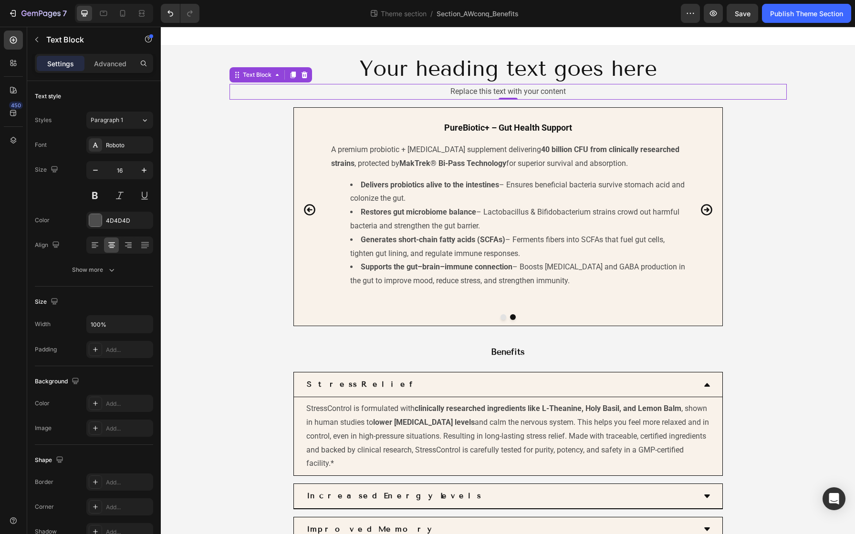
click at [323, 95] on div "Replace this text with your content" at bounding box center [508, 92] width 557 height 16
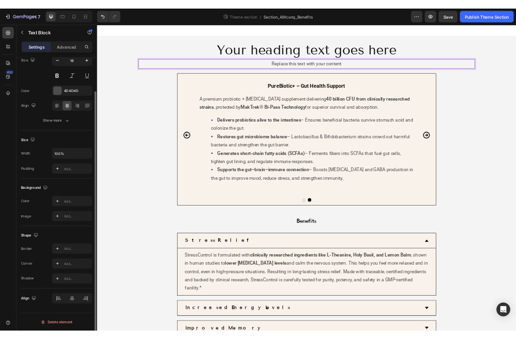
scroll to position [85, 0]
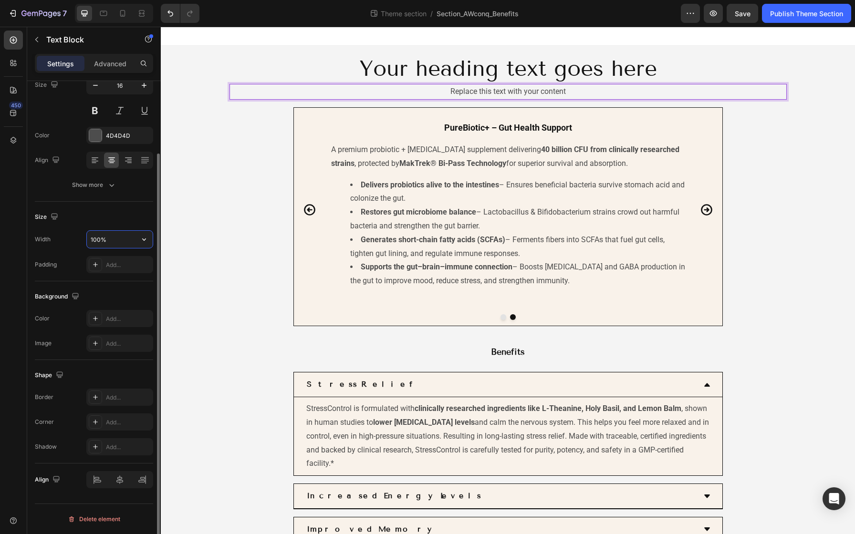
click at [121, 240] on input "100%" at bounding box center [120, 239] width 66 height 17
click at [147, 241] on icon "button" at bounding box center [144, 240] width 10 height 10
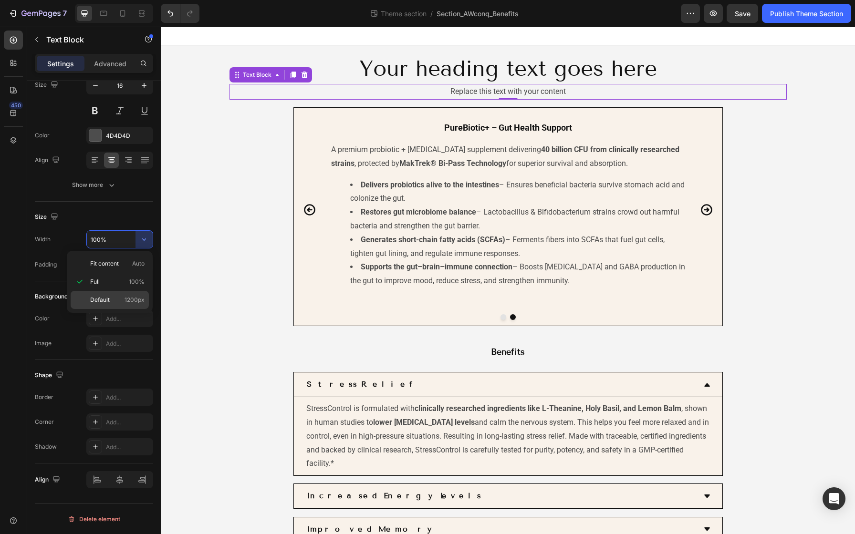
click at [108, 296] on span "Default" at bounding box center [100, 300] width 20 height 9
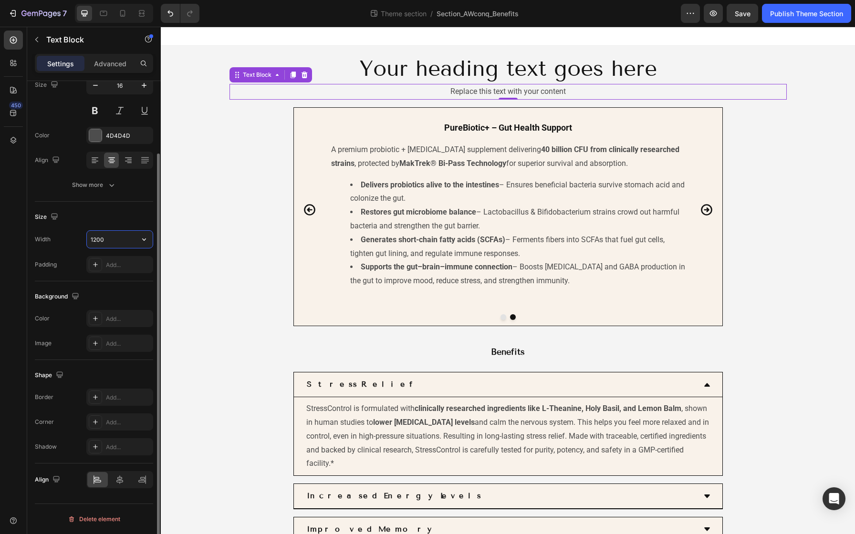
drag, startPoint x: 114, startPoint y: 237, endPoint x: 79, endPoint y: 237, distance: 34.8
click at [79, 237] on div "Width 1200" at bounding box center [94, 239] width 118 height 18
drag, startPoint x: 107, startPoint y: 243, endPoint x: 89, endPoint y: 241, distance: 18.3
click at [89, 241] on input "1200" at bounding box center [120, 239] width 66 height 17
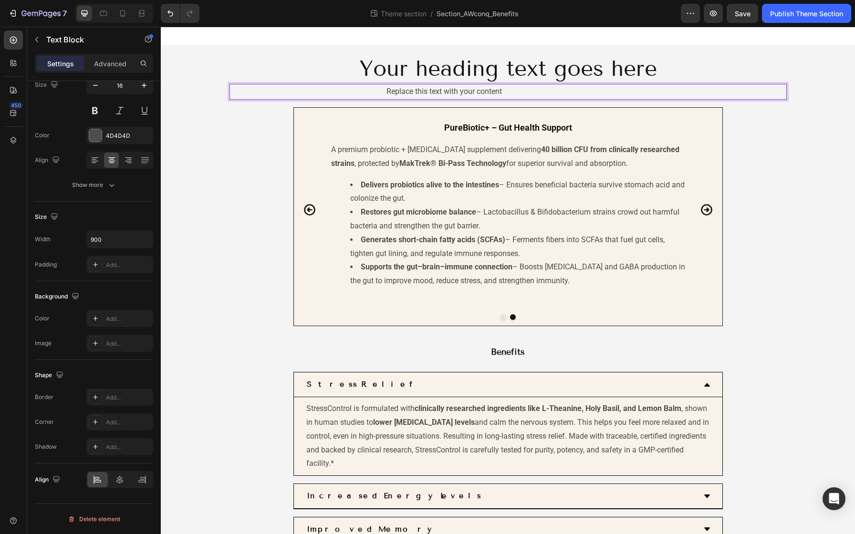
click at [518, 95] on p "Replace this text with your content" at bounding box center [444, 92] width 428 height 14
click at [494, 94] on p "Replace this text with your content" at bounding box center [444, 92] width 428 height 14
click at [502, 91] on p "Replace this text with your content" at bounding box center [444, 92] width 428 height 14
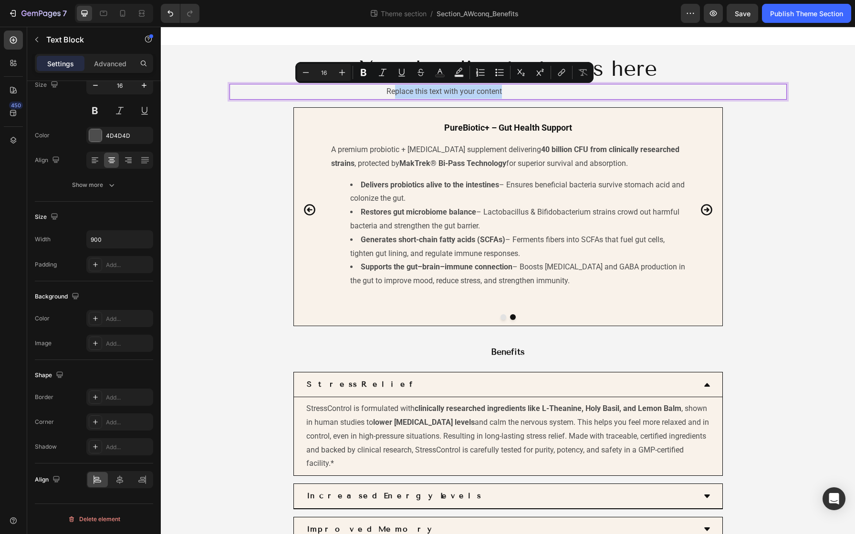
drag, startPoint x: 502, startPoint y: 91, endPoint x: 389, endPoint y: 89, distance: 113.1
click at [389, 89] on p "Replace this text with your content" at bounding box center [444, 92] width 428 height 14
click at [115, 239] on input "900" at bounding box center [120, 239] width 66 height 17
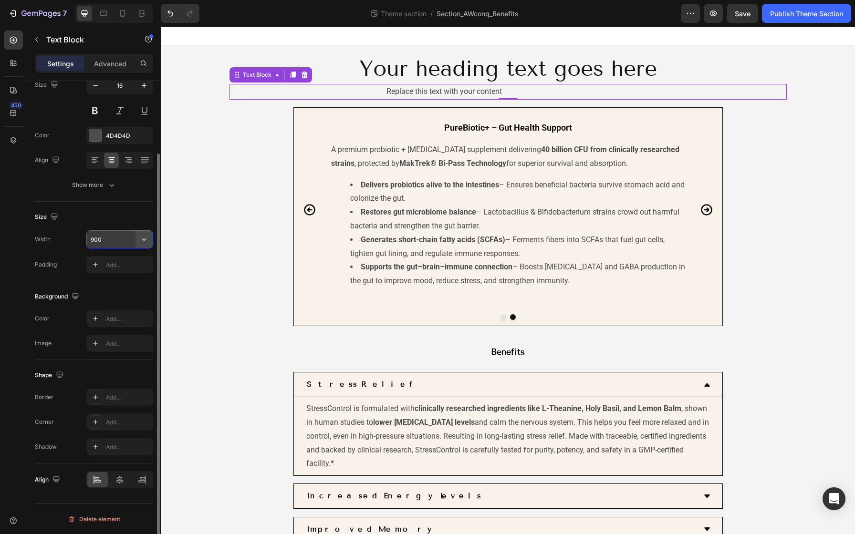
click at [144, 238] on icon "button" at bounding box center [144, 240] width 10 height 10
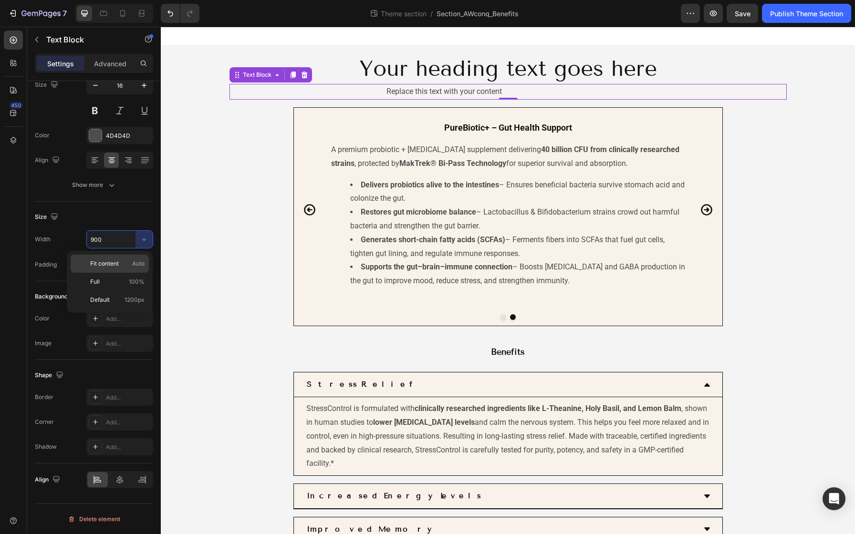
click at [115, 266] on span "Fit content" at bounding box center [104, 264] width 29 height 9
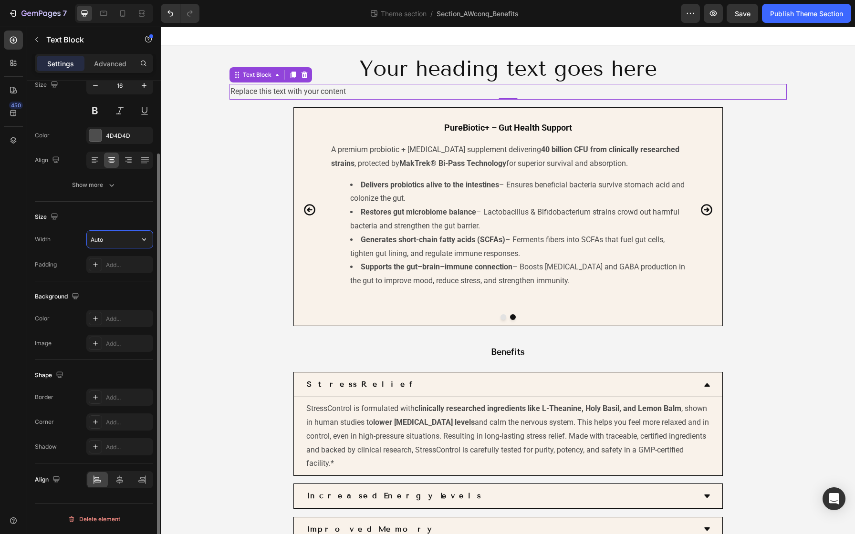
click at [120, 246] on input "Auto" at bounding box center [120, 239] width 66 height 17
click at [134, 245] on input "Auto" at bounding box center [120, 239] width 66 height 17
click at [142, 241] on icon "button" at bounding box center [144, 240] width 10 height 10
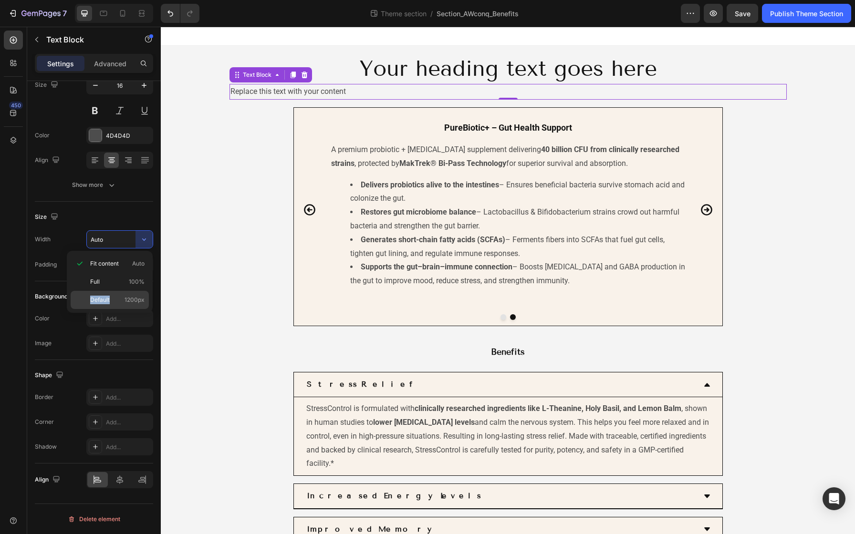
drag, startPoint x: 126, startPoint y: 289, endPoint x: 126, endPoint y: 294, distance: 5.2
click at [126, 294] on div "Fit content Auto Full 100% Default 1200px" at bounding box center [110, 282] width 78 height 54
click at [126, 298] on span "1200px" at bounding box center [135, 300] width 20 height 9
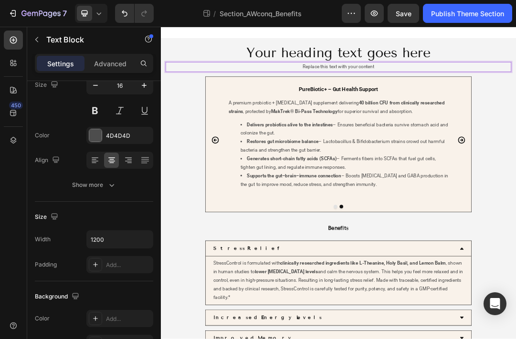
click at [505, 88] on p "Replace this text with your content" at bounding box center [446, 92] width 555 height 14
drag, startPoint x: 509, startPoint y: 88, endPoint x: 336, endPoint y: 92, distance: 172.8
click at [336, 92] on p "Replace this text with your content" at bounding box center [446, 92] width 555 height 14
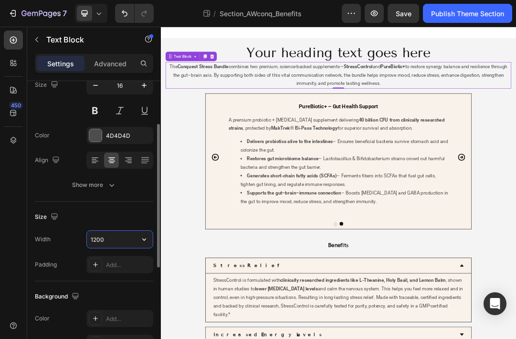
drag, startPoint x: 112, startPoint y: 240, endPoint x: 88, endPoint y: 240, distance: 24.3
click at [88, 240] on input "1200" at bounding box center [120, 239] width 66 height 17
drag, startPoint x: 108, startPoint y: 241, endPoint x: 89, endPoint y: 241, distance: 19.1
click at [89, 241] on input "1200" at bounding box center [120, 239] width 66 height 17
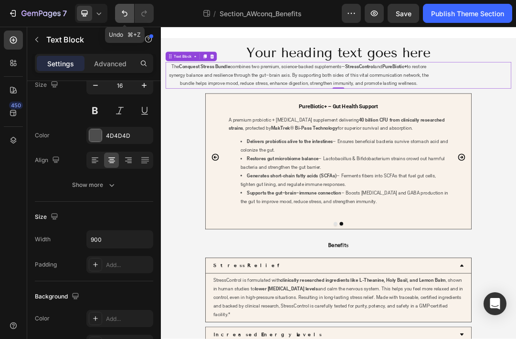
click at [122, 10] on icon "Undo/Redo" at bounding box center [125, 14] width 10 height 10
type input "1200"
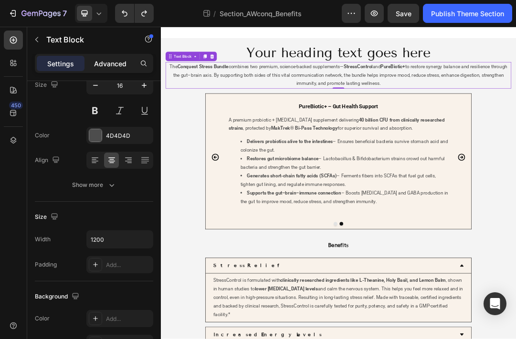
click at [114, 65] on p "Advanced" at bounding box center [110, 64] width 32 height 10
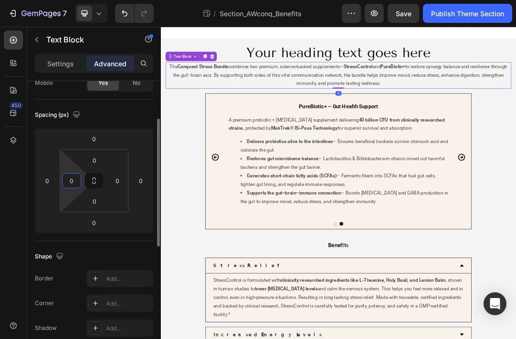
click at [69, 183] on input "0" at bounding box center [71, 181] width 14 height 14
type input "16"
click at [120, 187] on input "0" at bounding box center [117, 181] width 14 height 14
type input "16"
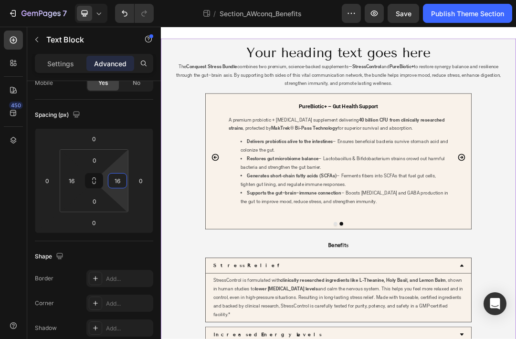
click at [205, 212] on div "StressControl – Stress Support Heading A natural stress relief supplement made …" at bounding box center [447, 244] width 573 height 219
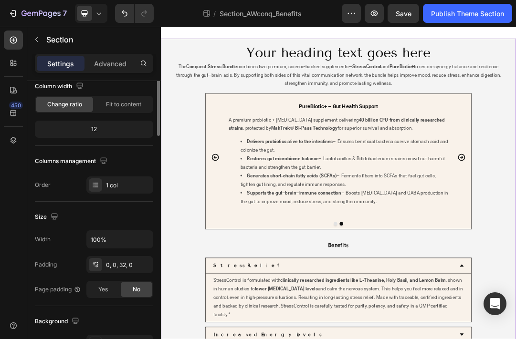
scroll to position [0, 0]
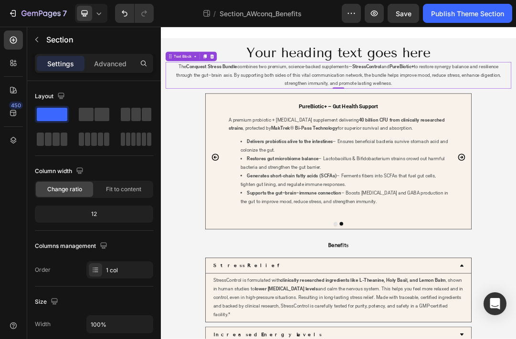
click at [258, 101] on p "The Conquest Stress Bundle combines two premium, science-backed supplements— St…" at bounding box center [447, 105] width 540 height 41
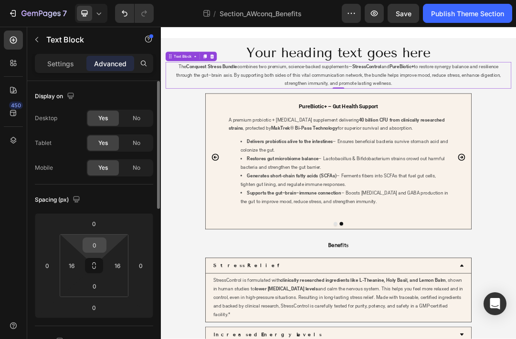
click at [95, 251] on input "0" at bounding box center [94, 245] width 19 height 14
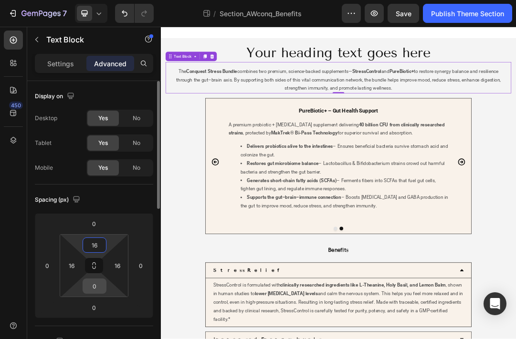
type input "16"
click at [97, 291] on input "0" at bounding box center [94, 286] width 19 height 14
type input "15"
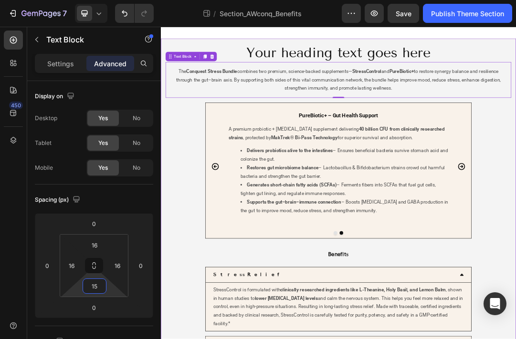
click at [181, 276] on div "StressControl – Stress Support Heading A natural stress relief supplement made …" at bounding box center [447, 258] width 573 height 219
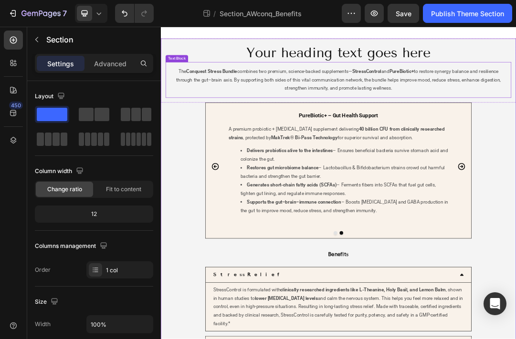
click at [542, 128] on p "The Conquest Stress Bundle combines two premium, science-backed supplements— St…" at bounding box center [447, 113] width 540 height 41
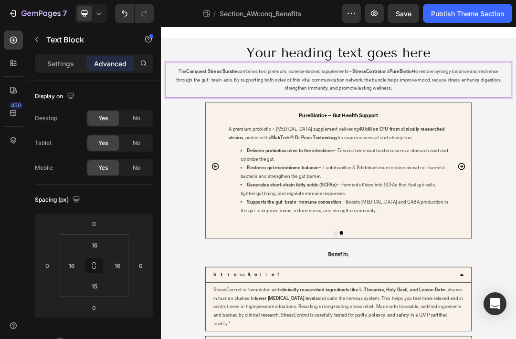
click at [532, 128] on p "The Conquest Stress Bundle combines two premium, science-backed supplements— St…" at bounding box center [447, 113] width 540 height 41
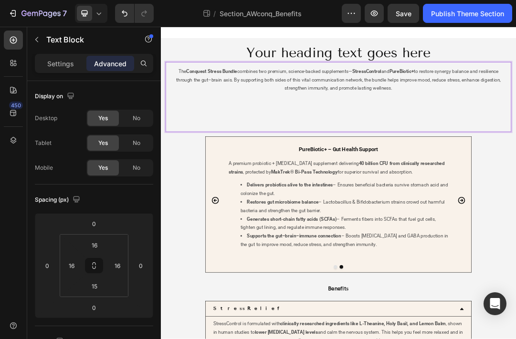
click at [455, 151] on p "The Conquest Stress Bundle combines two premium, science-backed supplements— St…" at bounding box center [447, 141] width 540 height 96
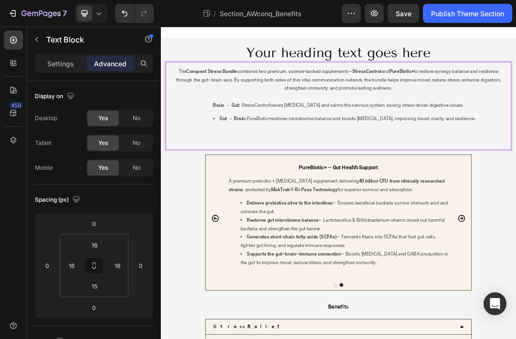
click at [259, 179] on li "Gut → Brain: PureBiotic+ restores microbiome balance and boosts [MEDICAL_DATA],…" at bounding box center [456, 189] width 521 height 41
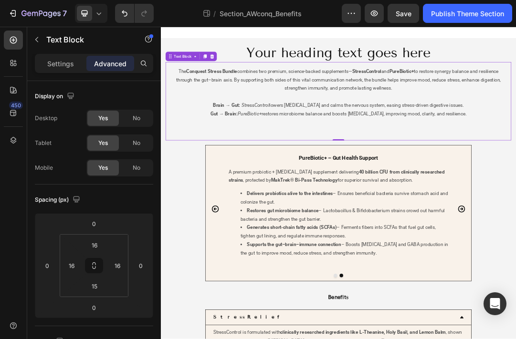
click at [311, 206] on div "The Conquest Stress Bundle combines two premium, science-backed supplements— St…" at bounding box center [446, 147] width 557 height 126
click at [328, 201] on p "Gut → Brain: PureBiotic+ restores microbiome balance and boosts [MEDICAL_DATA],…" at bounding box center [447, 181] width 540 height 41
click at [345, 152] on p "The Conquest Stress Bundle combines two premium, science-backed supplements— St…" at bounding box center [447, 127] width 540 height 69
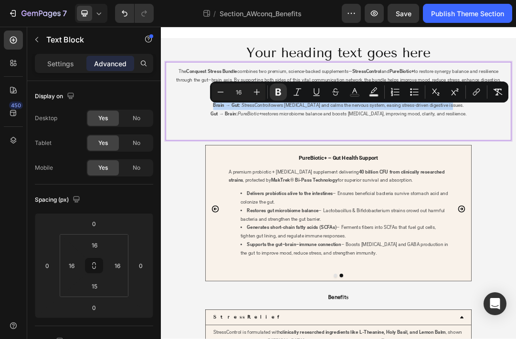
drag, startPoint x: 253, startPoint y: 157, endPoint x: 636, endPoint y: 156, distance: 382.2
click at [636, 156] on p "The Conquest Stress Bundle combines two premium, science-backed supplements— St…" at bounding box center [447, 127] width 540 height 69
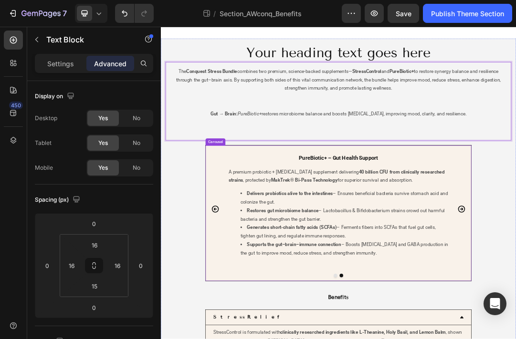
click at [247, 320] on icon "Carousel Back Arrow" at bounding box center [248, 320] width 13 height 13
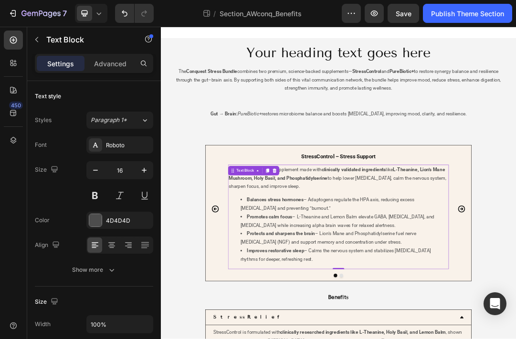
click at [350, 262] on p "A natural stress relief supplement made with clinically validated ingredients l…" at bounding box center [447, 271] width 354 height 41
click at [394, 285] on p "A natural stress relief supplement made with clinically validated ingredients l…" at bounding box center [447, 271] width 354 height 41
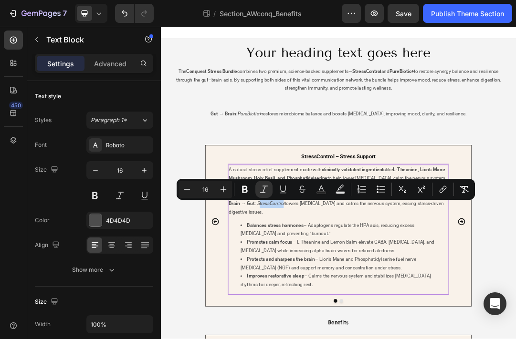
drag, startPoint x: 314, startPoint y: 311, endPoint x: 356, endPoint y: 315, distance: 41.7
click at [356, 315] on icon "StressControl" at bounding box center [338, 311] width 45 height 9
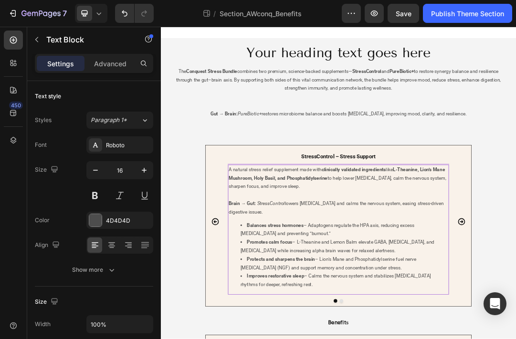
click at [356, 330] on p "A natural stress relief supplement made with clinically validated ingredients l…" at bounding box center [447, 292] width 354 height 83
click at [393, 283] on p "A natural stress relief supplement made with clinically validated ingredients l…" at bounding box center [447, 292] width 354 height 83
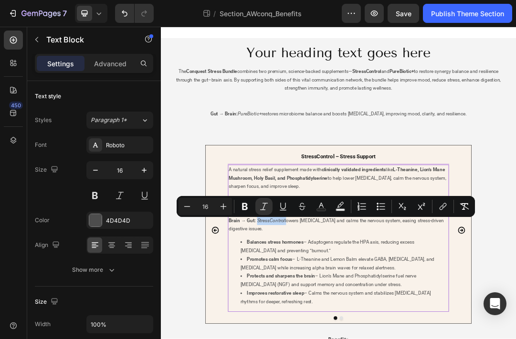
drag, startPoint x: 358, startPoint y: 342, endPoint x: 313, endPoint y: 340, distance: 45.9
click at [313, 340] on p "A natural stress relief supplement made with clinically validated ingredients l…" at bounding box center [447, 306] width 354 height 110
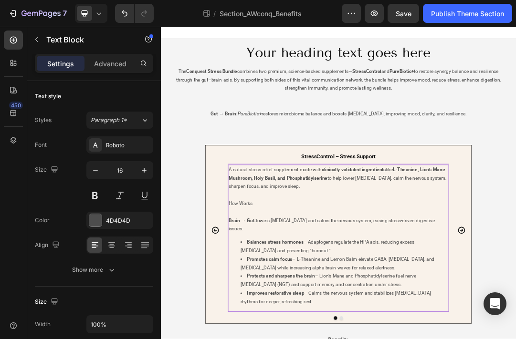
click at [313, 313] on p "A natural stress relief supplement made with clinically validated ingredients l…" at bounding box center [447, 306] width 354 height 110
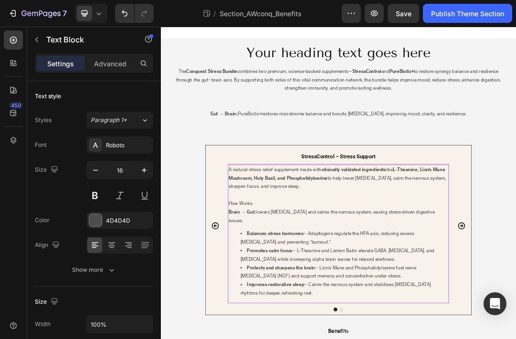
click at [287, 314] on p "A natural stress relief supplement made with clinically validated ingredients l…" at bounding box center [447, 285] width 354 height 69
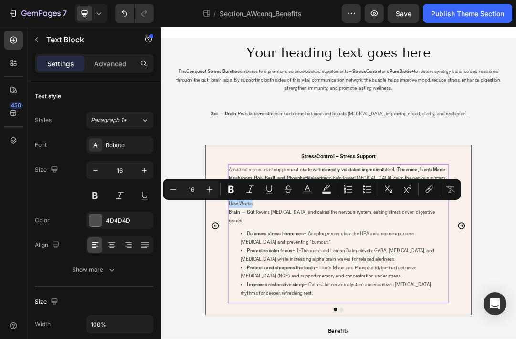
drag, startPoint x: 308, startPoint y: 311, endPoint x: 266, endPoint y: 310, distance: 42.5
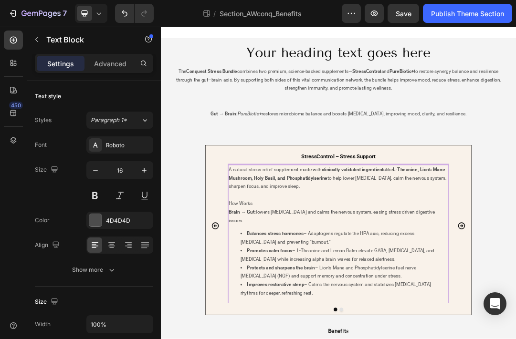
click at [320, 319] on p "Brain → Gut: lowers [MEDICAL_DATA] and calms the nervous system, easing stress-…" at bounding box center [447, 333] width 354 height 28
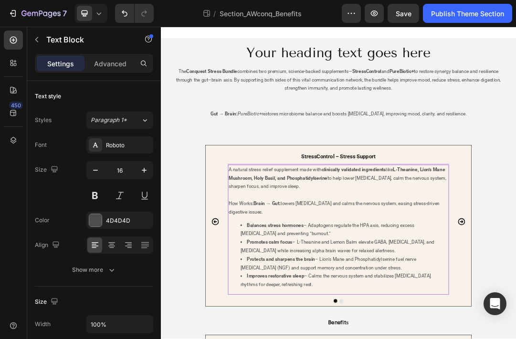
click at [304, 313] on p "A natural stress relief supplement made with clinically validated ingredients l…" at bounding box center [447, 292] width 354 height 83
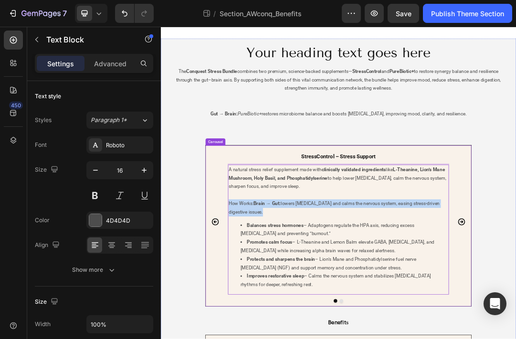
drag, startPoint x: 306, startPoint y: 337, endPoint x: 262, endPoint y: 314, distance: 49.7
click at [262, 314] on div "StressControl – Stress Support Heading A natural stress relief supplement made …" at bounding box center [447, 341] width 429 height 235
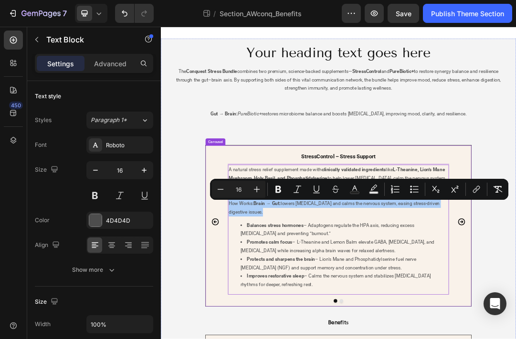
click at [262, 314] on div "StressControl – Stress Support Heading A natural stress relief supplement made …" at bounding box center [447, 341] width 429 height 235
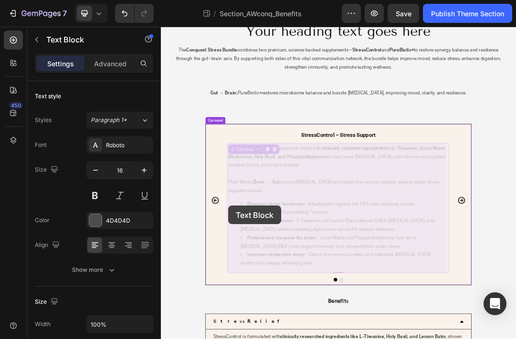
drag, startPoint x: 300, startPoint y: 327, endPoint x: 270, endPoint y: 315, distance: 32.6
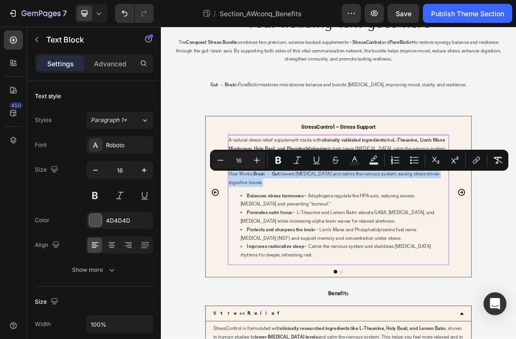
drag, startPoint x: 298, startPoint y: 278, endPoint x: 272, endPoint y: 255, distance: 35.2
click at [272, 255] on p "A natural stress relief supplement made with clinically validated ingredients l…" at bounding box center [447, 244] width 354 height 83
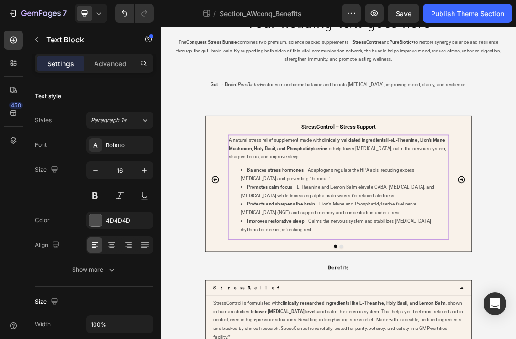
scroll to position [0, 0]
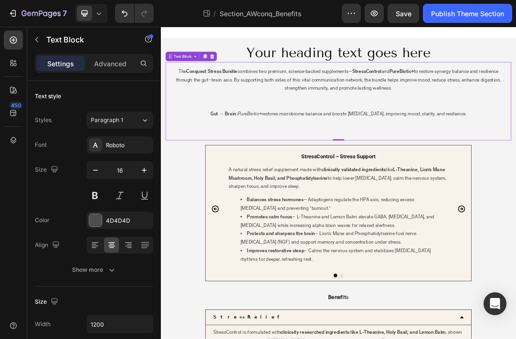
click at [272, 152] on p "The Conquest Stress Bundle combines two premium, science-backed supplements— St…" at bounding box center [447, 127] width 540 height 69
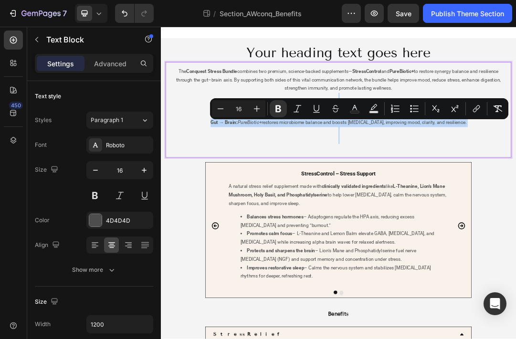
drag, startPoint x: 459, startPoint y: 142, endPoint x: 459, endPoint y: 221, distance: 79.7
click at [459, 221] on div "The Conquest Stress Bundle combines two premium, science-backed supplements— St…" at bounding box center [447, 161] width 542 height 139
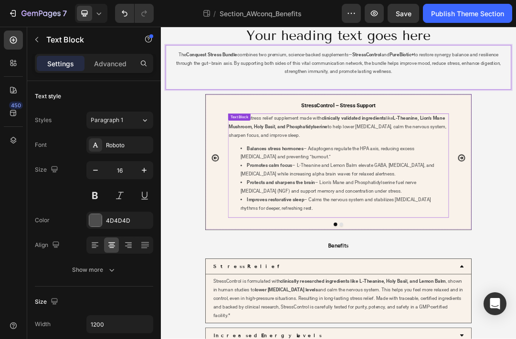
scroll to position [36, 0]
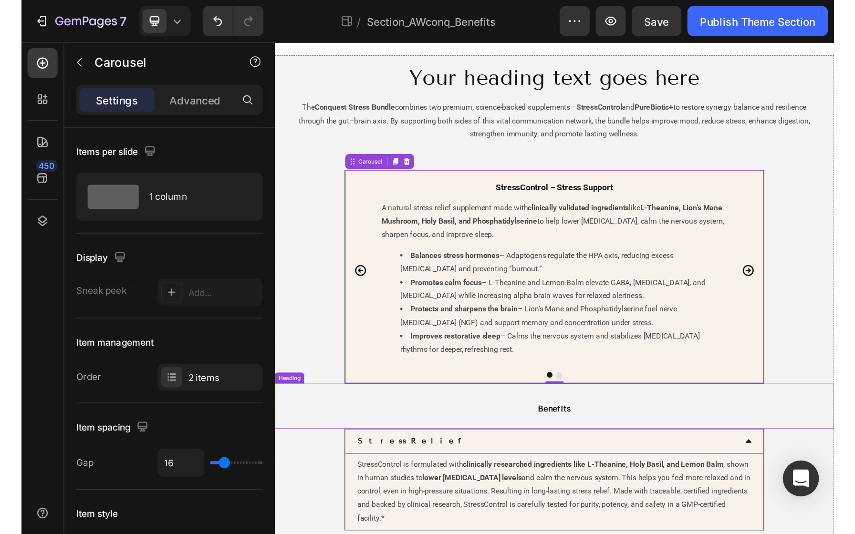
scroll to position [0, 0]
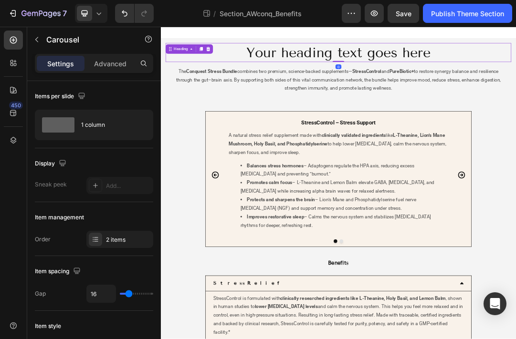
click at [331, 75] on h2 "Your heading text goes here" at bounding box center [446, 68] width 557 height 31
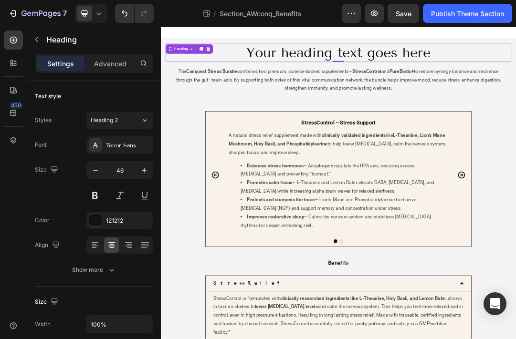
click at [435, 65] on h2 "Your heading text goes here" at bounding box center [446, 68] width 557 height 31
click at [111, 60] on p "Advanced" at bounding box center [110, 64] width 32 height 10
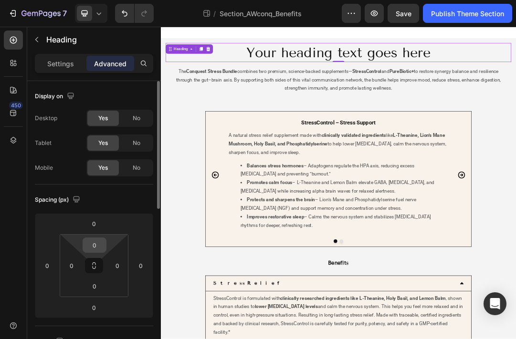
click at [96, 245] on input "0" at bounding box center [94, 245] width 19 height 14
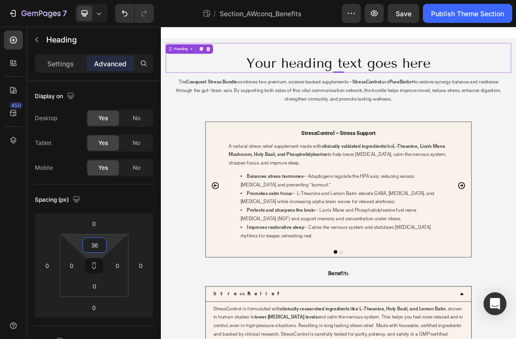
type input "36"
click at [91, 285] on input "0" at bounding box center [94, 286] width 19 height 14
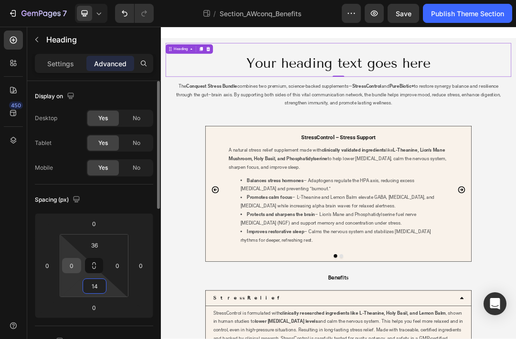
type input "14"
click at [76, 265] on input "0" at bounding box center [71, 266] width 14 height 14
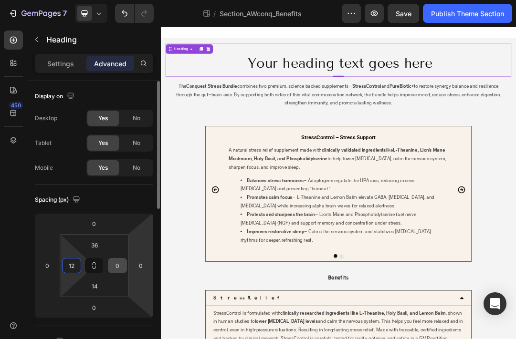
type input "12"
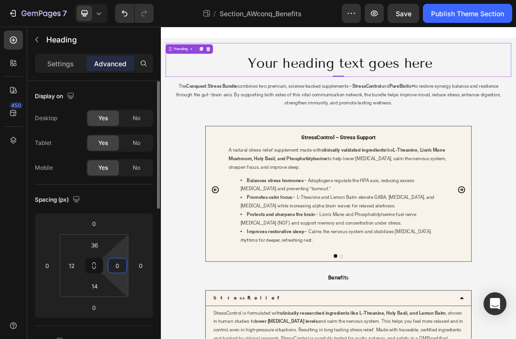
click at [122, 268] on input "0" at bounding box center [117, 266] width 14 height 14
type input "12"
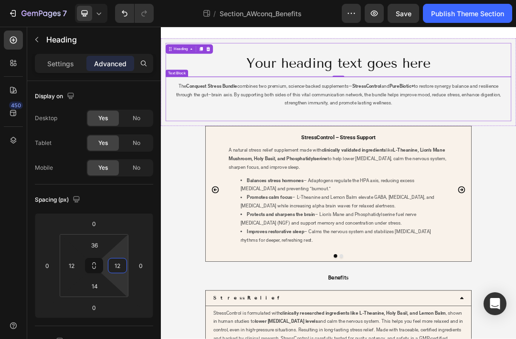
click at [251, 135] on p "The Conquest Stress Bundle combines two premium, science-backed supplements— St…" at bounding box center [447, 143] width 540 height 55
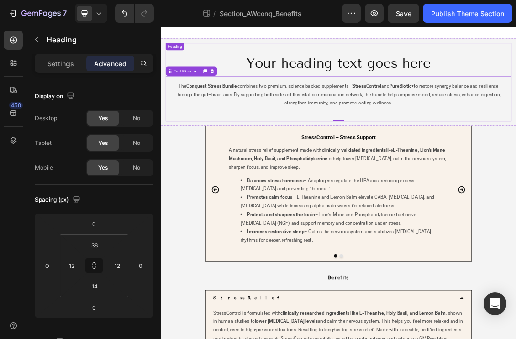
click at [302, 82] on p "Your heading text goes here" at bounding box center [447, 86] width 544 height 29
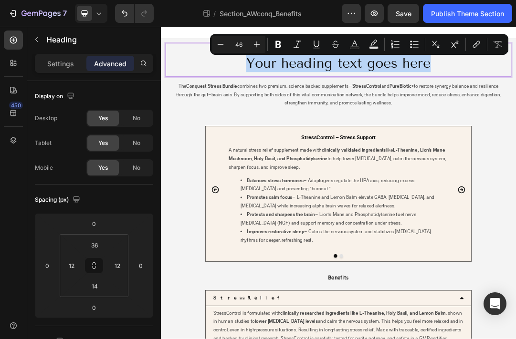
drag, startPoint x: 295, startPoint y: 78, endPoint x: 590, endPoint y: 97, distance: 295.1
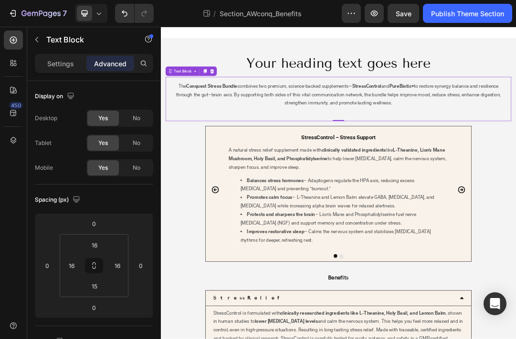
click at [470, 162] on p "The Conquest Stress Bundle combines two premium, science-backed supplements— St…" at bounding box center [447, 143] width 540 height 55
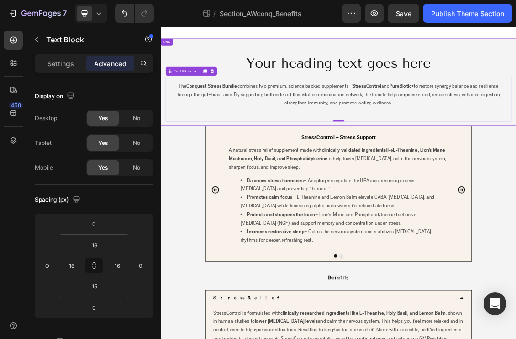
click at [165, 119] on div "Your heading text goes here Heading The Conquest Stress Bundle combines two pre…" at bounding box center [447, 116] width 573 height 141
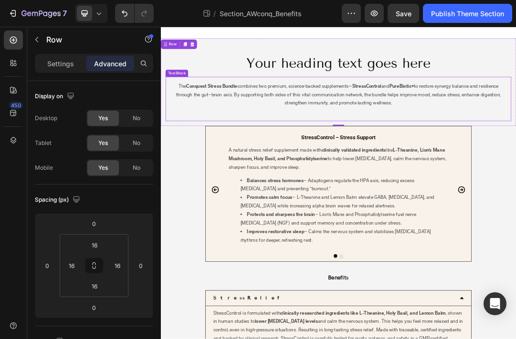
click at [314, 145] on p "The Conquest Stress Bundle combines two premium, science-backed supplements— St…" at bounding box center [447, 143] width 540 height 55
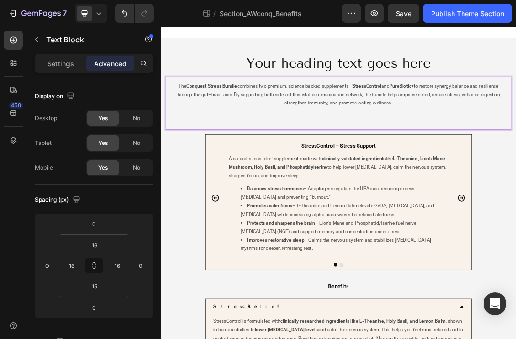
click at [374, 129] on p "The Conquest Stress Bundle combines two premium, science-backed supplements— St…" at bounding box center [447, 150] width 540 height 69
click at [100, 289] on input "15" at bounding box center [94, 286] width 19 height 14
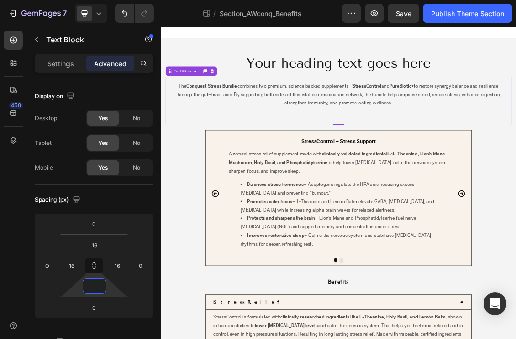
type input "0"
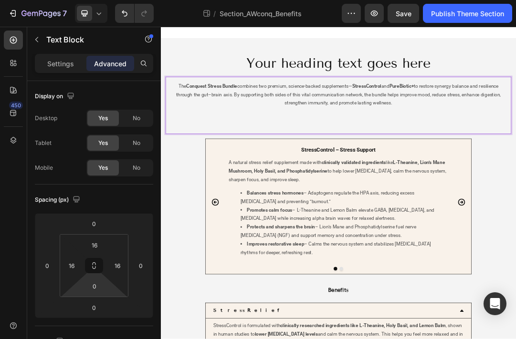
click at [435, 174] on p "The Conquest Stress Bundle combines two premium, science-backed supplements— St…" at bounding box center [447, 157] width 540 height 83
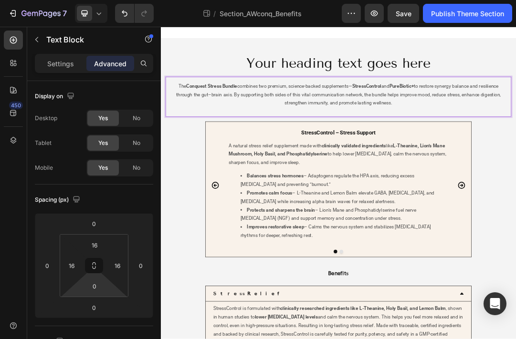
click at [535, 156] on p "The Conquest Stress Bundle combines two premium, science-backed supplements— St…" at bounding box center [447, 143] width 540 height 55
click at [525, 161] on p "The Conquest Stress Bundle combines two premium, science-backed supplements— St…" at bounding box center [447, 143] width 540 height 55
click at [204, 134] on p "The Conquest Stress Bundle combines two premium, science-backed supplements— St…" at bounding box center [447, 143] width 540 height 55
click at [270, 150] on p "The Conquest Stress Bundle combines two premium, science-backed supplements— St…" at bounding box center [447, 143] width 540 height 55
click at [287, 168] on p "The Conquest Stress Bundle combines two premium, science-backed supplements— St…" at bounding box center [447, 143] width 540 height 55
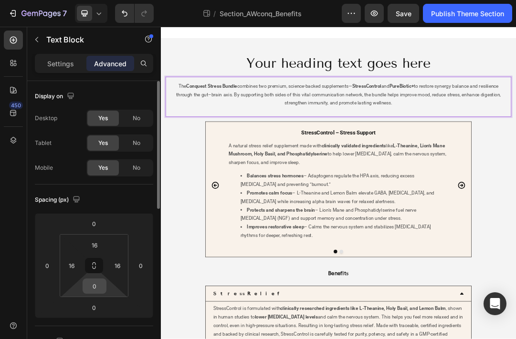
click at [100, 287] on input "0" at bounding box center [94, 286] width 19 height 14
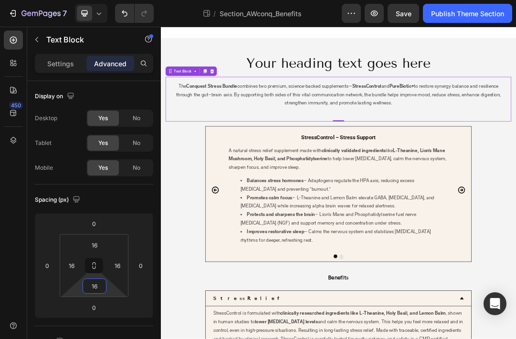
type input "16"
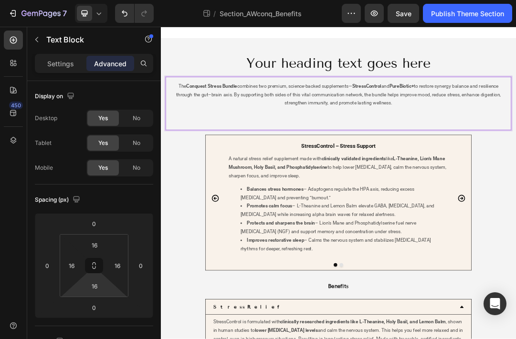
click at [377, 130] on p "The Conquest Stress Bundle combines two premium, science-backed supplements— St…" at bounding box center [447, 150] width 540 height 69
click at [247, 93] on p "Your heading text goes here" at bounding box center [447, 86] width 544 height 29
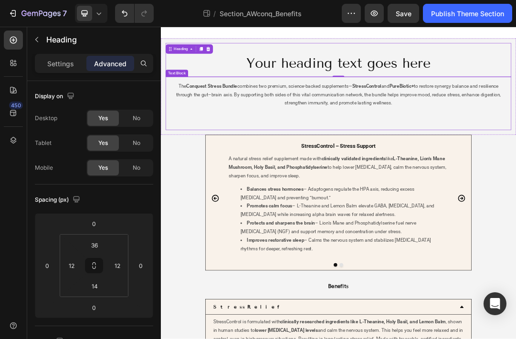
click at [286, 132] on p "The Conquest Stress Bundle combines two premium, science-backed supplements— St…" at bounding box center [447, 150] width 540 height 69
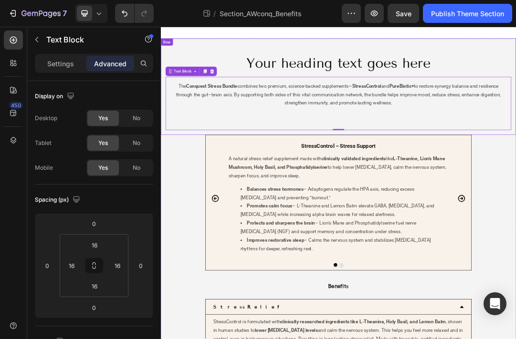
click at [166, 121] on div "Your heading text goes here Heading The Conquest Stress Bundle combines two pre…" at bounding box center [447, 124] width 573 height 156
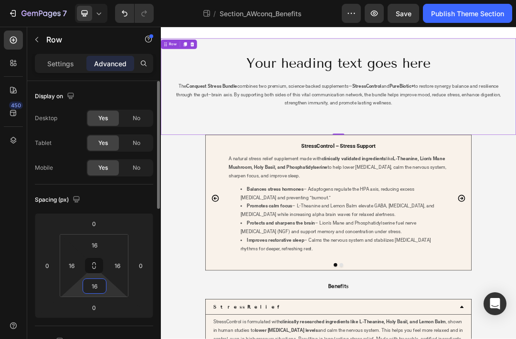
click at [102, 285] on input "16" at bounding box center [94, 286] width 19 height 14
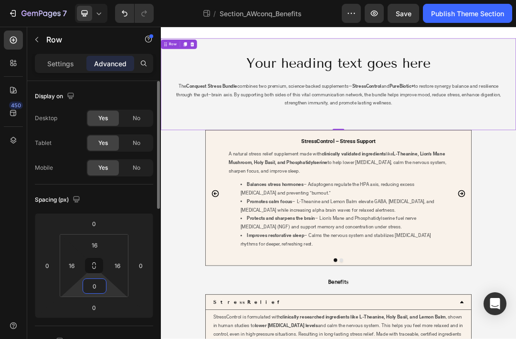
type input "0"
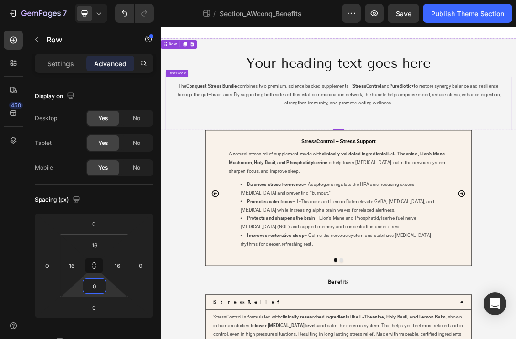
click at [368, 179] on p "The Conquest Stress Bundle combines two premium, science-backed supplements— St…" at bounding box center [447, 150] width 540 height 69
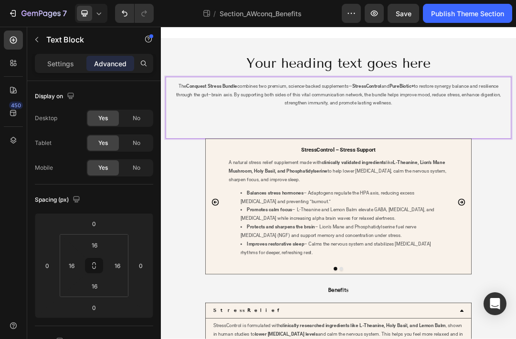
click at [450, 176] on p "The Conquest Stress Bundle combines two premium, science-backed supplements— St…" at bounding box center [447, 157] width 540 height 83
click at [450, 183] on p "The Conquest Stress Bundle combines two premium, science-backed supplements— St…" at bounding box center [447, 157] width 540 height 83
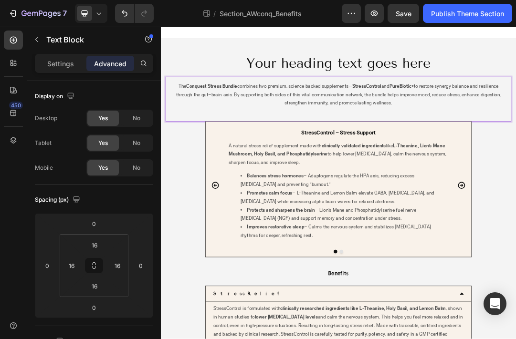
click at [457, 171] on p "The Conquest Stress Bundle combines two premium, science-backed supplements— St…" at bounding box center [447, 143] width 540 height 55
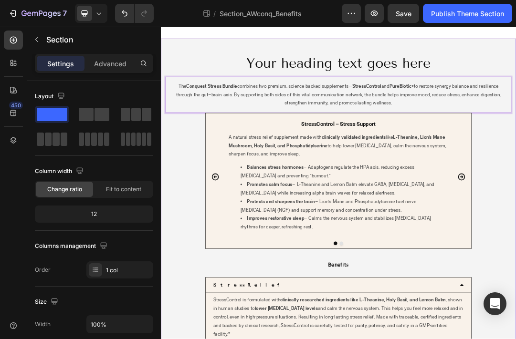
click at [187, 247] on div "StressControl – Stress Support Heading A natural stress relief supplement made …" at bounding box center [447, 275] width 573 height 219
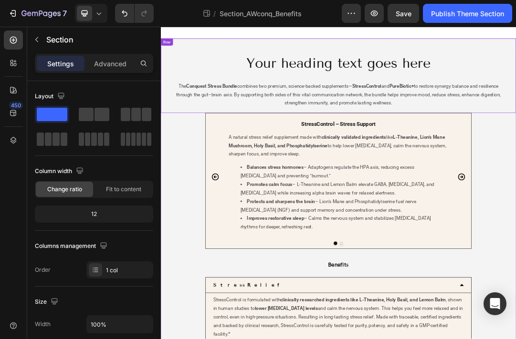
click at [163, 89] on div "Your heading text goes here Heading The Conquest Stress Bundle combines two pre…" at bounding box center [447, 106] width 573 height 120
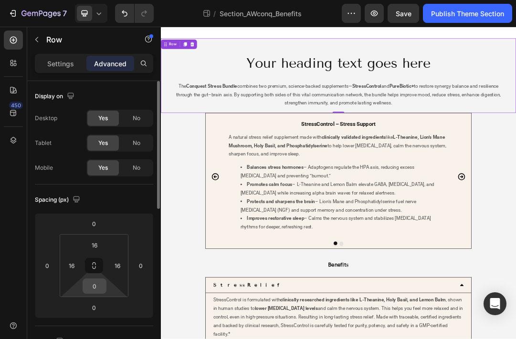
click at [96, 290] on input "0" at bounding box center [94, 286] width 19 height 14
type input "16"
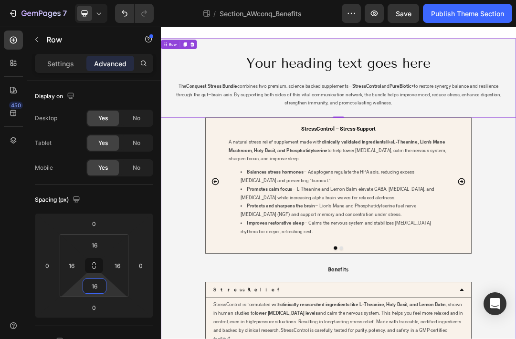
click at [717, 207] on div "StressControl – Stress Support Heading A natural stress relief supplement made …" at bounding box center [447, 283] width 573 height 219
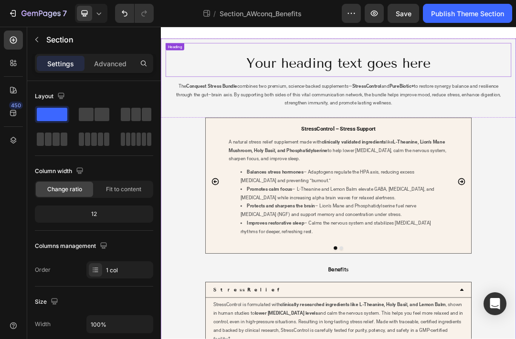
click at [315, 90] on p "Your heading text goes here" at bounding box center [447, 86] width 544 height 29
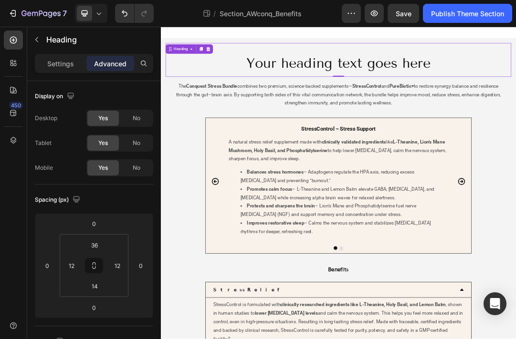
click at [237, 55] on div "Your heading text goes here Heading 0" at bounding box center [446, 80] width 557 height 54
click at [241, 63] on icon at bounding box center [237, 63] width 8 height 8
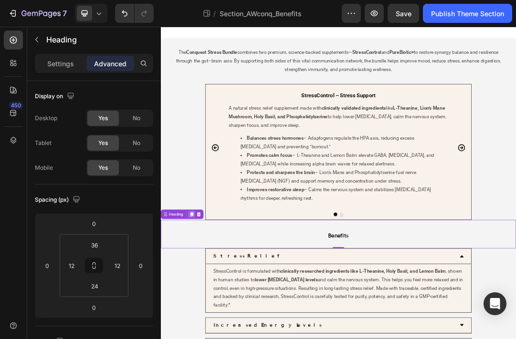
click at [207, 325] on div at bounding box center [210, 329] width 11 height 11
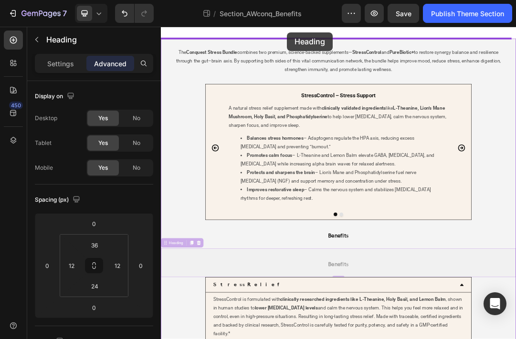
drag, startPoint x: 353, startPoint y: 398, endPoint x: 364, endPoint y: 36, distance: 361.9
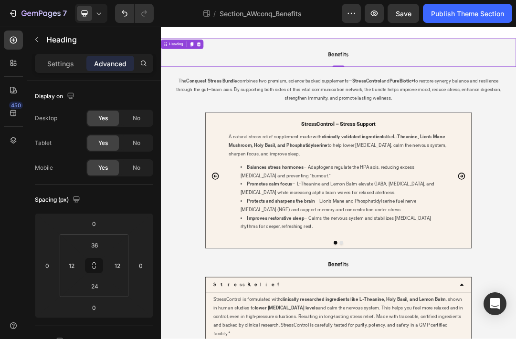
click at [389, 61] on div "Benefits Heading 0" at bounding box center [447, 69] width 573 height 46
click at [419, 73] on h2 "Benefits" at bounding box center [446, 71] width 429 height 17
drag, startPoint x: 466, startPoint y: 72, endPoint x: 399, endPoint y: 73, distance: 66.8
click at [399, 73] on p "Benefits" at bounding box center [447, 71] width 428 height 15
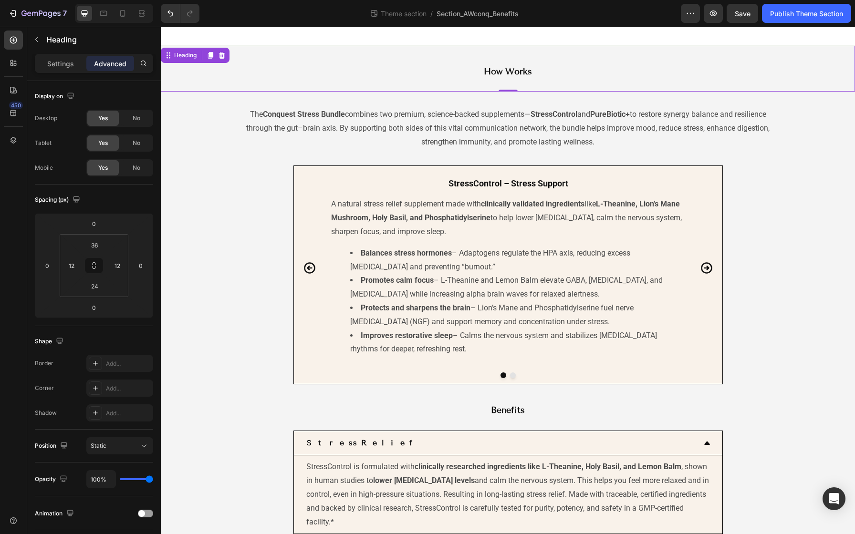
click at [407, 90] on div "How Works Heading 0" at bounding box center [508, 69] width 694 height 46
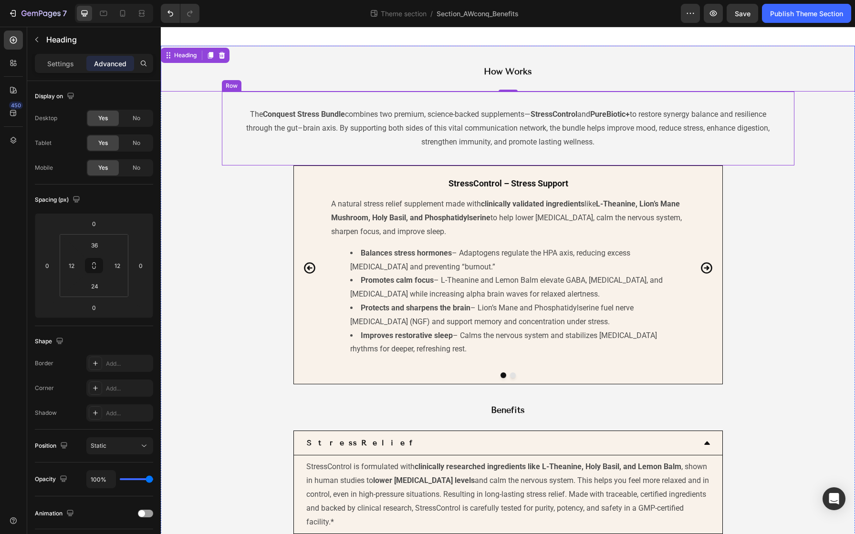
click at [395, 99] on div "The Conquest Stress Bundle combines two premium, science-backed supplements— St…" at bounding box center [508, 128] width 557 height 58
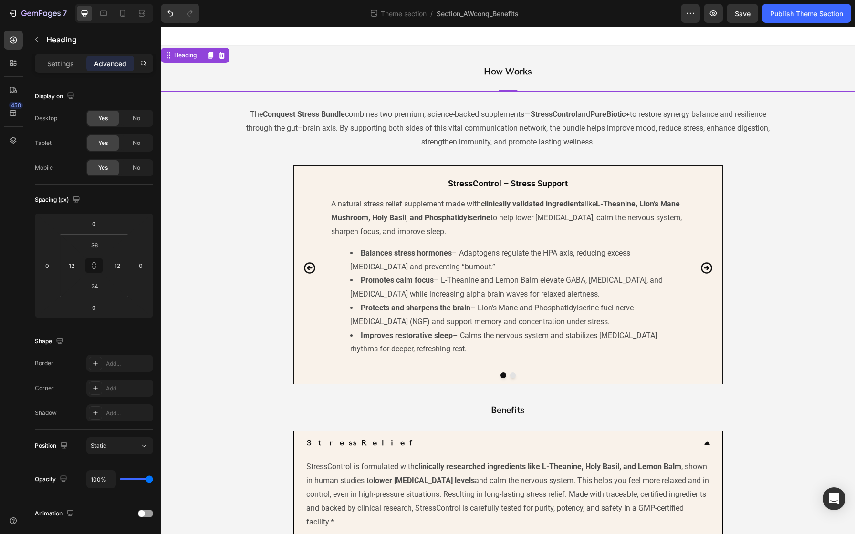
click at [501, 72] on span "How Works" at bounding box center [508, 71] width 48 height 10
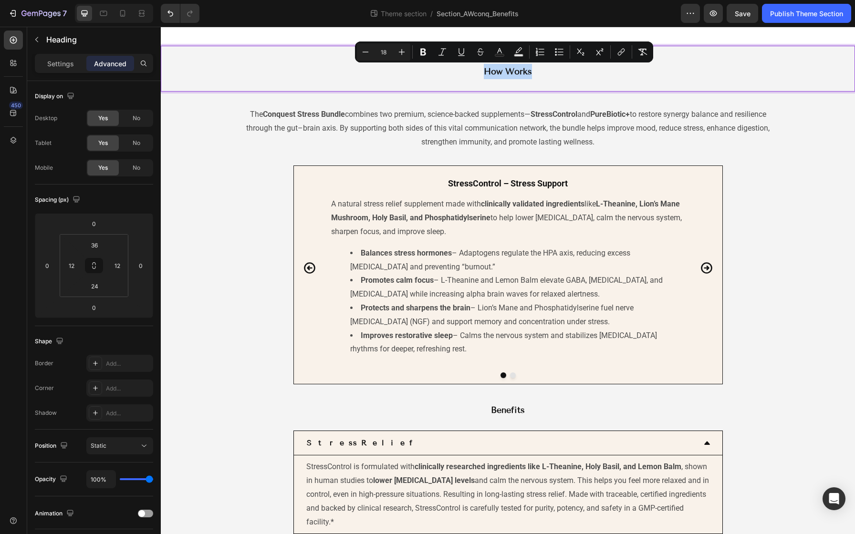
drag, startPoint x: 530, startPoint y: 72, endPoint x: 480, endPoint y: 72, distance: 50.1
click at [480, 72] on p "How Works" at bounding box center [508, 71] width 428 height 15
drag, startPoint x: 746, startPoint y: 11, endPoint x: 746, endPoint y: 482, distance: 471.5
click at [746, 11] on span "Save" at bounding box center [743, 14] width 16 height 8
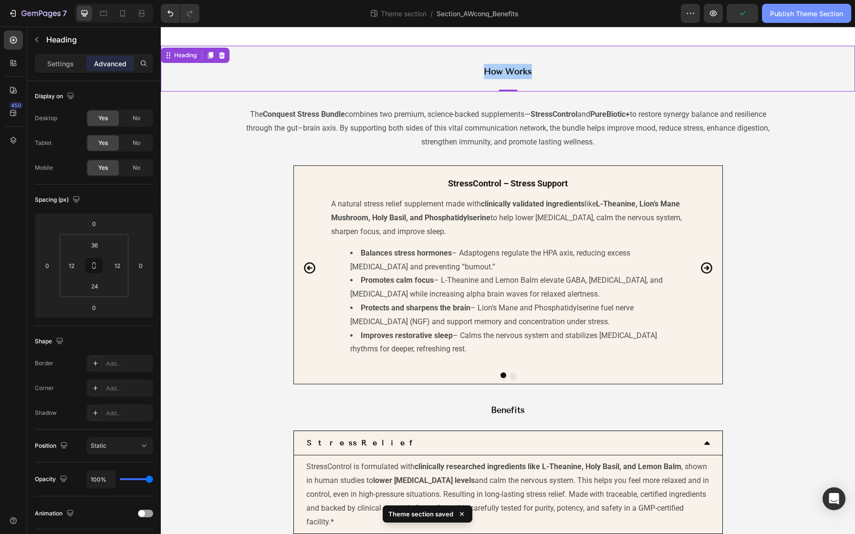
click at [781, 14] on div "Publish Theme Section" at bounding box center [806, 14] width 73 height 10
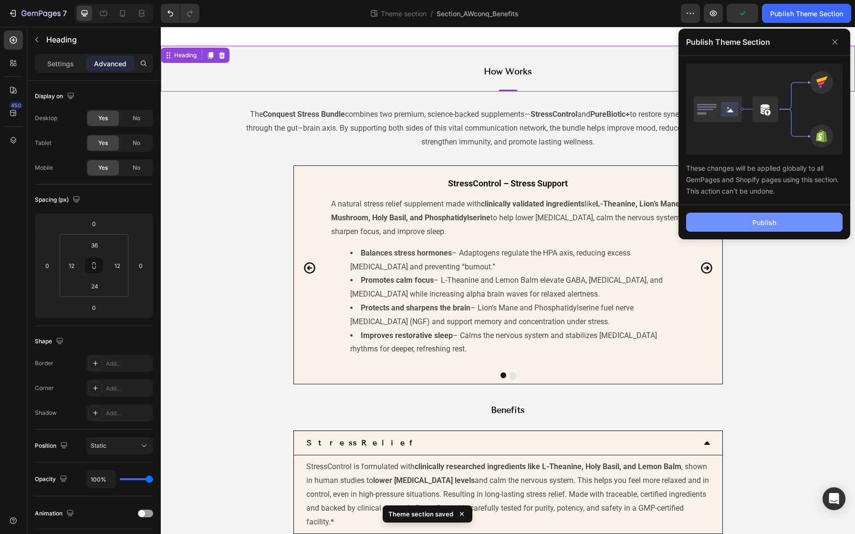
click at [749, 221] on button "Publish" at bounding box center [764, 222] width 157 height 19
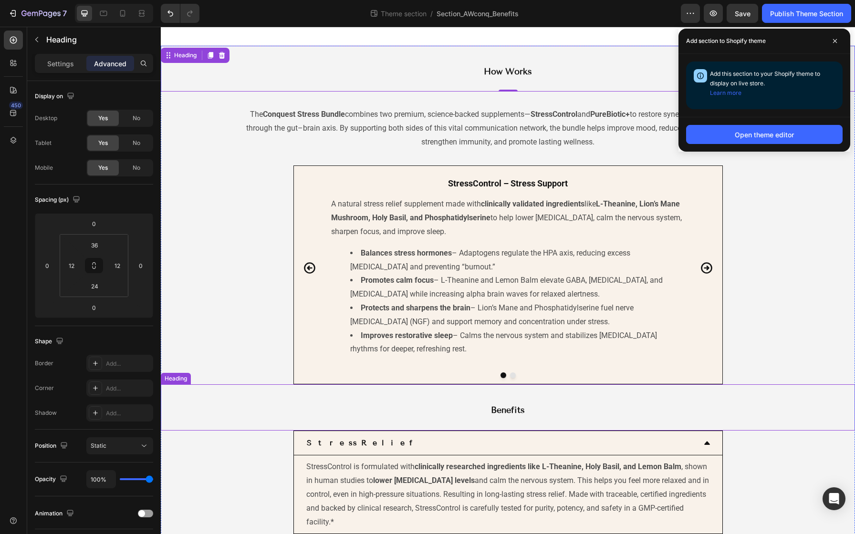
click at [485, 406] on h2 "Benefits" at bounding box center [507, 410] width 429 height 17
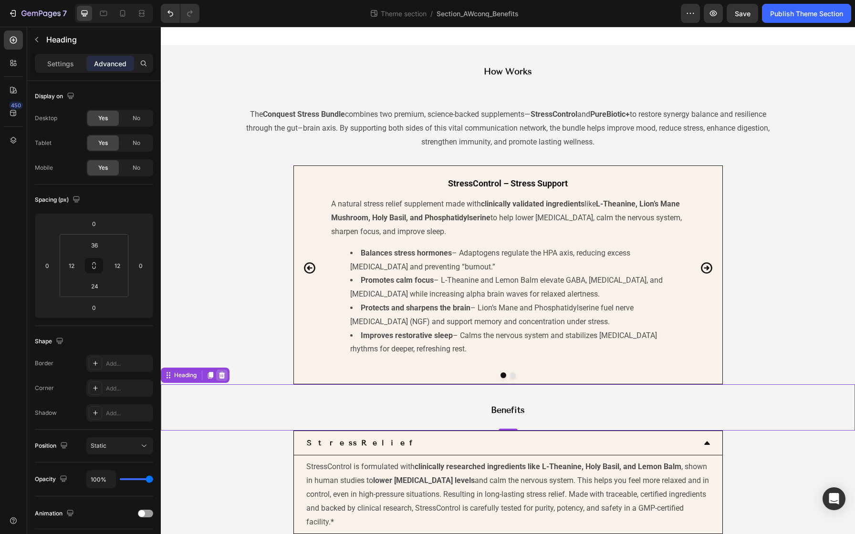
click at [221, 377] on icon at bounding box center [222, 376] width 8 height 8
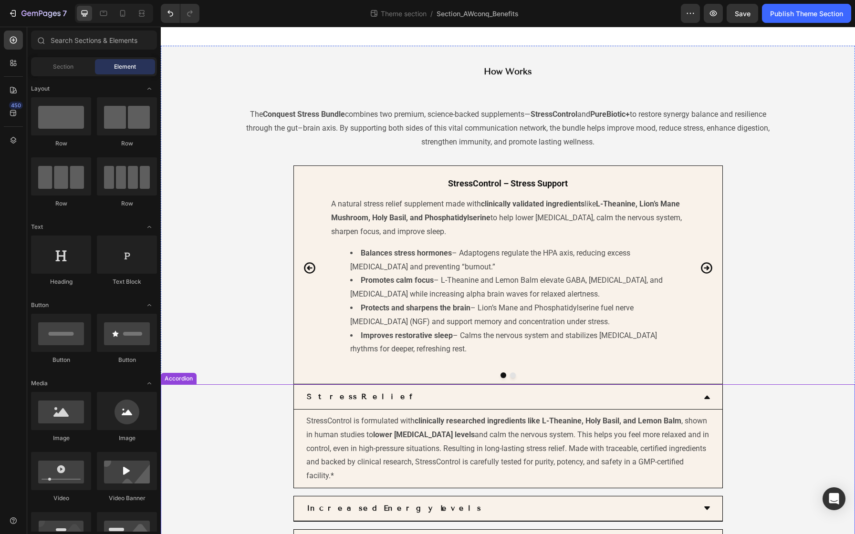
click at [244, 407] on div "Stress Relief StressControl is formulated with clinically researched ingredient…" at bounding box center [507, 437] width 693 height 104
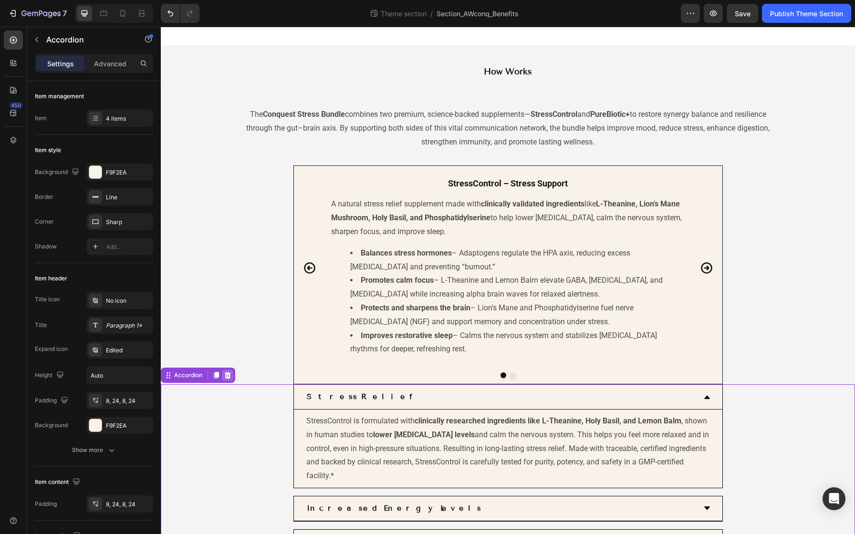
click at [228, 377] on icon at bounding box center [228, 375] width 6 height 7
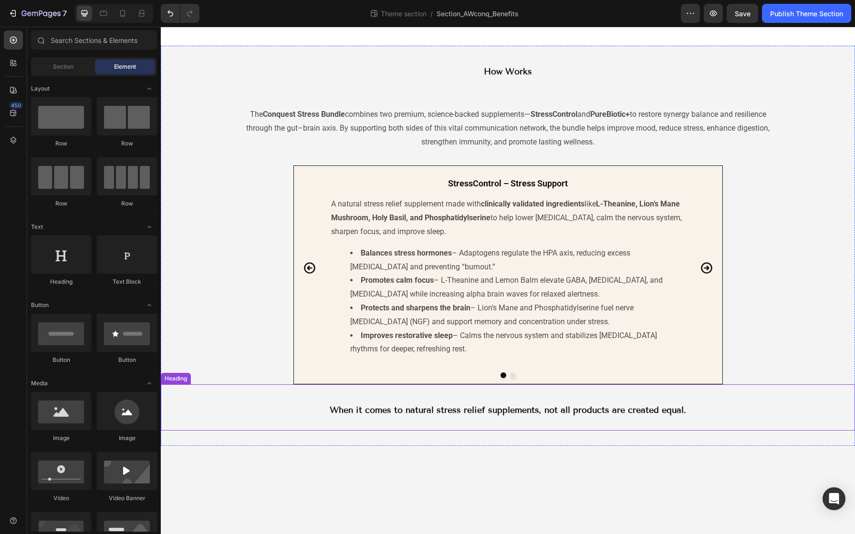
click at [360, 411] on span "When it comes to natural stress relief supplements, not all products are create…" at bounding box center [508, 410] width 356 height 10
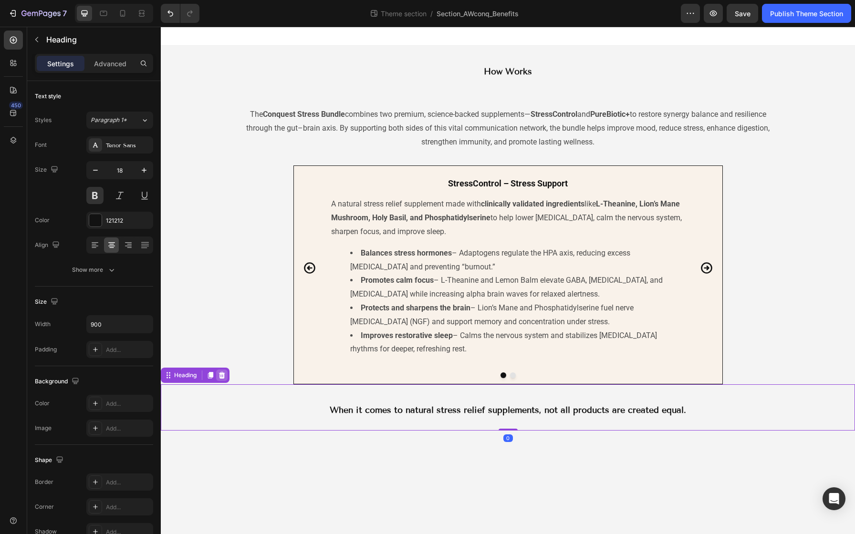
click at [226, 377] on icon at bounding box center [222, 376] width 8 height 8
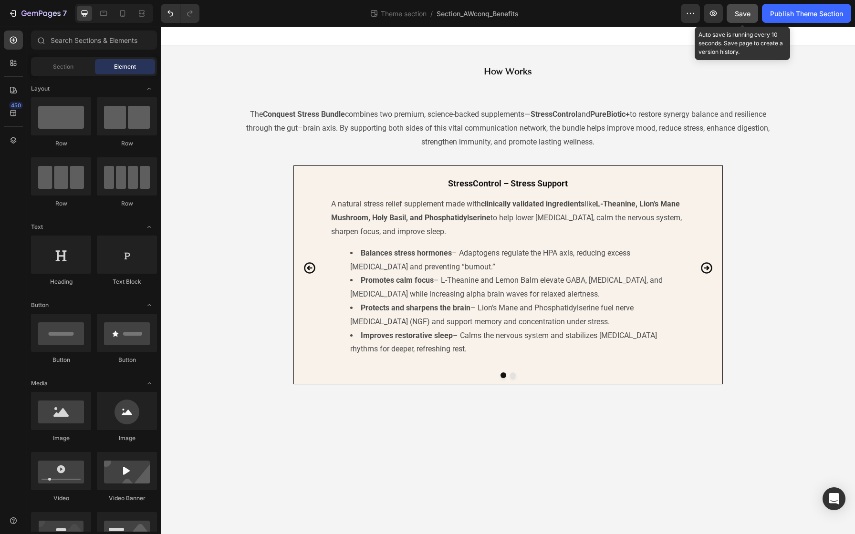
click at [737, 20] on button "Save" at bounding box center [742, 13] width 31 height 19
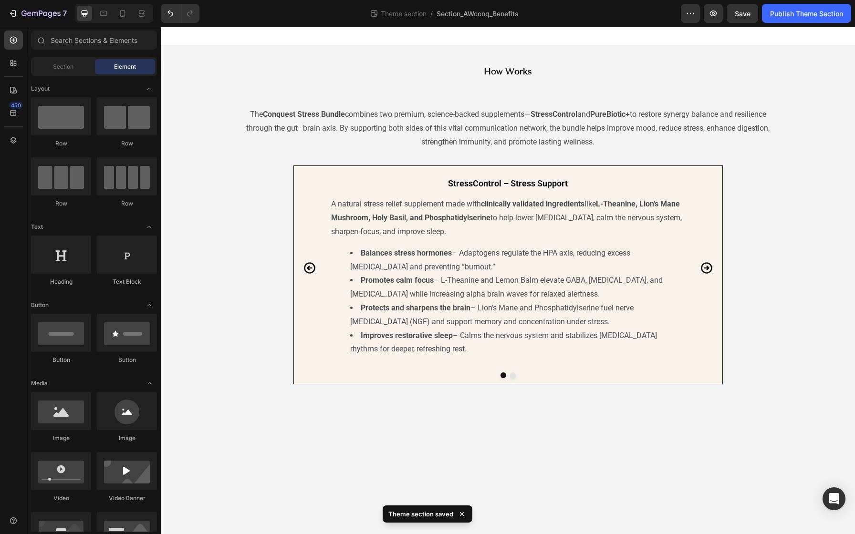
click at [787, 10] on div "Publish Theme Section" at bounding box center [806, 14] width 73 height 10
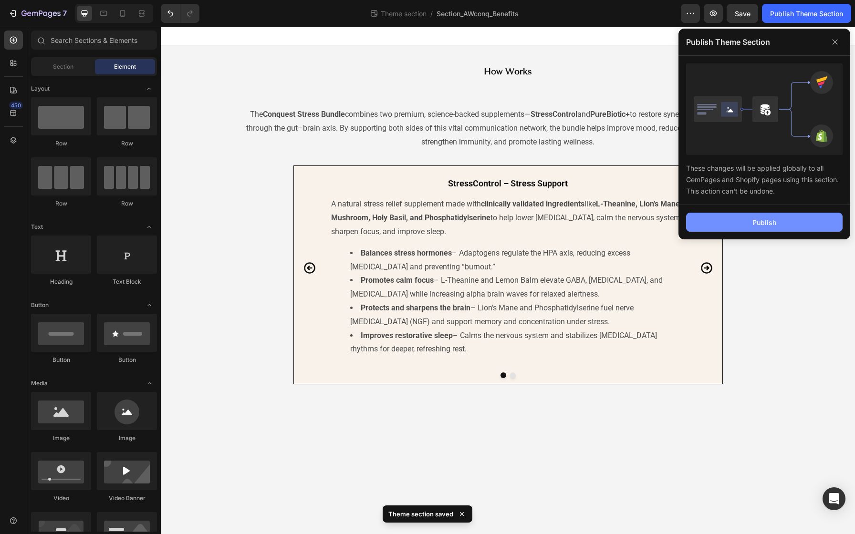
click at [775, 222] on div "Publish" at bounding box center [765, 223] width 24 height 10
